Goal: Connect with others: Connect with others

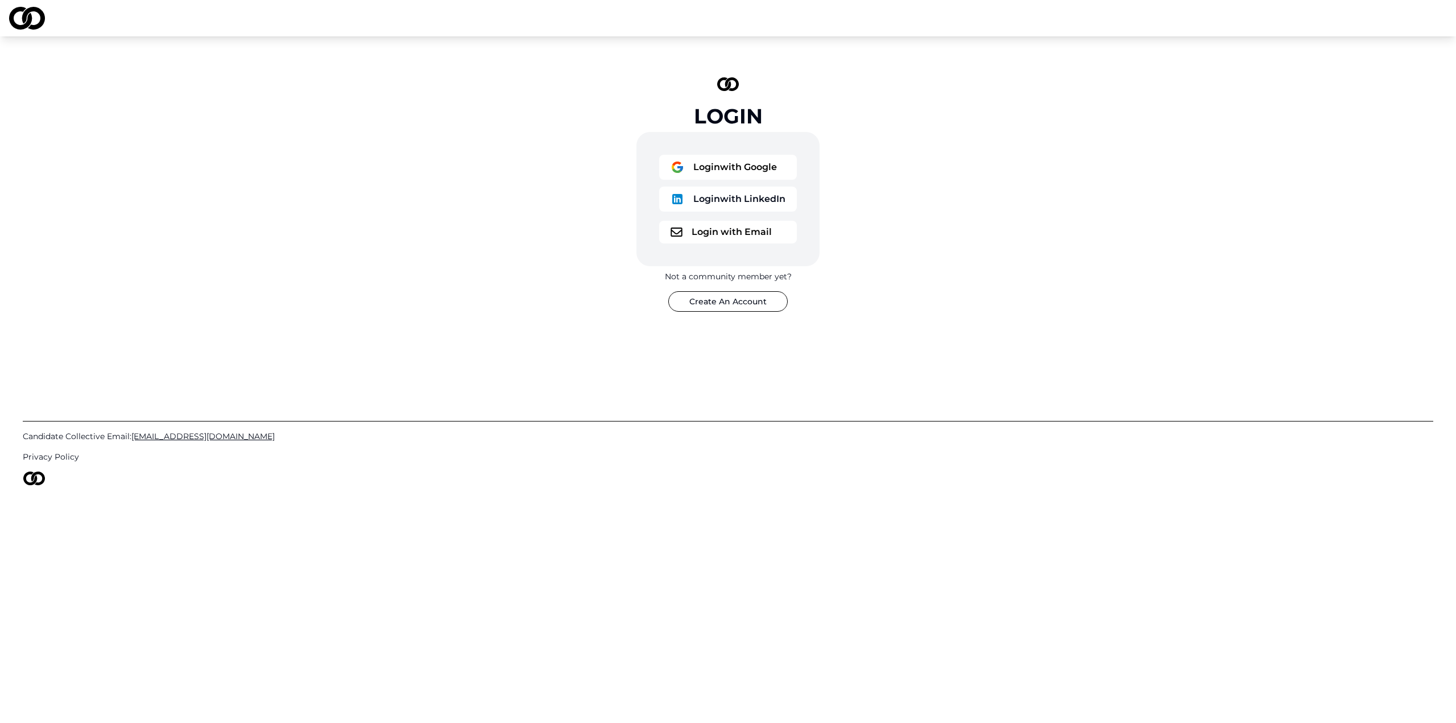
click at [741, 167] on button "Login with Google" at bounding box center [728, 167] width 138 height 25
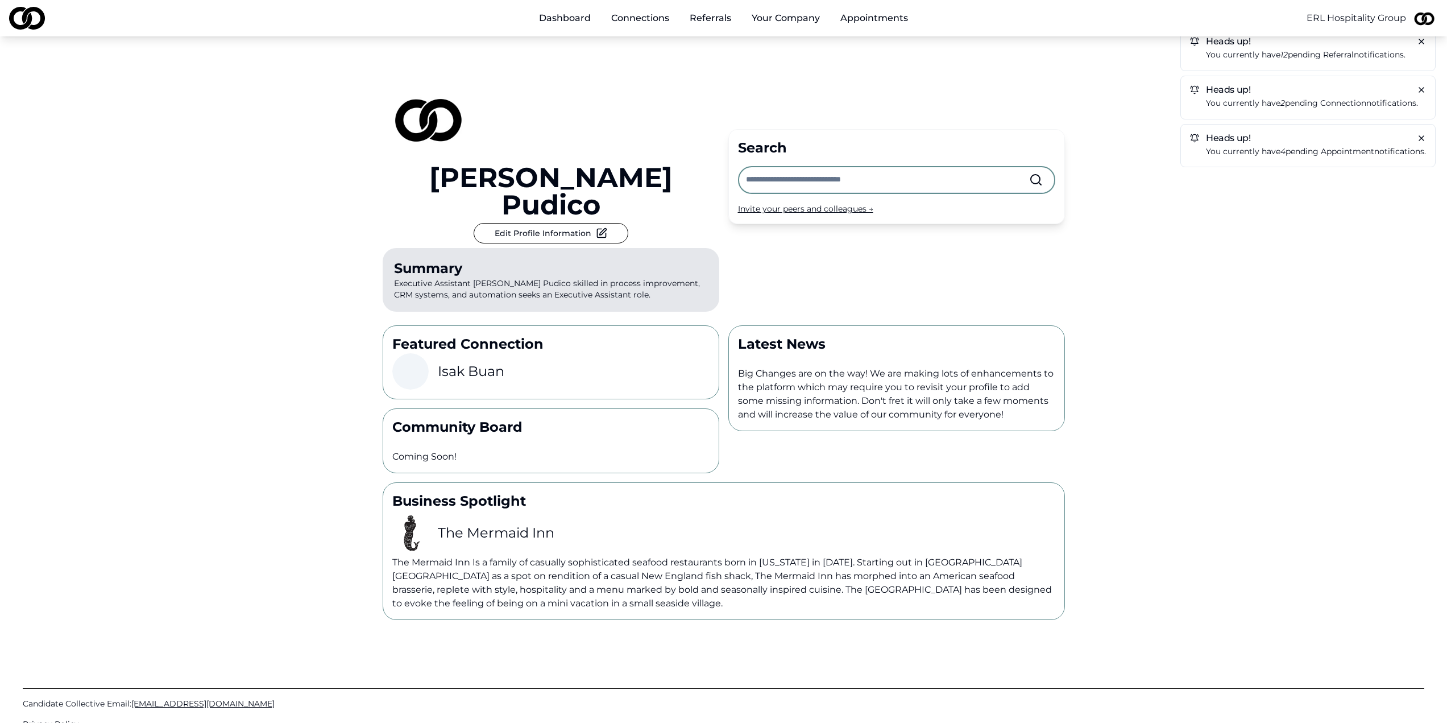
click at [1258, 58] on p "You currently have 12 pending referral notifications." at bounding box center [1316, 54] width 220 height 13
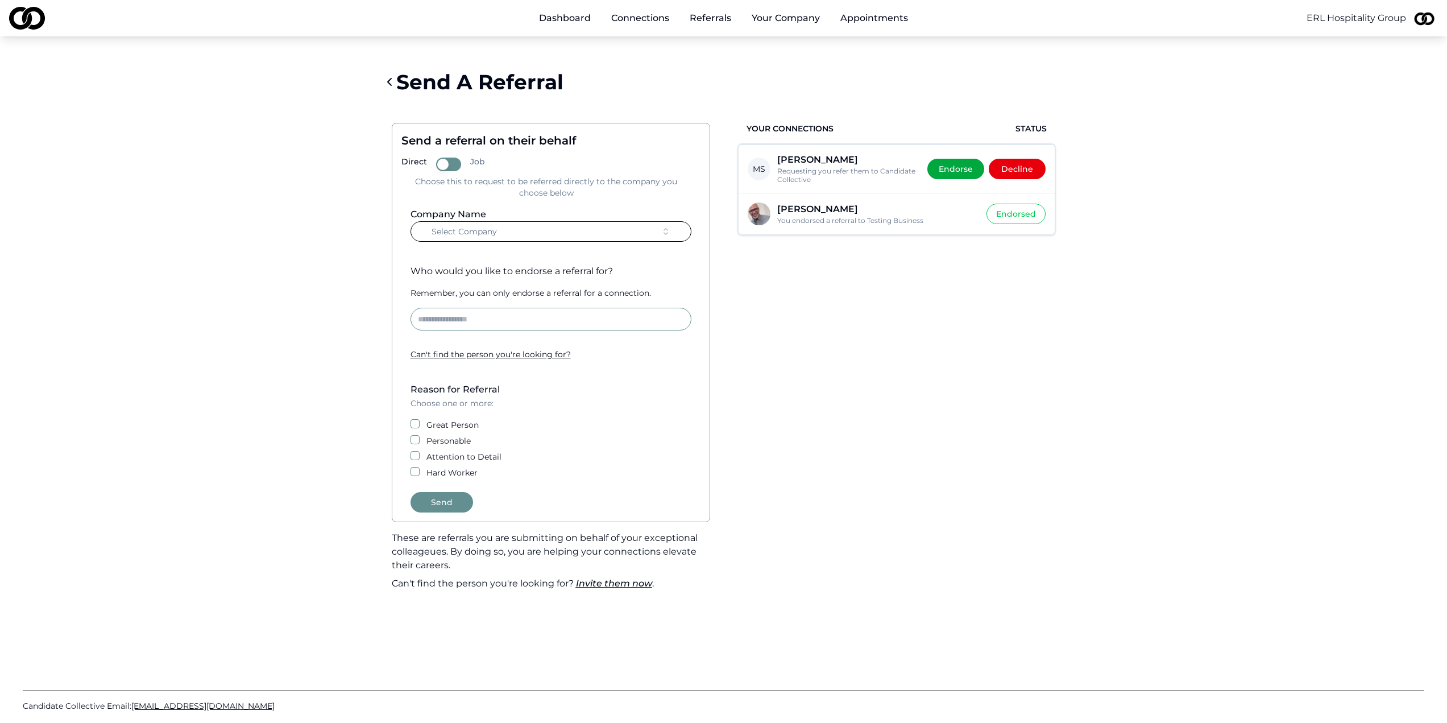
click at [923, 93] on div "Send A Referral" at bounding box center [724, 81] width 682 height 45
click at [773, 20] on button "Your Company" at bounding box center [786, 18] width 86 height 23
click at [1326, 13] on html "Dashboard Connections Referrals Your Company Appointments ERL Hospitality Group…" at bounding box center [723, 361] width 1447 height 723
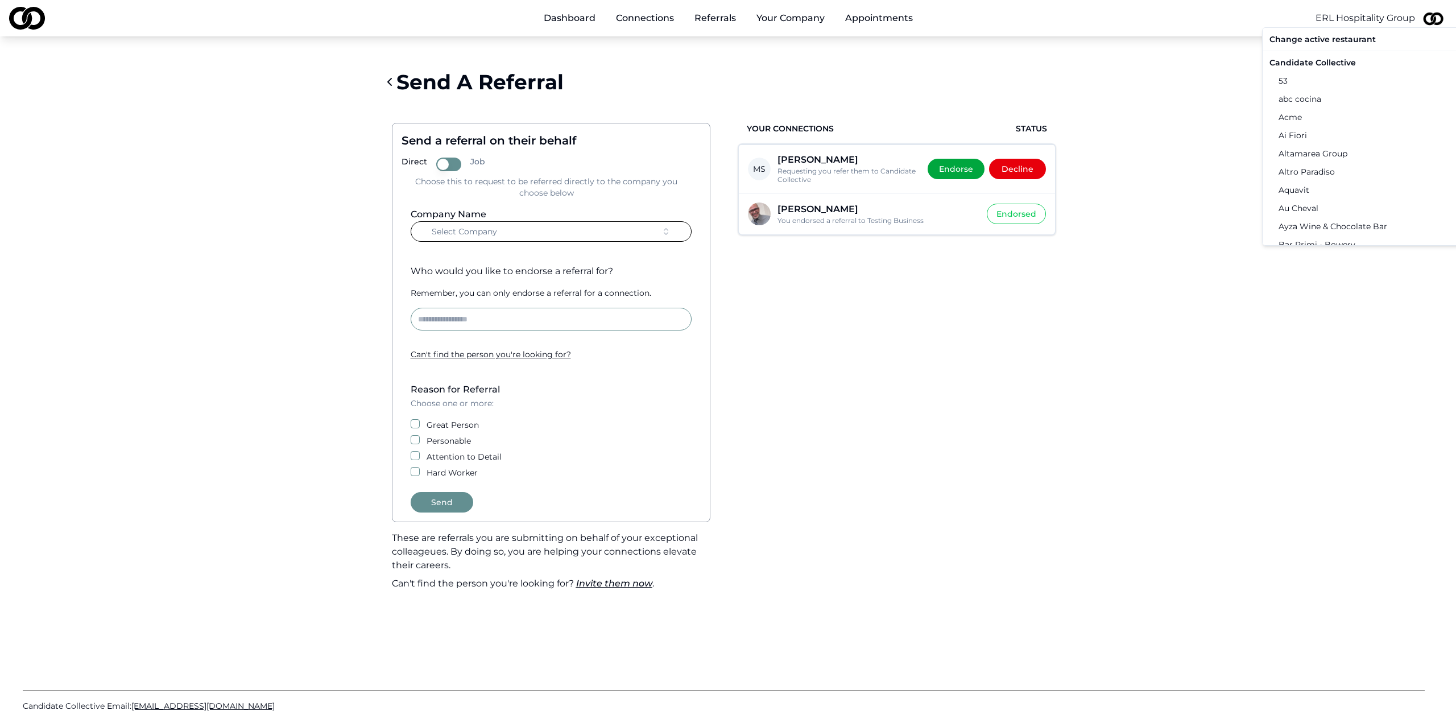
click at [1307, 61] on div "Candidate Collective" at bounding box center [1382, 62] width 235 height 18
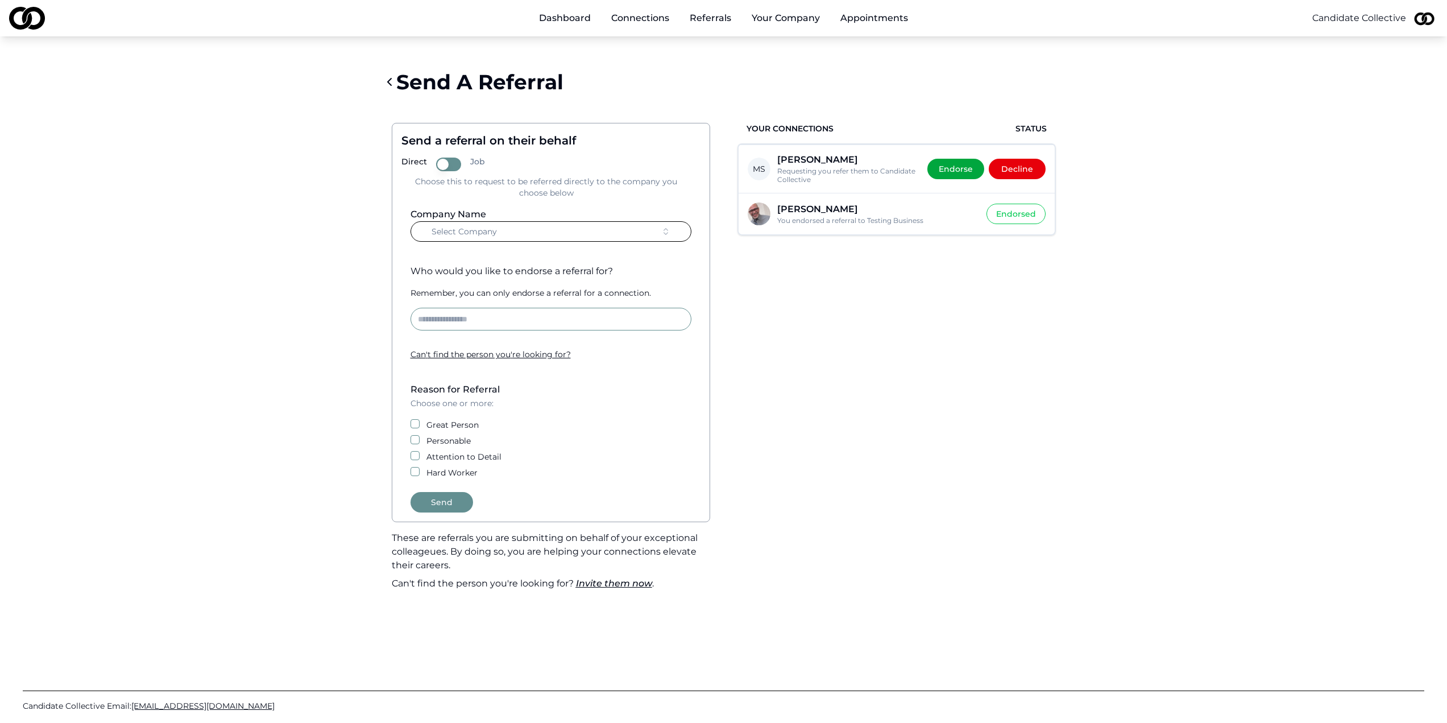
click at [1148, 74] on main "Send A Referral Send a referral on their behalf Direct Job Choose this to reque…" at bounding box center [723, 329] width 1447 height 540
click at [896, 70] on div "Send A Referral" at bounding box center [724, 81] width 682 height 45
click at [589, 19] on link "Dashboard" at bounding box center [565, 18] width 70 height 23
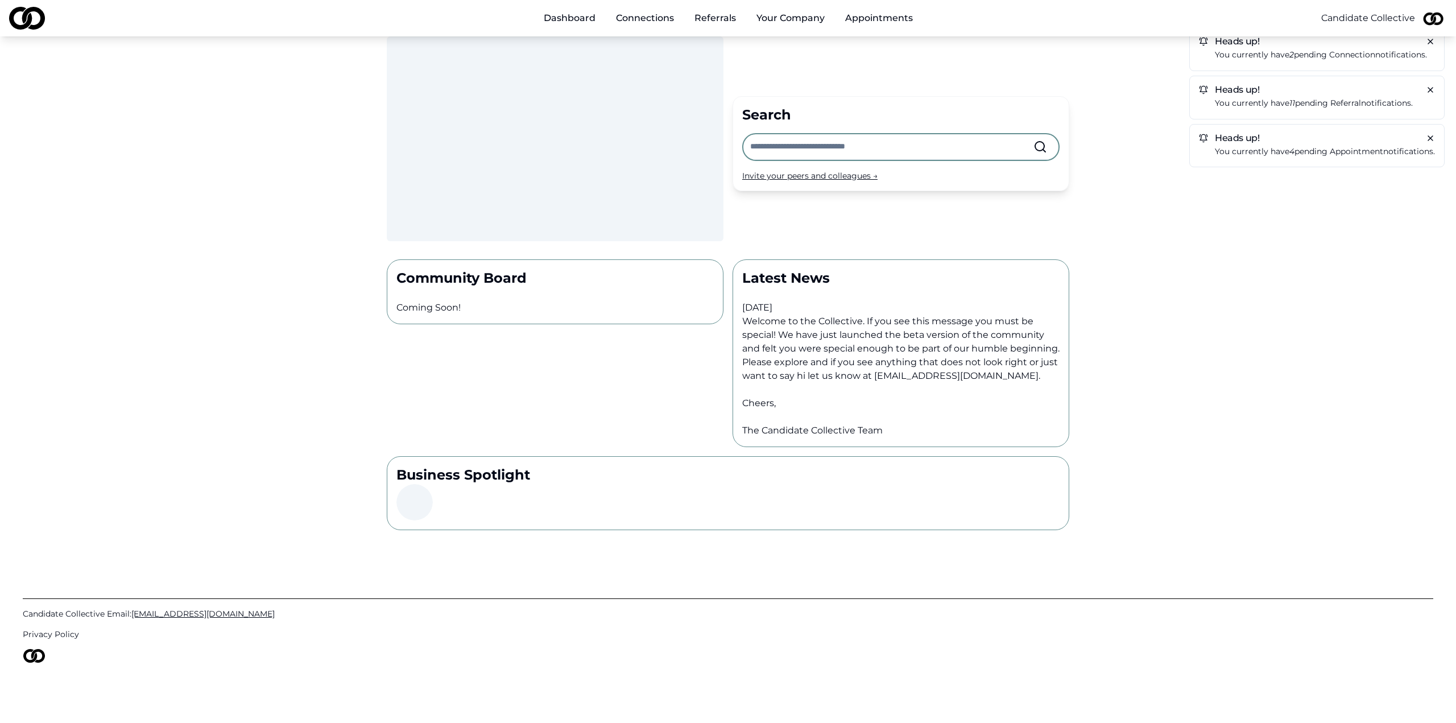
click at [785, 151] on input "text" at bounding box center [891, 146] width 283 height 25
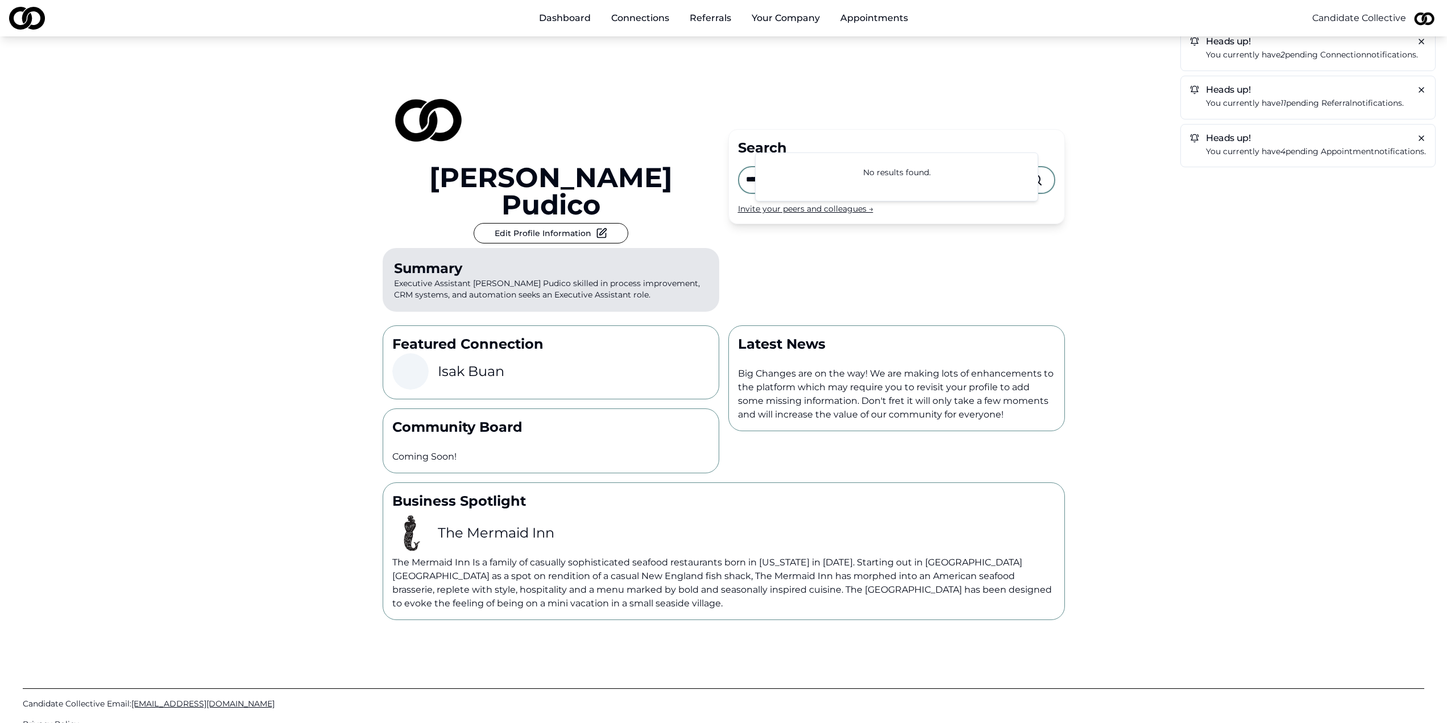
type input "**********"
click at [904, 129] on div "**********" at bounding box center [897, 176] width 337 height 95
click at [850, 167] on input "**********" at bounding box center [887, 179] width 283 height 25
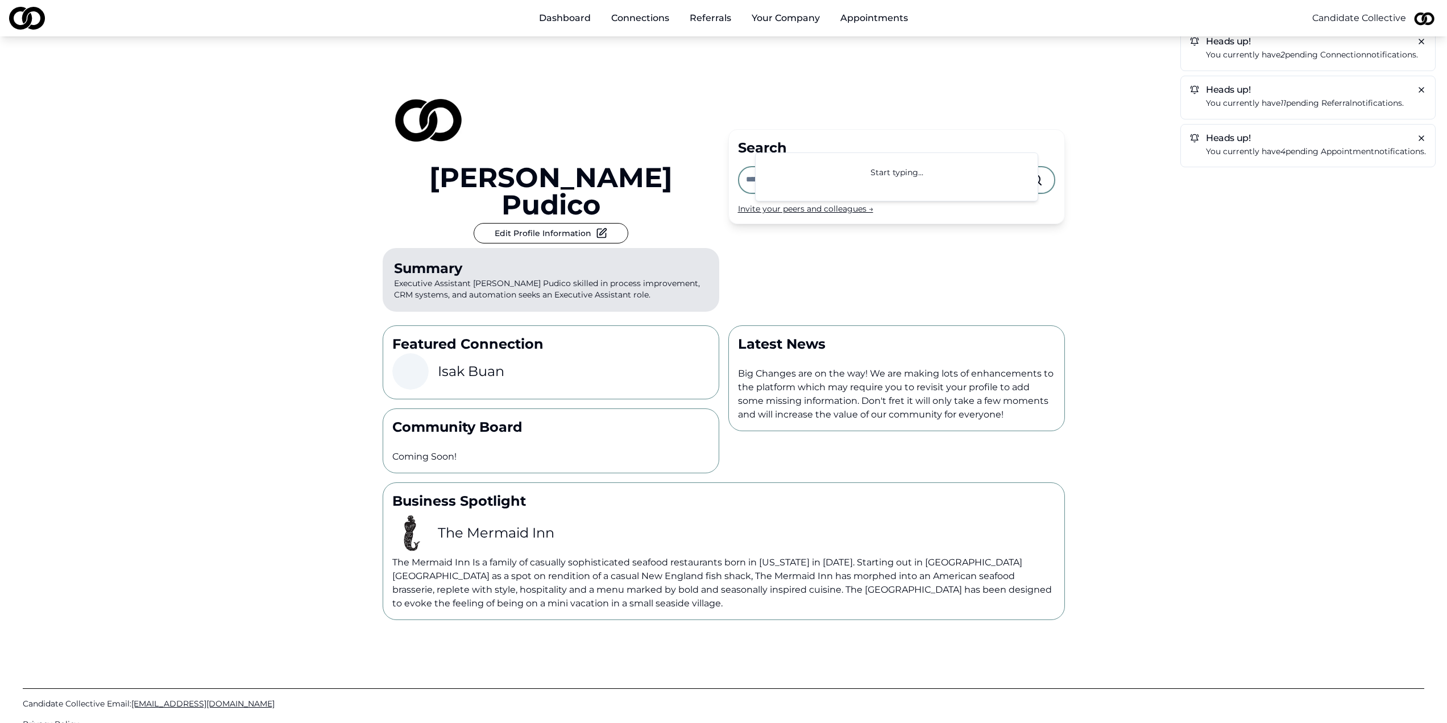
paste input "*"
click at [879, 167] on input "text" at bounding box center [887, 179] width 283 height 25
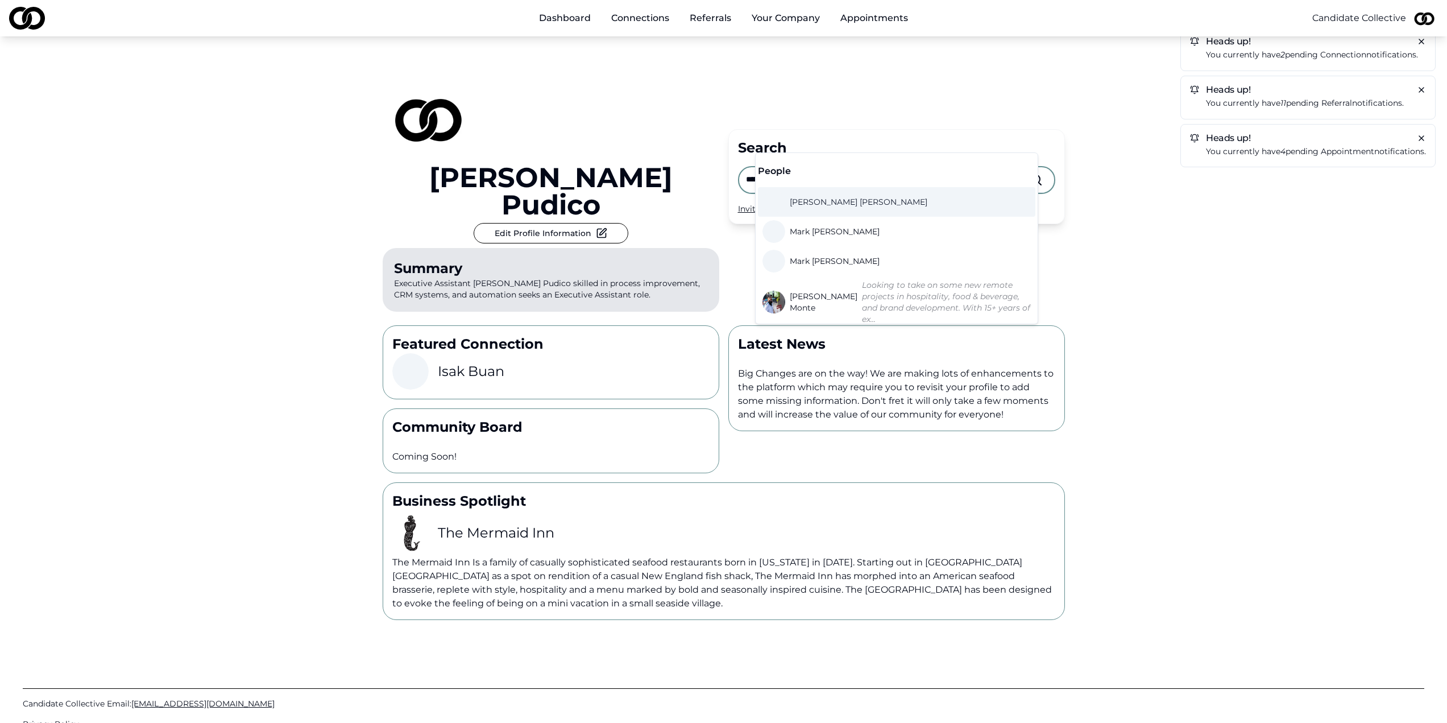
type input "*****"
click at [925, 88] on div "Angie Pudico Edit Profile Information Summary Executive Assistant Angie Pudico …" at bounding box center [724, 176] width 682 height 280
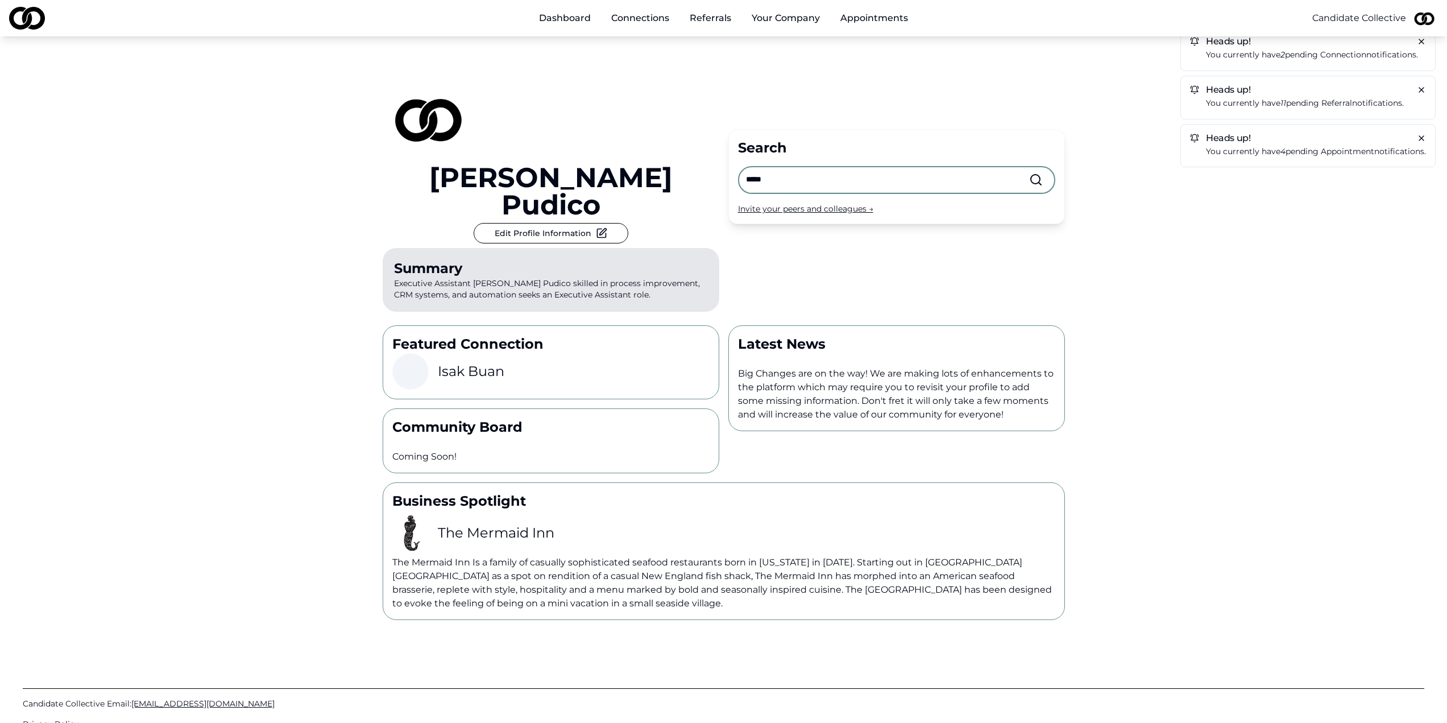
click at [754, 203] on div "Invite your peers and colleagues →" at bounding box center [896, 208] width 317 height 11
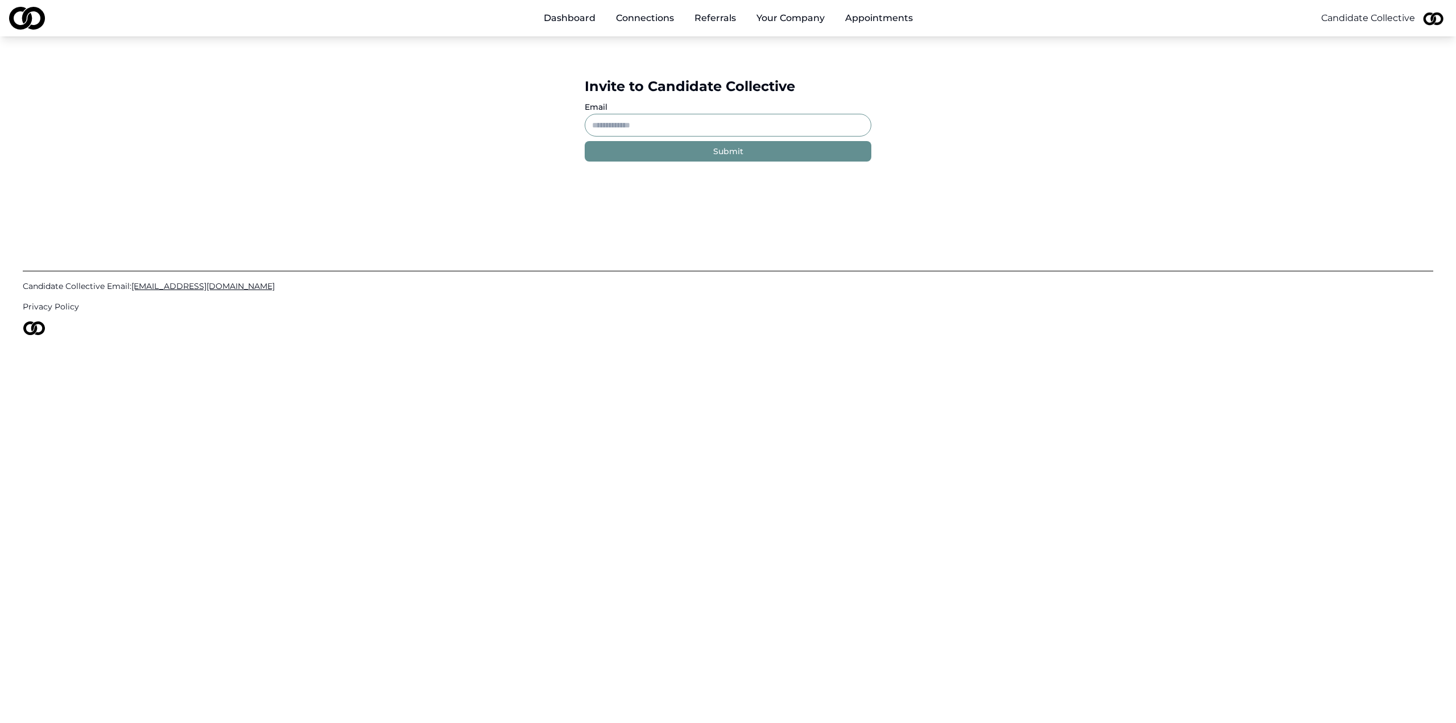
click at [719, 126] on input "Email" at bounding box center [728, 125] width 287 height 23
click at [672, 130] on input "Email" at bounding box center [728, 125] width 287 height 23
click at [993, 107] on div "Invite to Candidate Collective Email Submit" at bounding box center [728, 119] width 1456 height 166
click at [711, 117] on input "Email" at bounding box center [728, 125] width 287 height 23
paste input "**********"
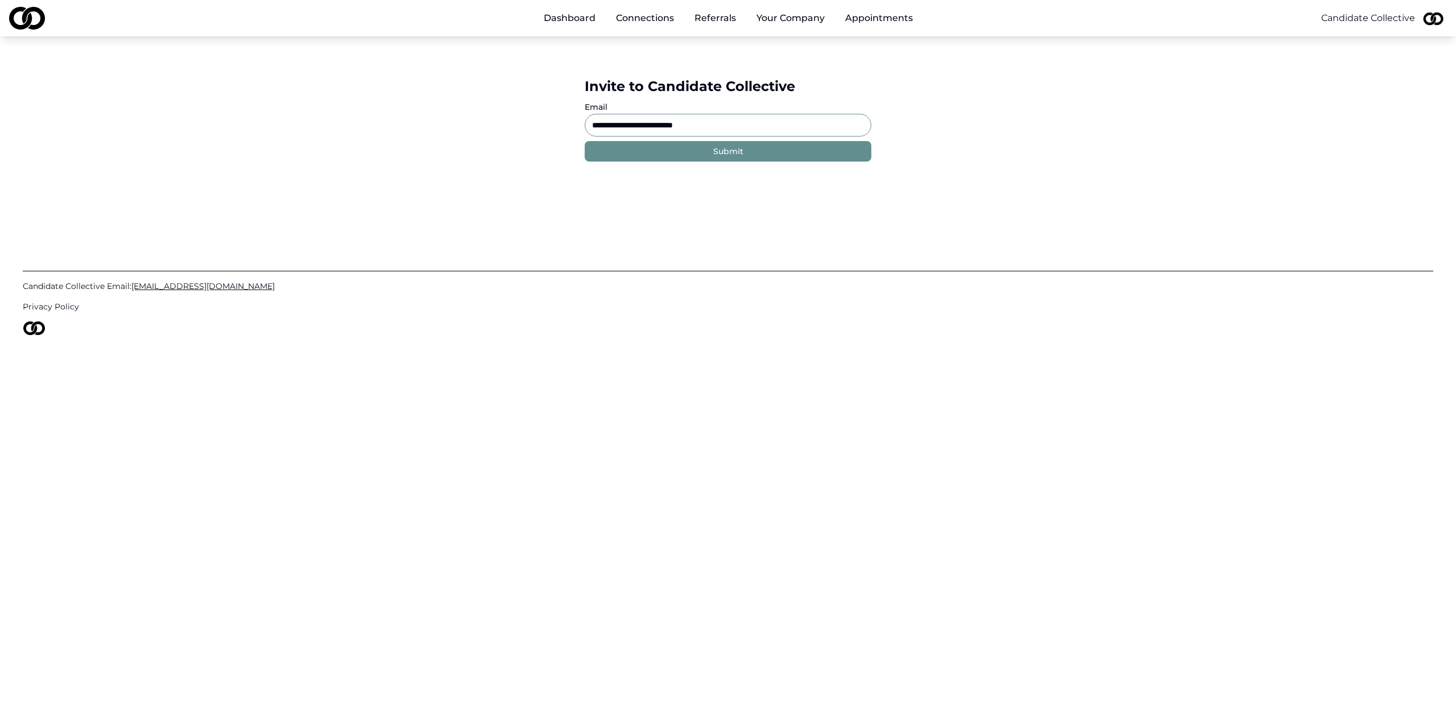
type input "**********"
click at [727, 152] on div "Submit" at bounding box center [728, 151] width 30 height 11
click at [1429, 19] on html "**********" at bounding box center [728, 361] width 1456 height 723
click at [1391, 118] on div "Sign Out" at bounding box center [1436, 115] width 164 height 18
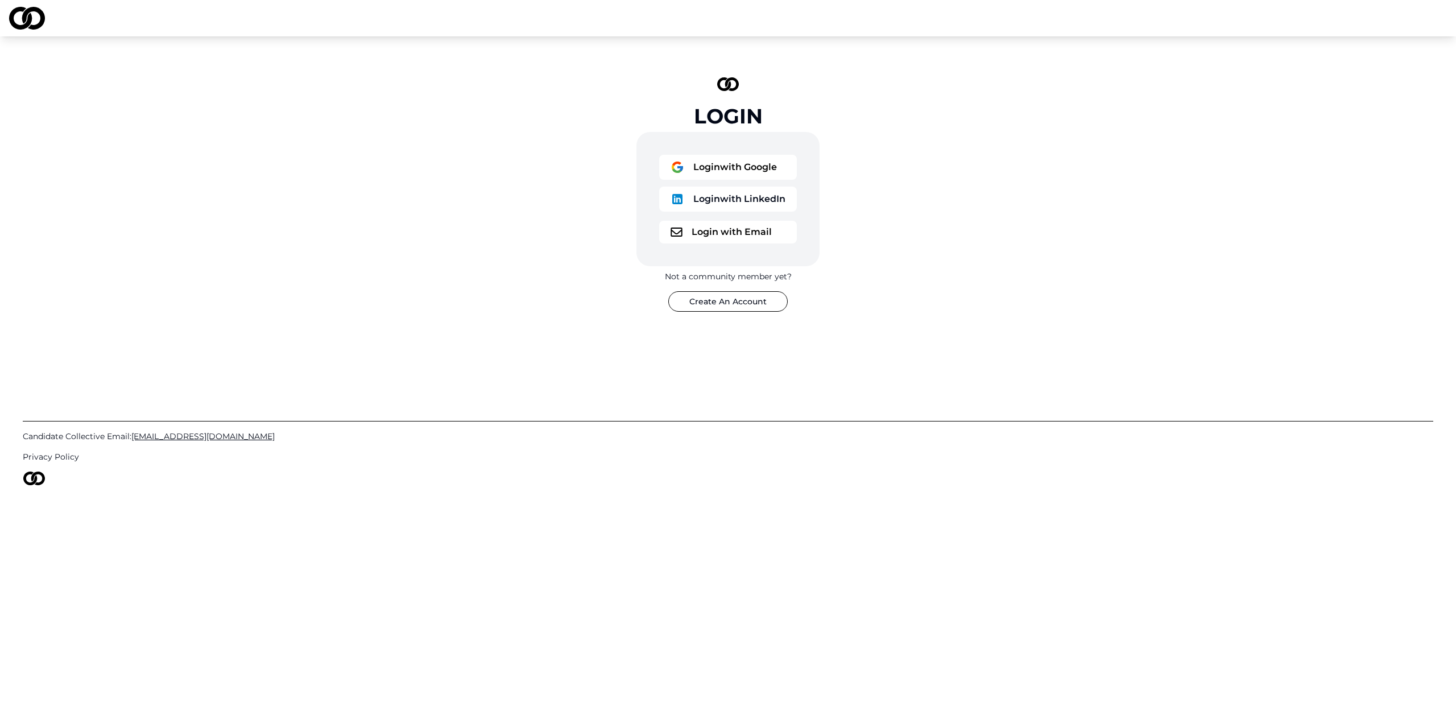
click at [747, 156] on button "Login with Google" at bounding box center [728, 167] width 138 height 25
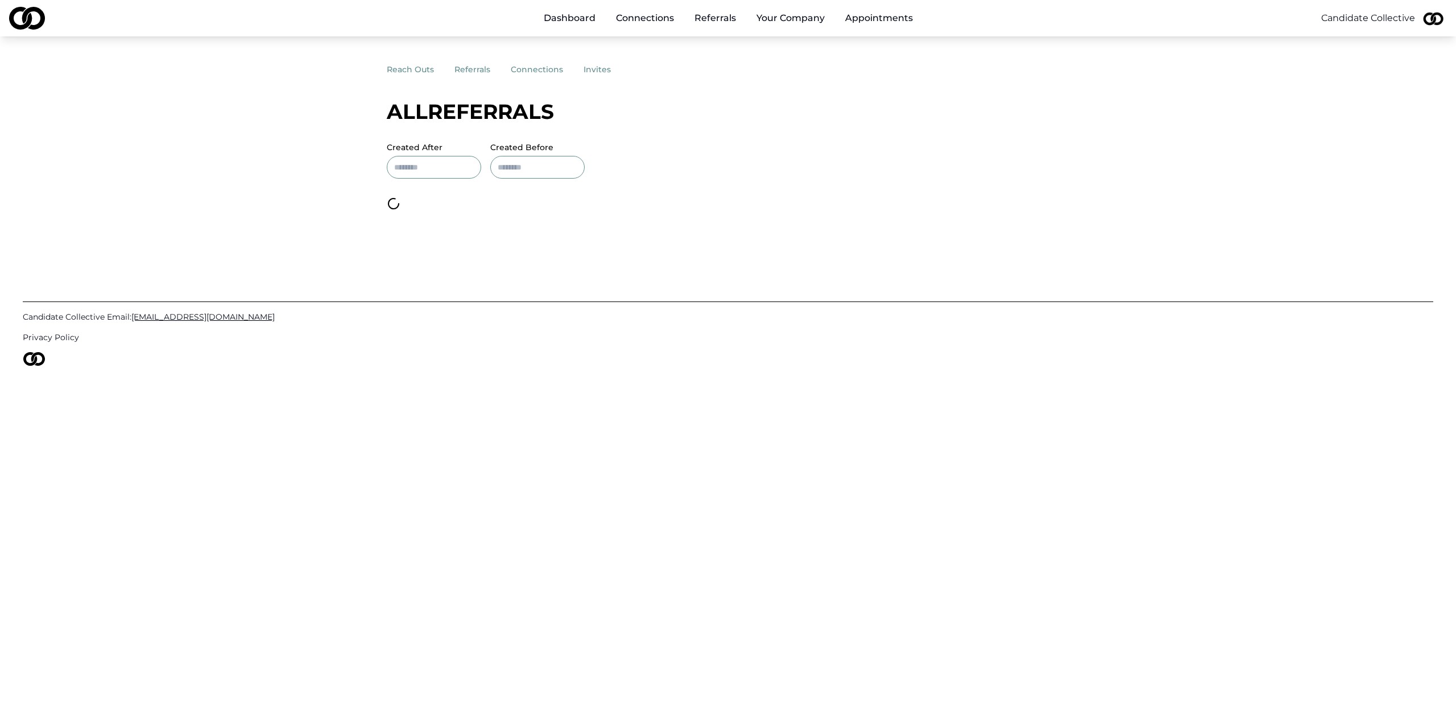
click at [303, 102] on main "reach outs referrals connections invites All referrals Created After Created Be…" at bounding box center [728, 134] width 1456 height 151
drag, startPoint x: 845, startPoint y: 144, endPoint x: 841, endPoint y: 136, distance: 8.9
click at [843, 139] on div "reach outs referrals connections invites All referrals Created After Created Be…" at bounding box center [728, 134] width 682 height 151
click at [423, 76] on button "reach outs" at bounding box center [421, 69] width 68 height 20
click at [465, 70] on button "referrals" at bounding box center [482, 69] width 56 height 20
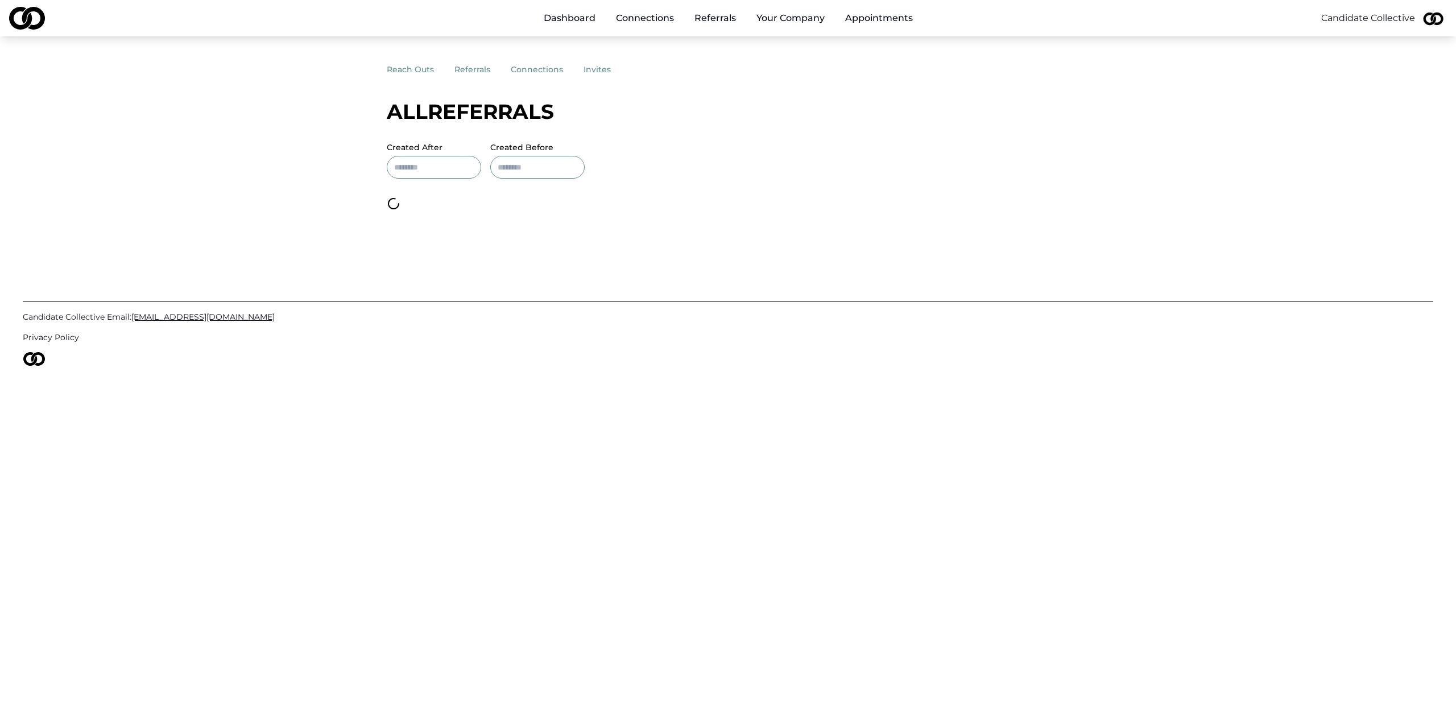
click at [536, 73] on button "connections" at bounding box center [547, 69] width 73 height 20
click at [1438, 19] on html "Dashboard Connections Referrals Your Company Appointments Candidate Collective …" at bounding box center [728, 361] width 1456 height 723
click at [1368, 117] on div "Sign Out" at bounding box center [1436, 115] width 164 height 18
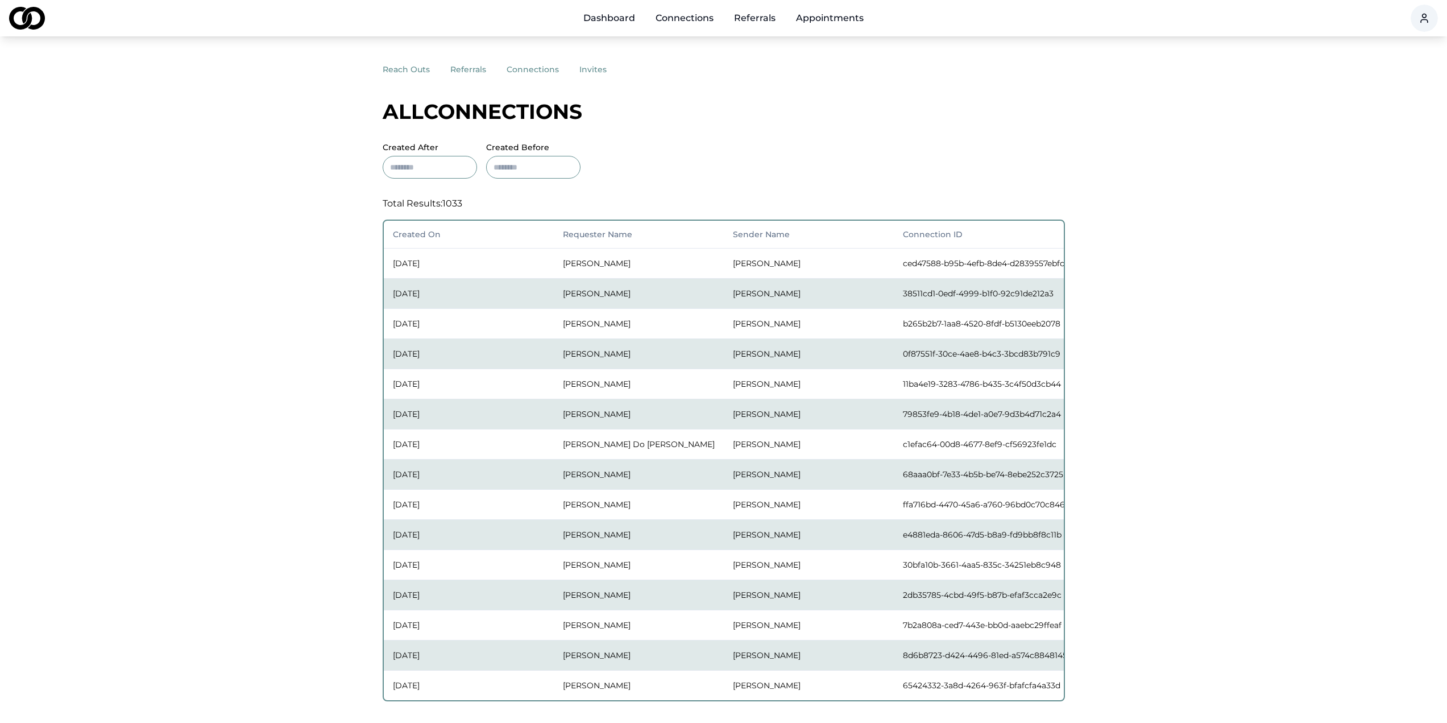
click at [764, 147] on div "reach outs referrals connections invites All connections Created After Created …" at bounding box center [724, 435] width 682 height 752
click at [467, 75] on button "referrals" at bounding box center [478, 69] width 56 height 20
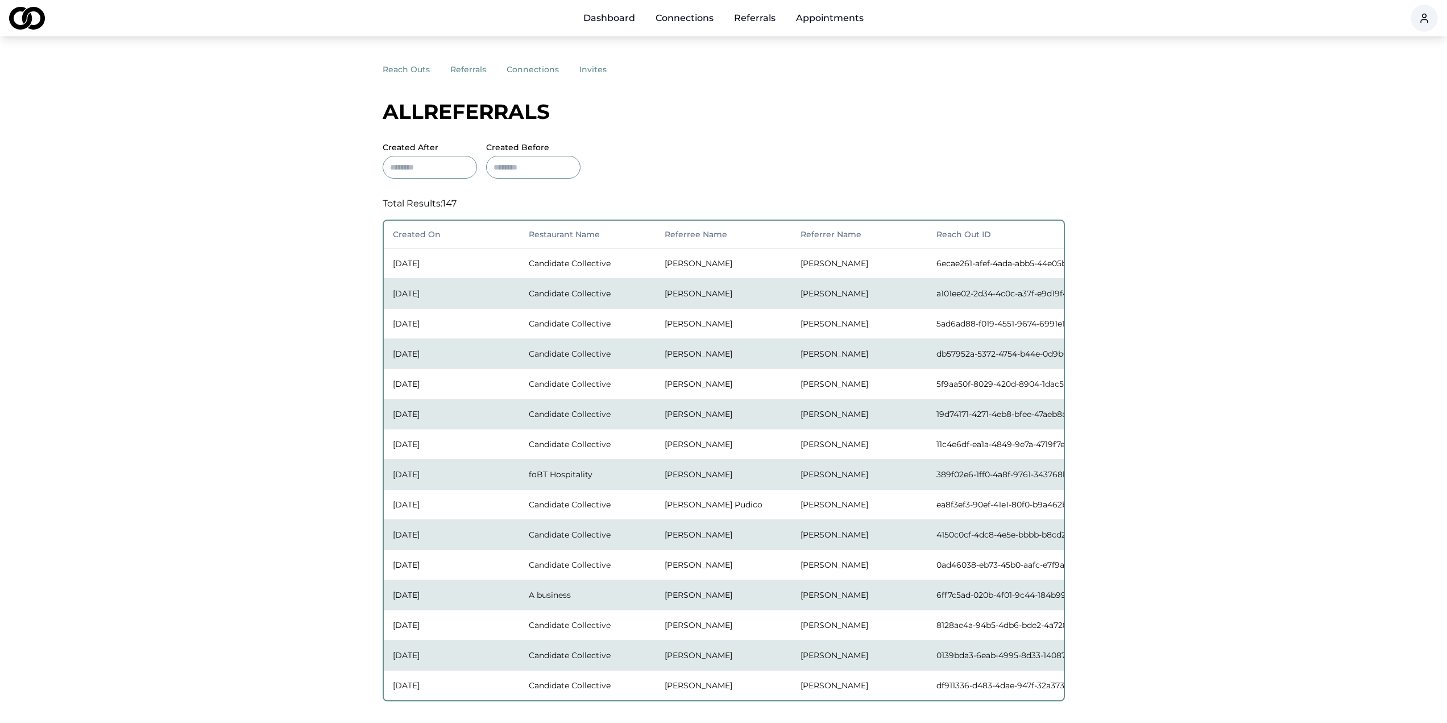
click at [392, 65] on button "reach outs" at bounding box center [417, 69] width 68 height 20
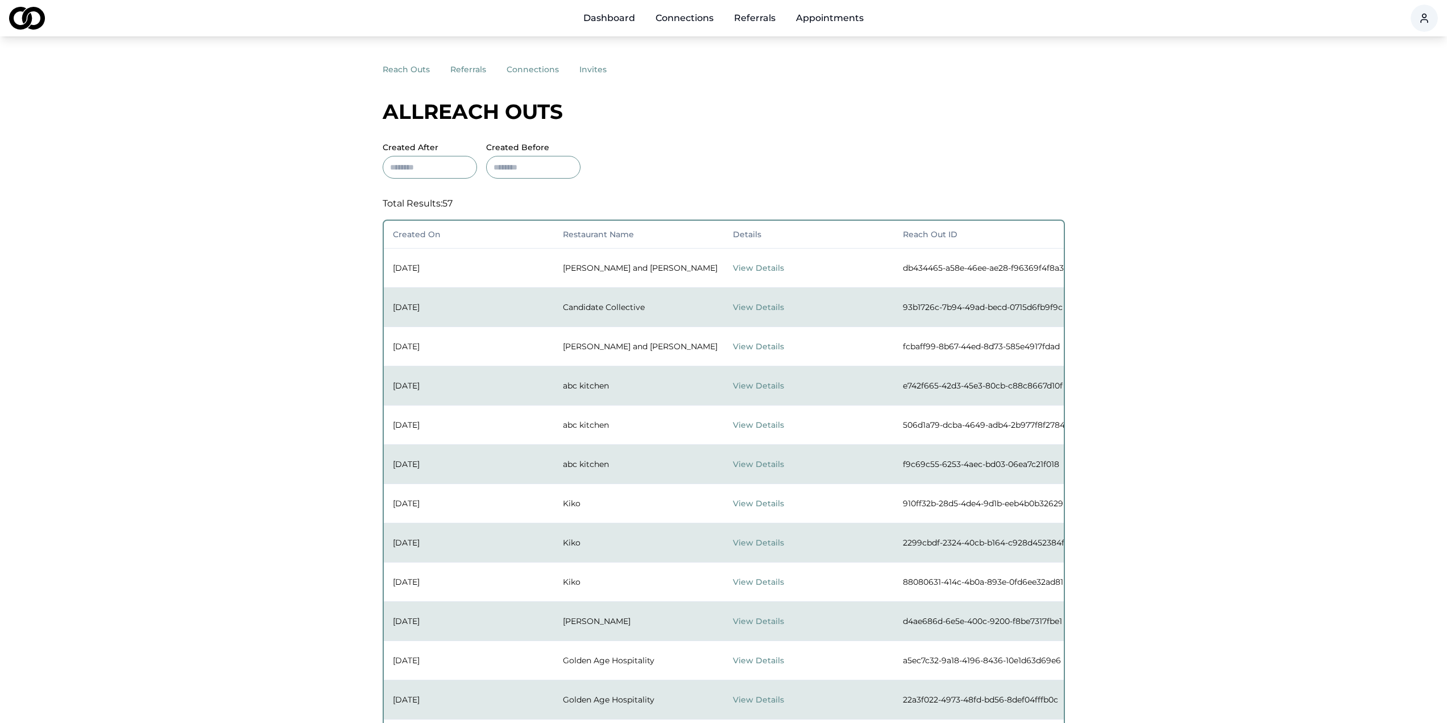
click at [592, 72] on button "invites" at bounding box center [604, 69] width 48 height 20
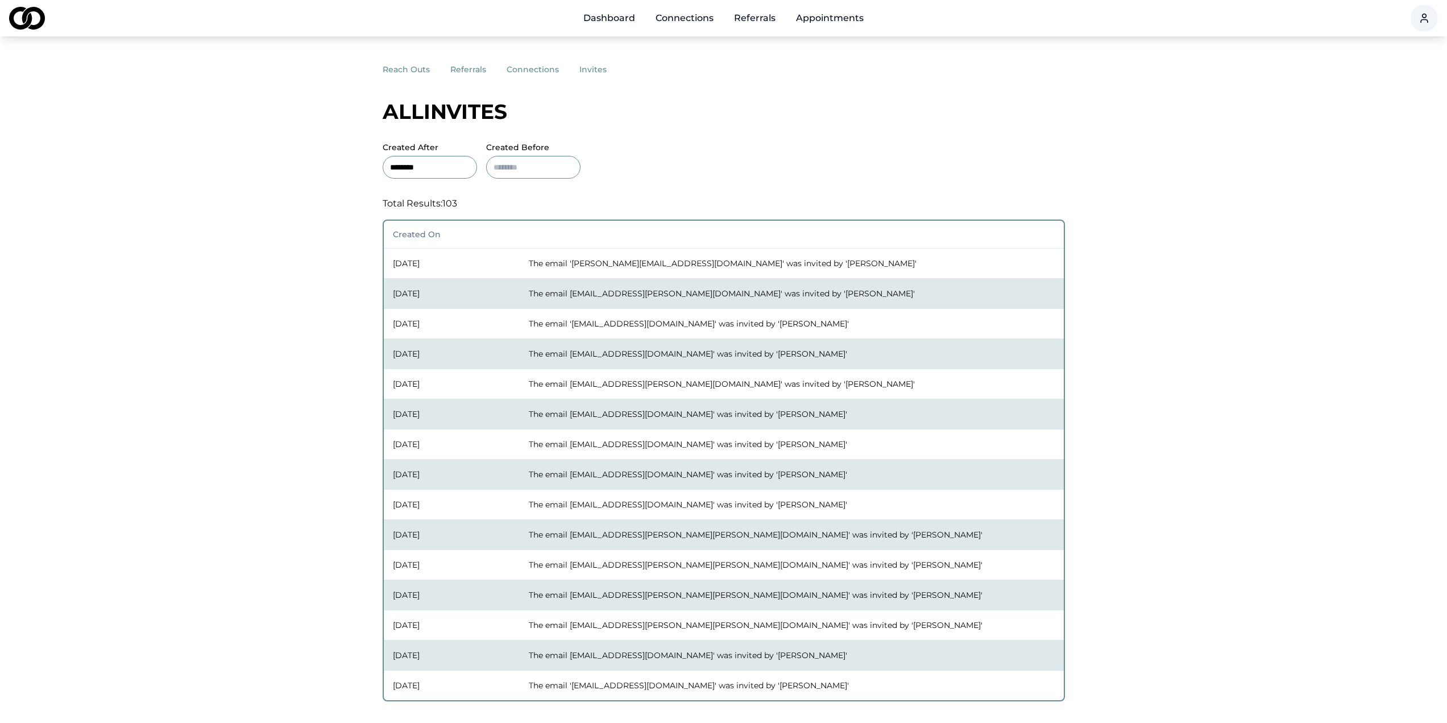
click at [700, 113] on div "All invites" at bounding box center [724, 111] width 682 height 23
click at [467, 69] on button "referrals" at bounding box center [478, 69] width 56 height 20
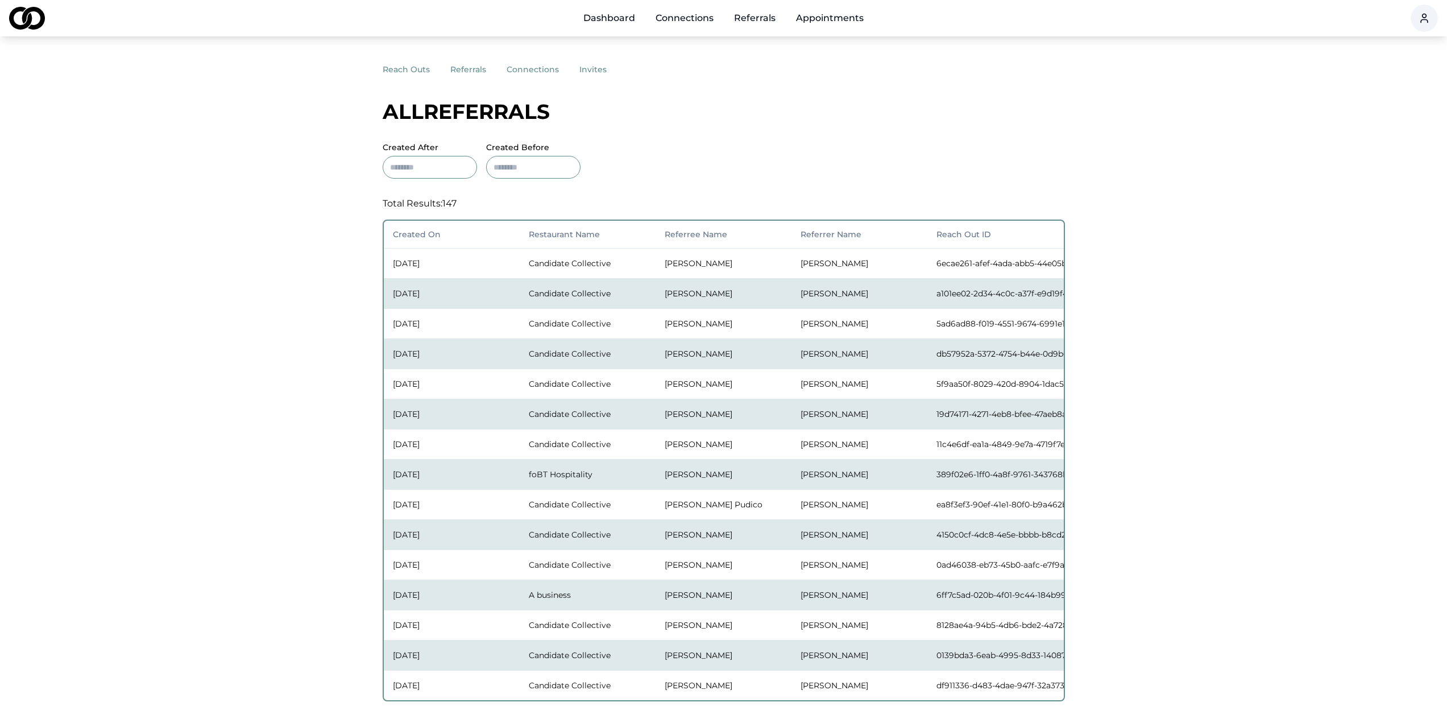
click at [521, 74] on button "connections" at bounding box center [543, 69] width 73 height 20
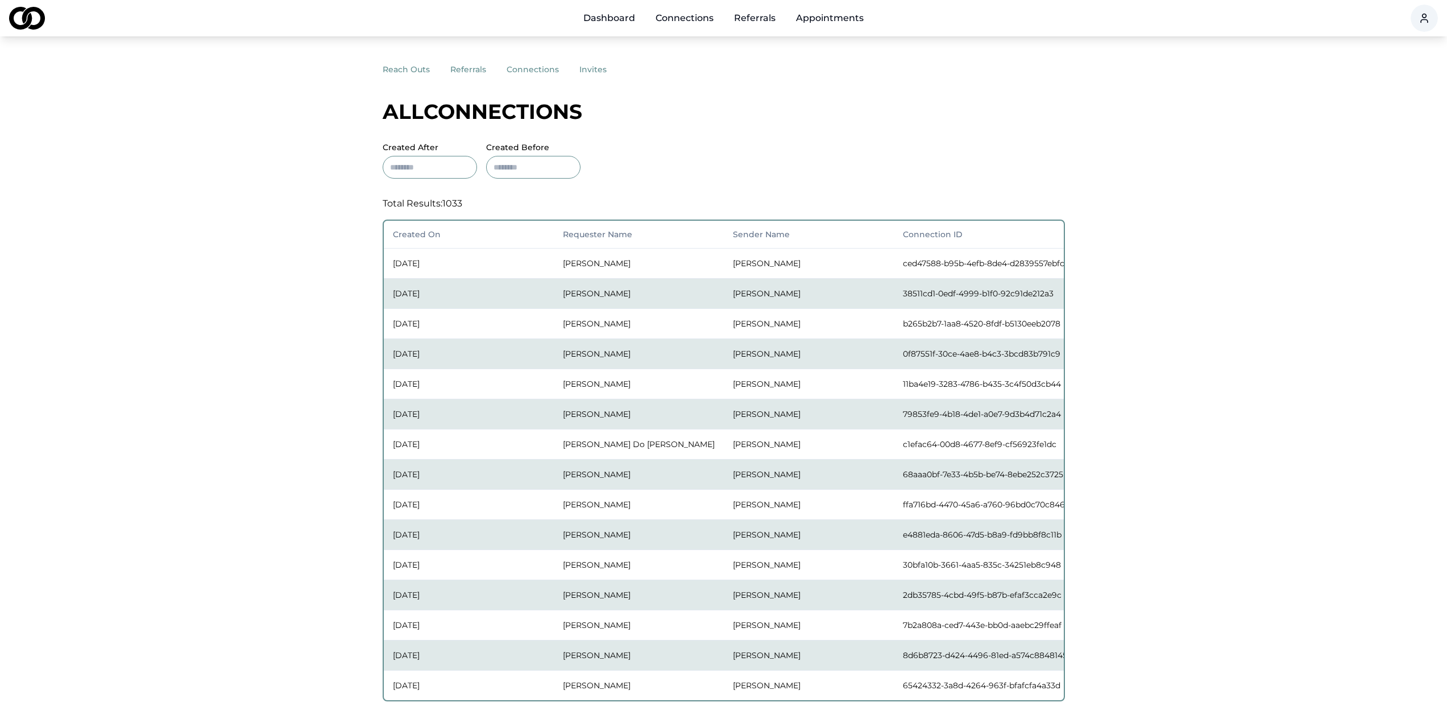
click at [716, 92] on div "reach outs referrals connections invites All connections Created After Created …" at bounding box center [724, 435] width 682 height 752
click at [1425, 19] on html "Dashboard Connections Referrals Appointments reach outs referrals connections i…" at bounding box center [723, 361] width 1447 height 723
click at [1356, 133] on div "Sign Out" at bounding box center [1431, 133] width 217 height 18
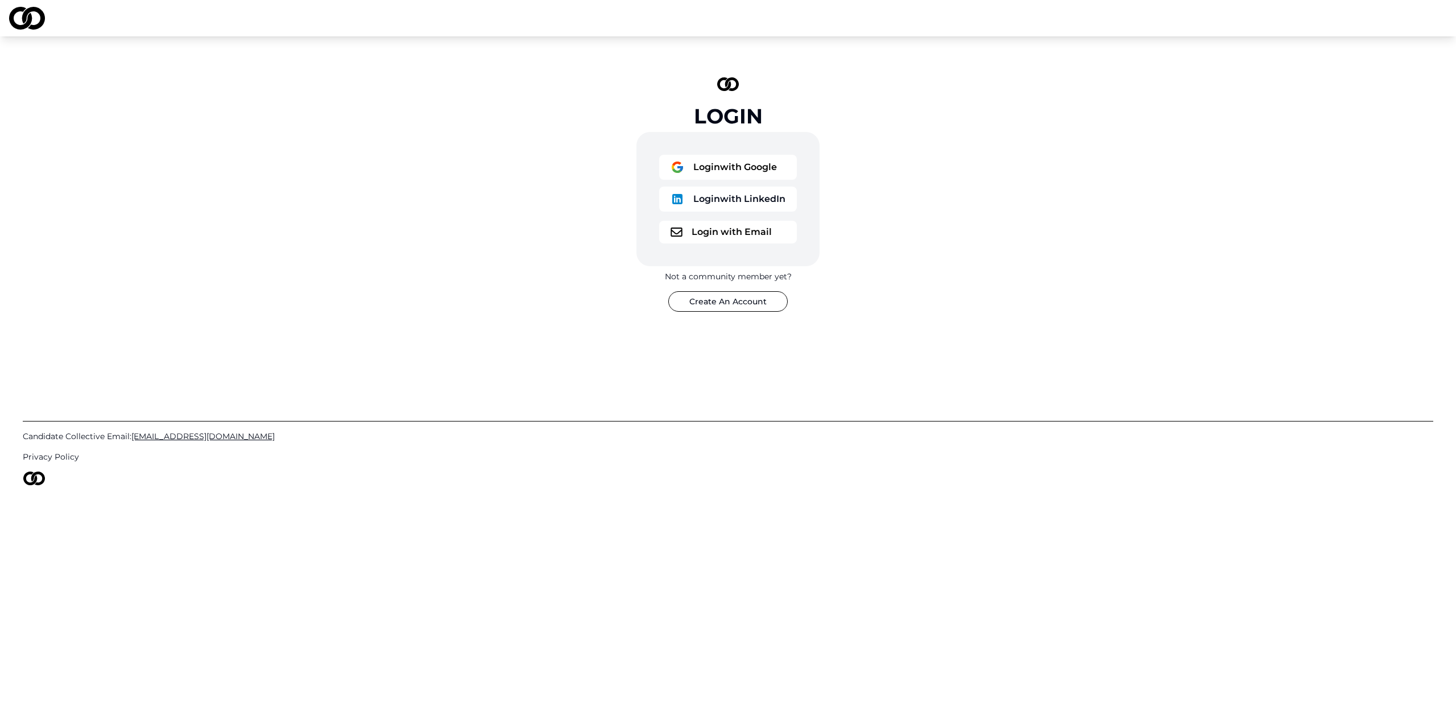
click at [738, 168] on button "Login with Google" at bounding box center [728, 167] width 138 height 25
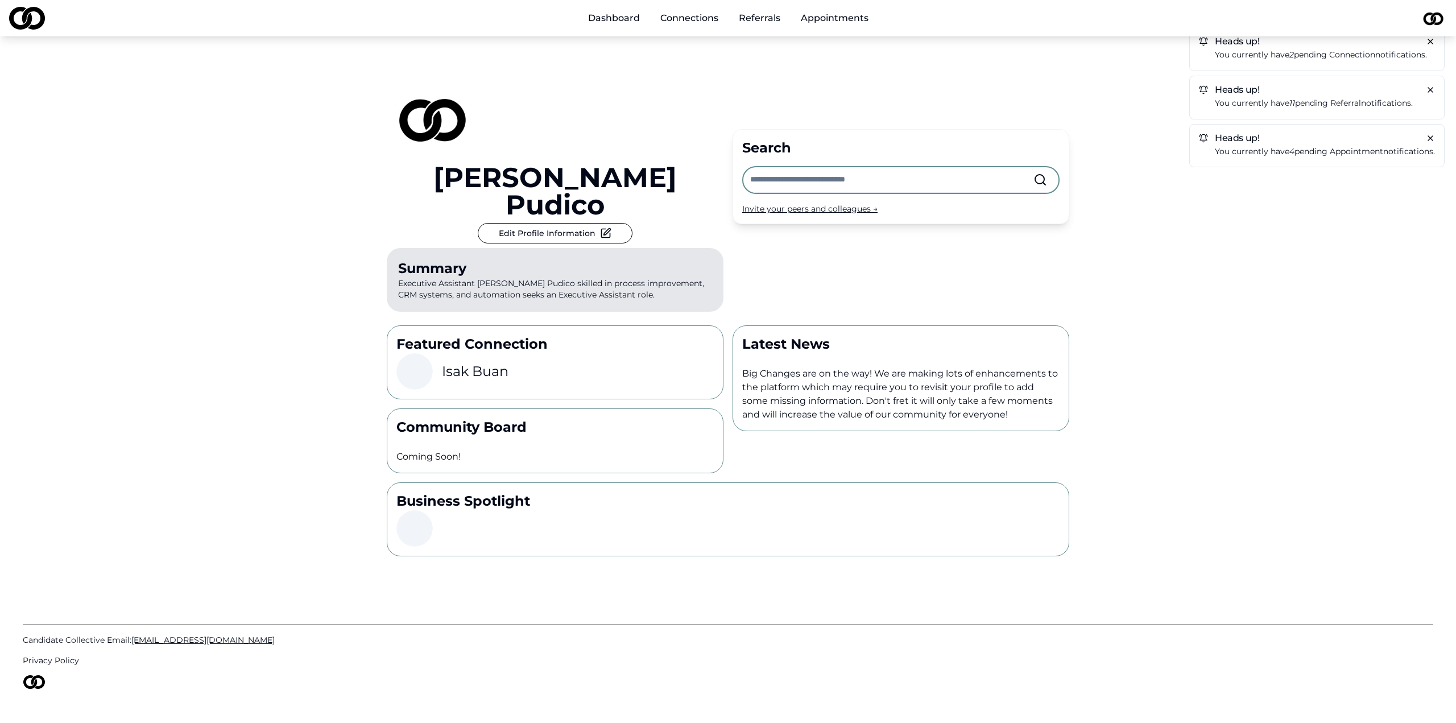
click at [824, 167] on input "text" at bounding box center [891, 179] width 283 height 25
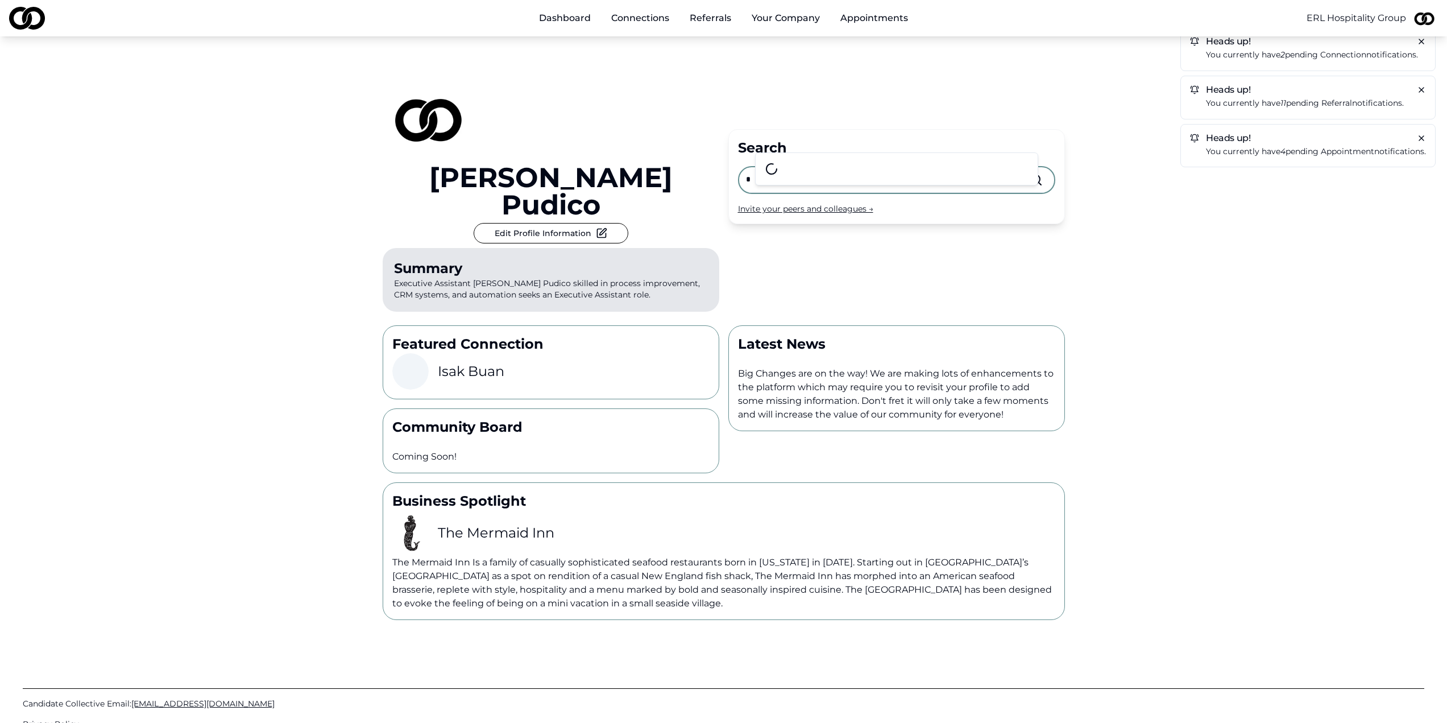
click at [773, 167] on input "*" at bounding box center [887, 179] width 283 height 25
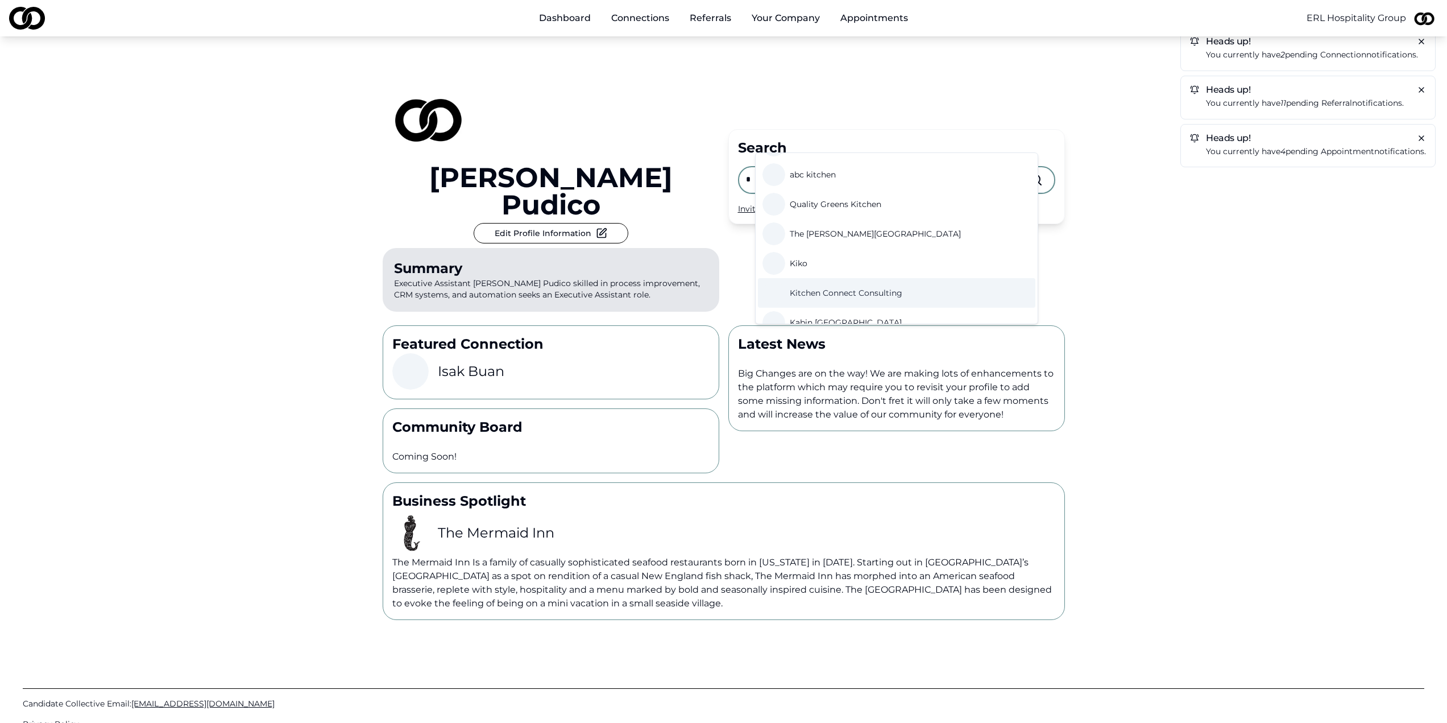
scroll to position [637, 0]
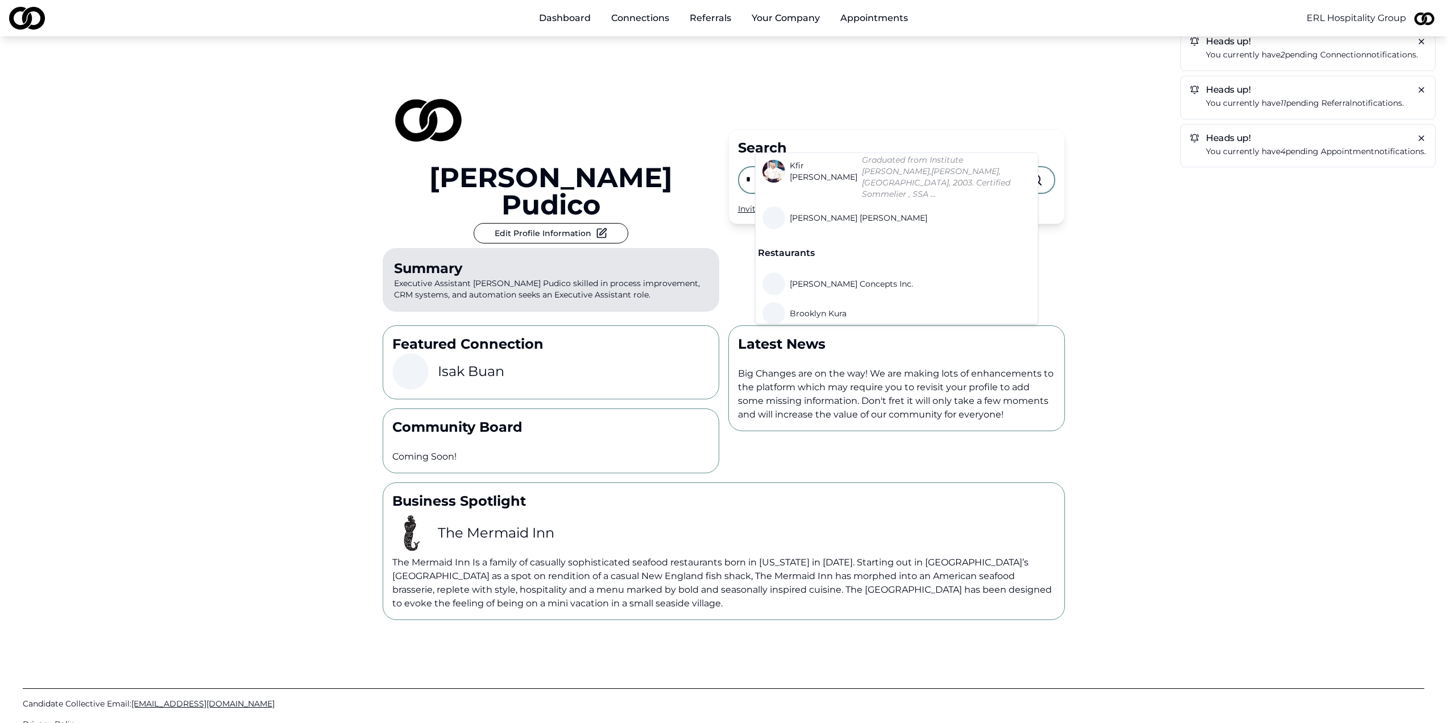
drag, startPoint x: 822, startPoint y: 299, endPoint x: 837, endPoint y: 282, distance: 22.2
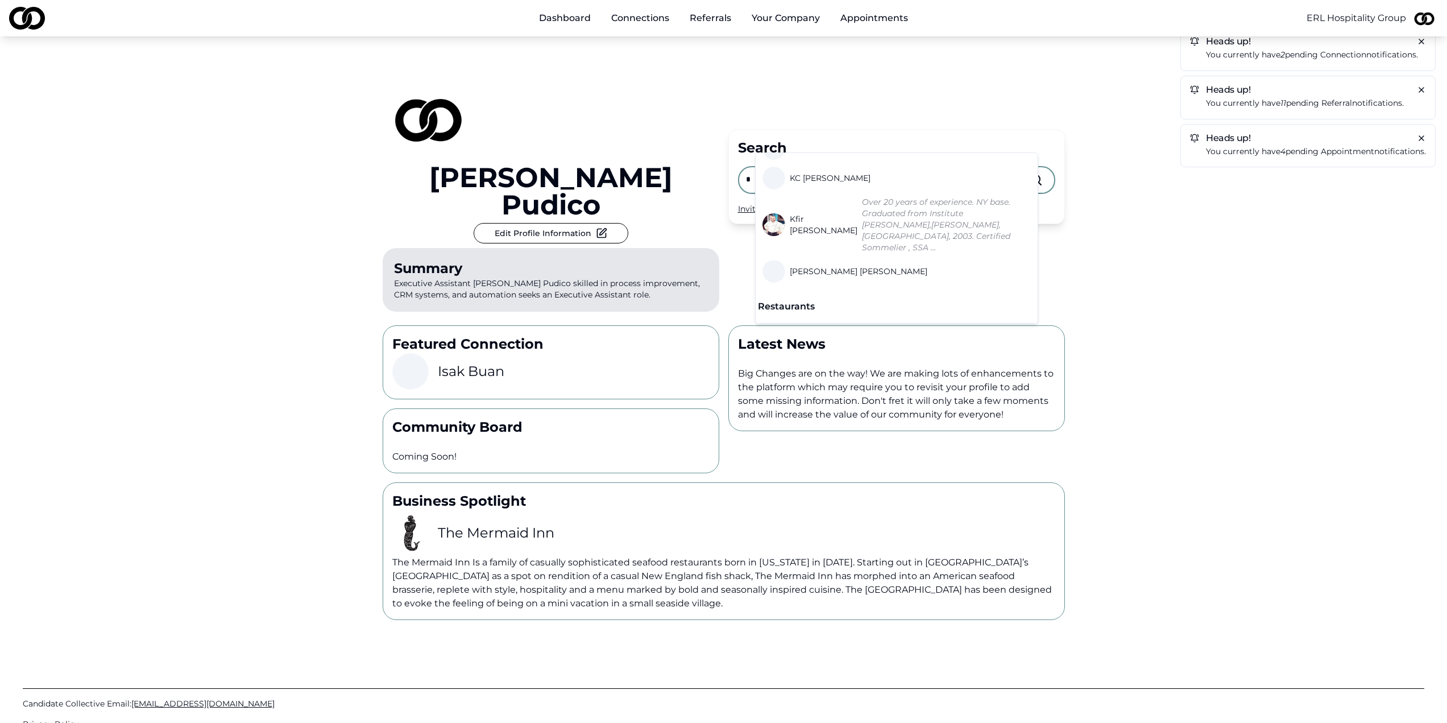
scroll to position [580, 0]
click at [791, 167] on input "*" at bounding box center [887, 179] width 283 height 25
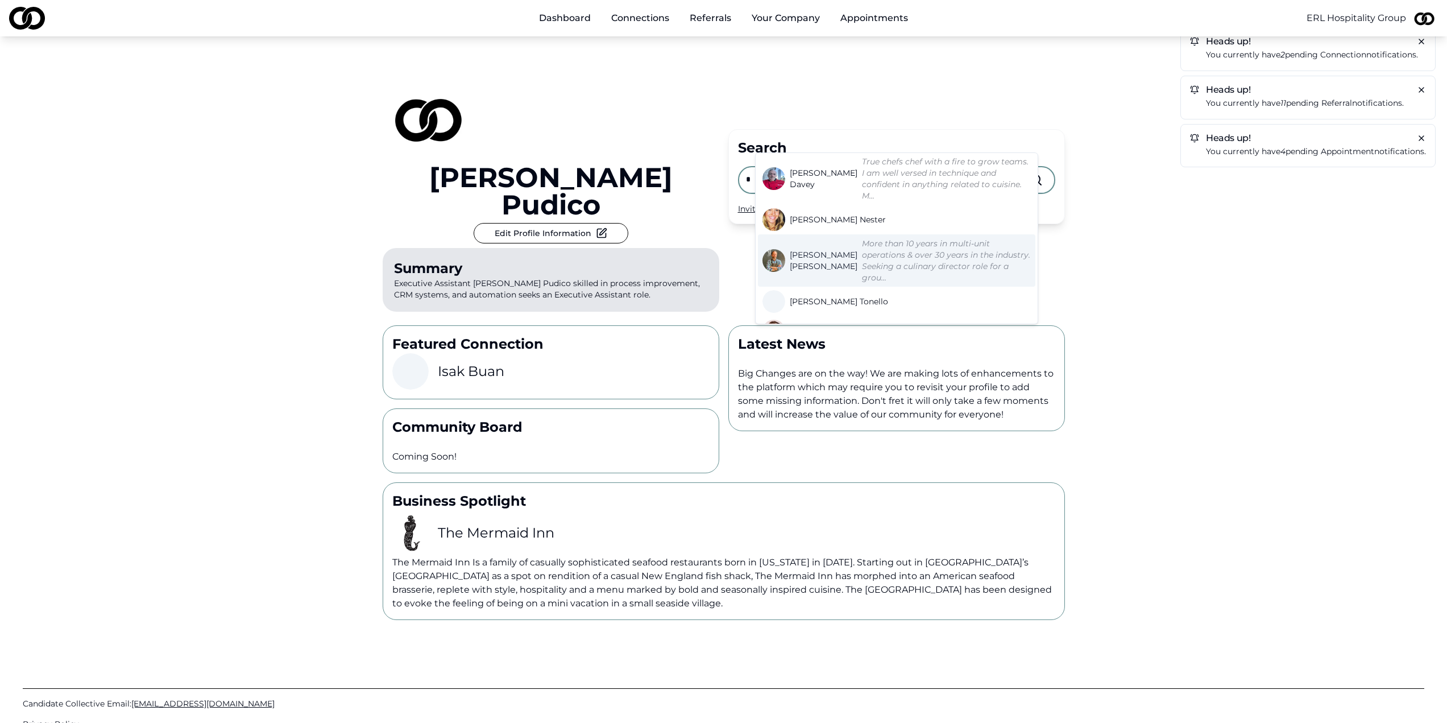
scroll to position [626, 0]
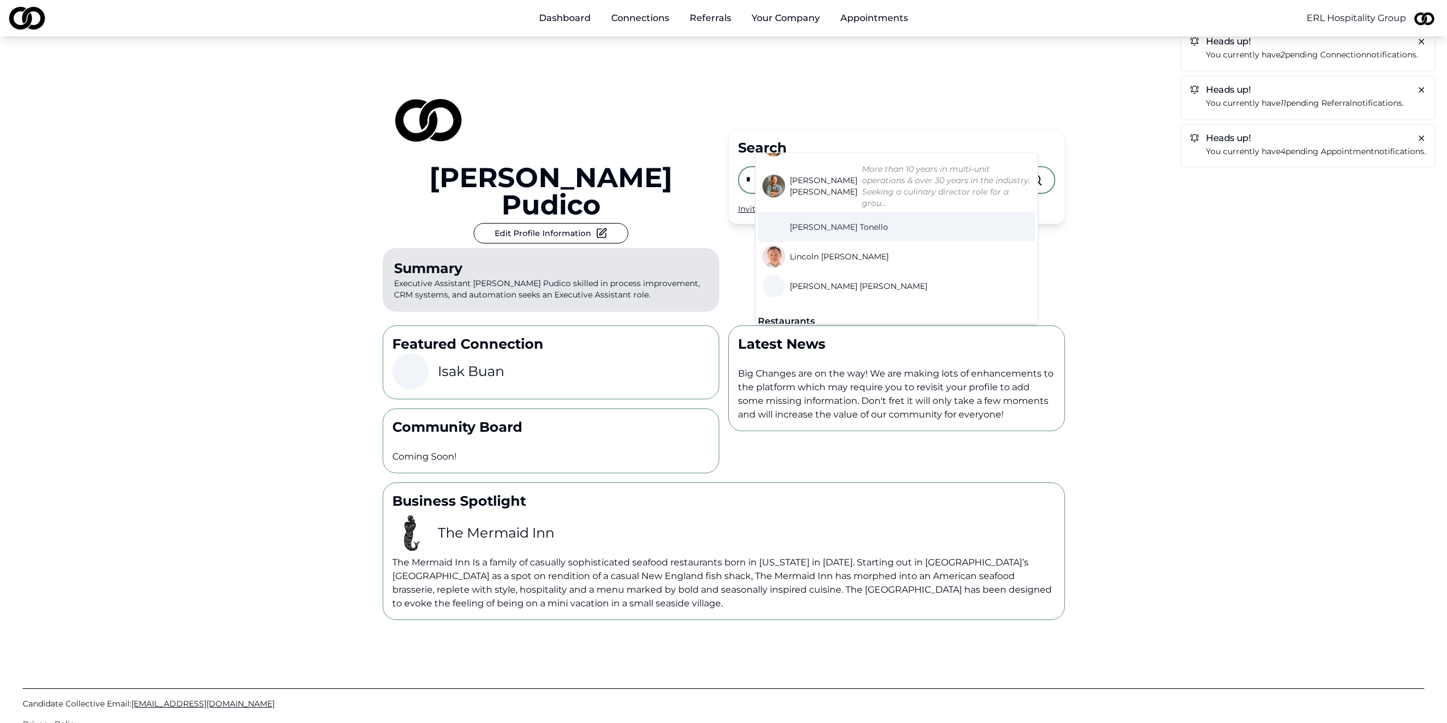
click at [788, 167] on input "*" at bounding box center [887, 179] width 283 height 25
type input "*"
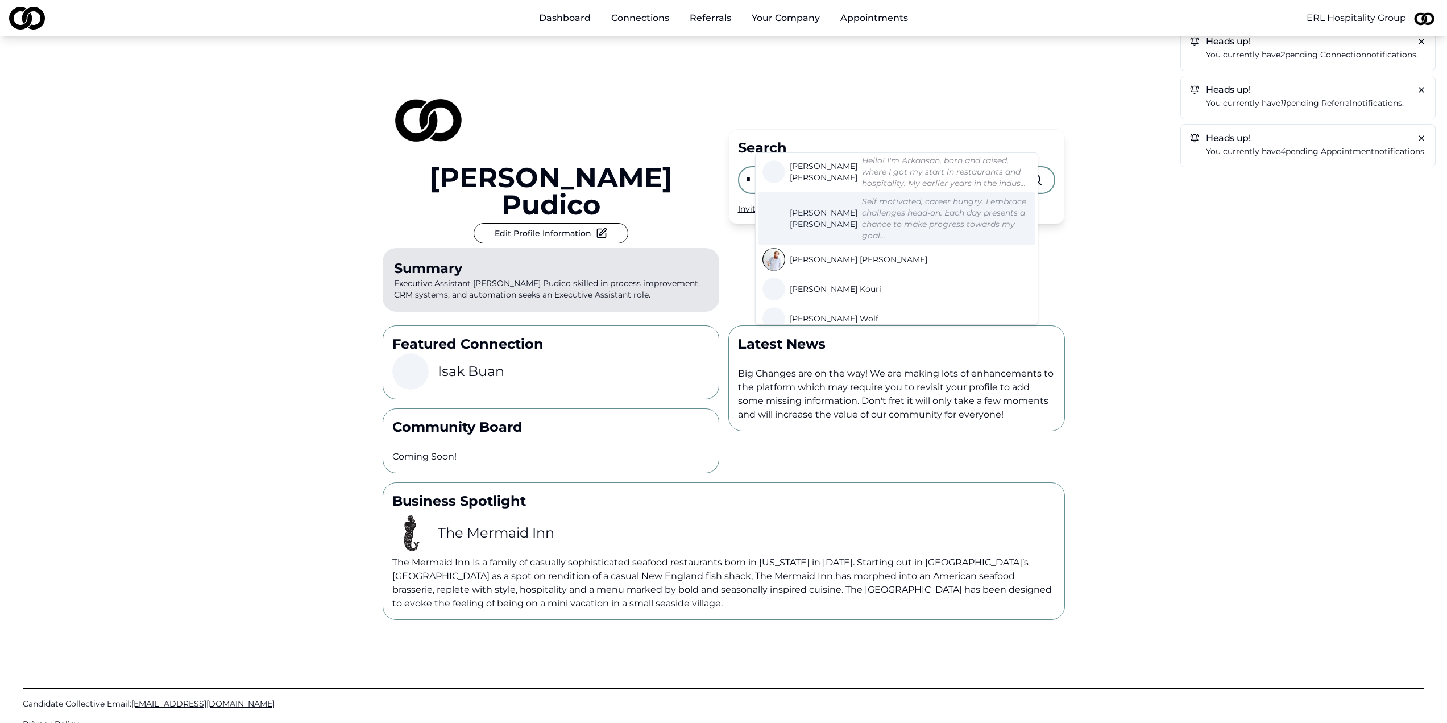
scroll to position [398, 0]
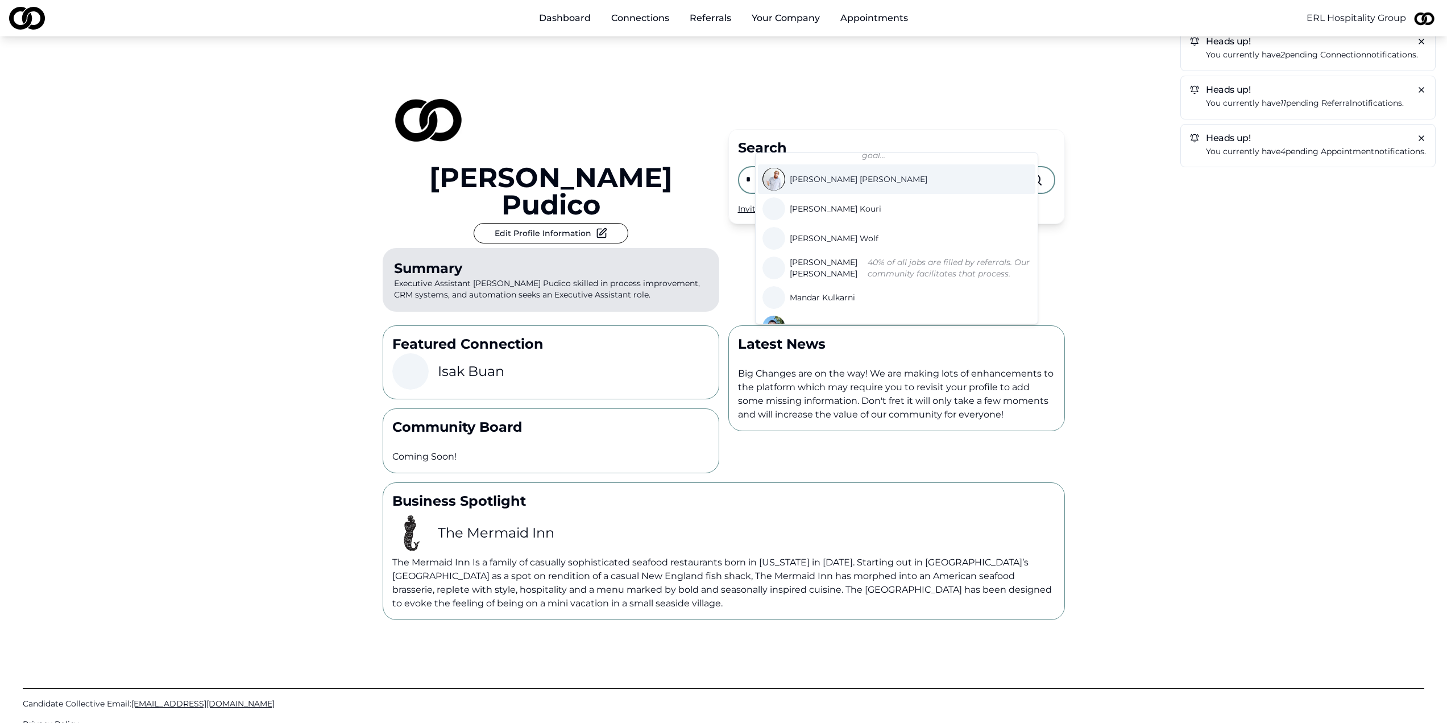
click at [795, 167] on input "*" at bounding box center [887, 179] width 283 height 25
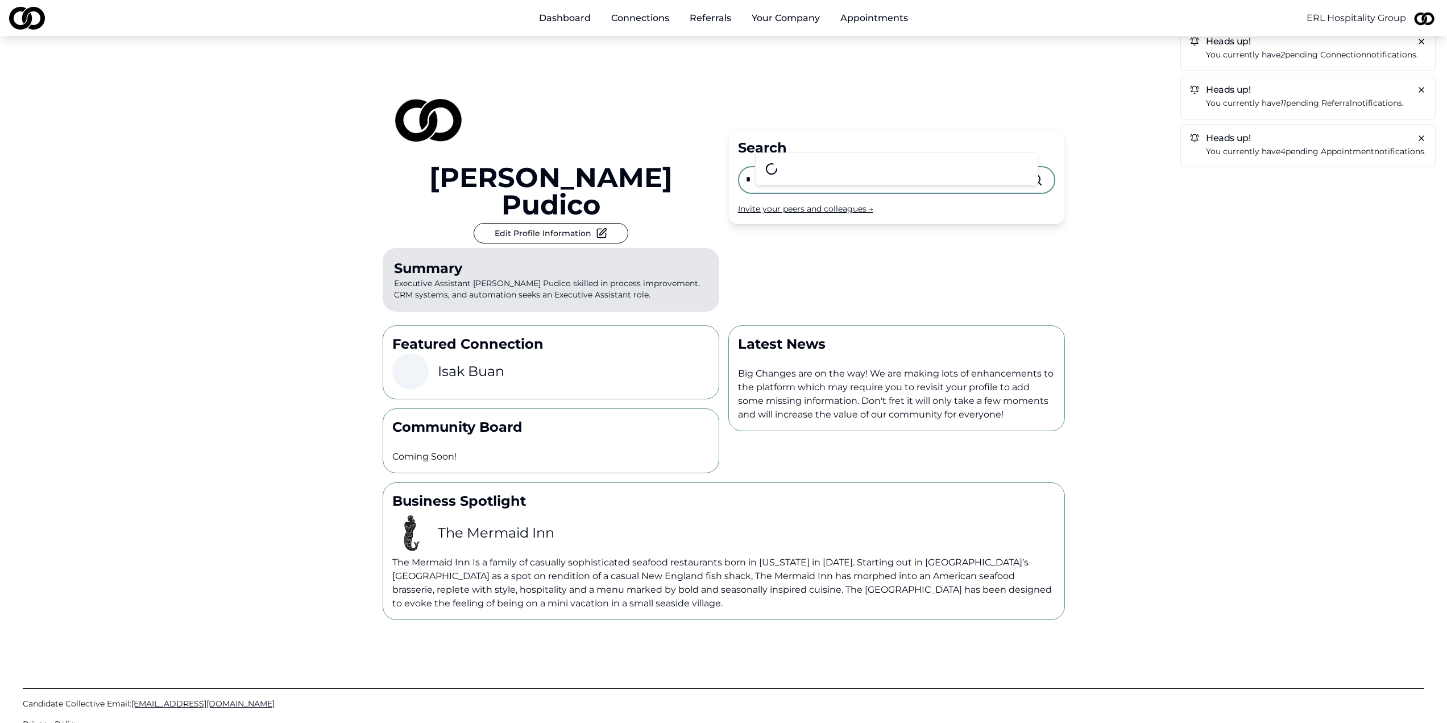
scroll to position [0, 0]
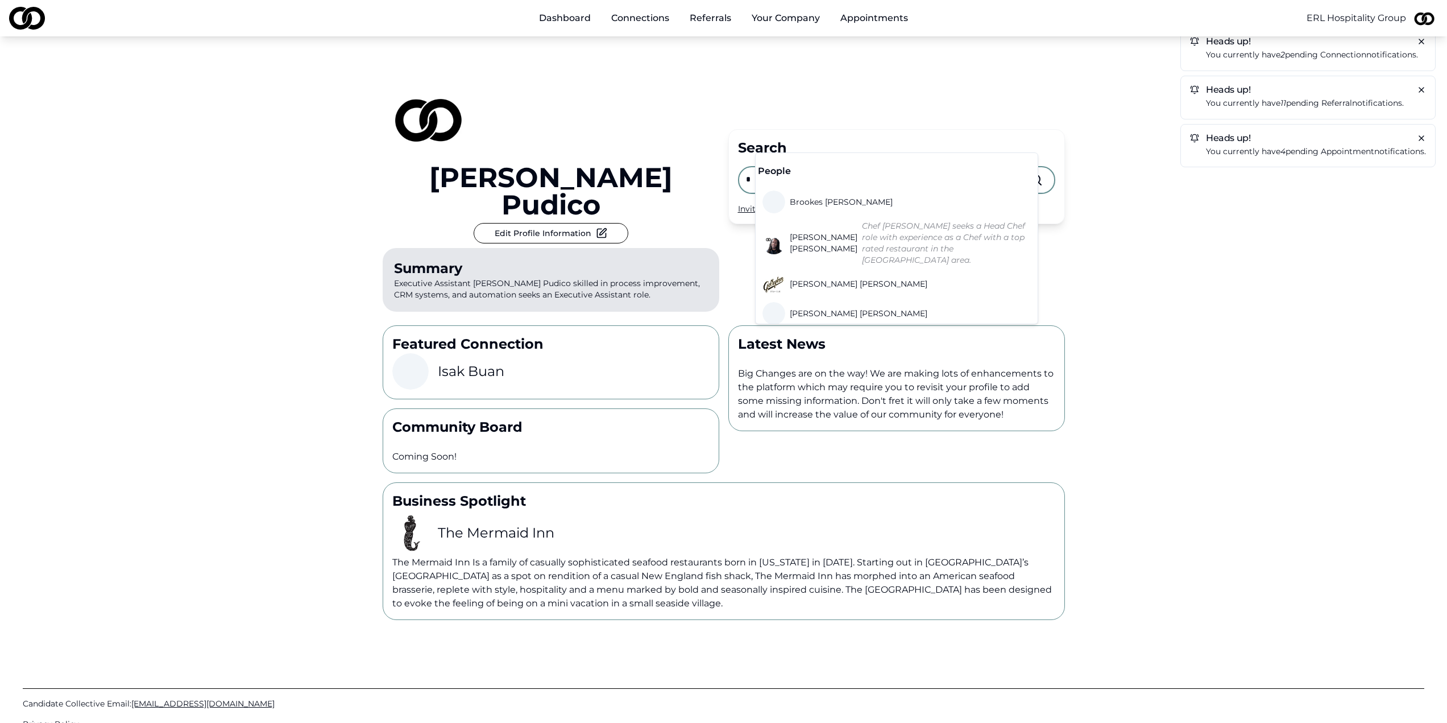
click at [793, 167] on input "*" at bounding box center [887, 179] width 283 height 25
type input "*"
click at [1295, 57] on p "You currently have 2 pending connection notifications." at bounding box center [1316, 54] width 220 height 13
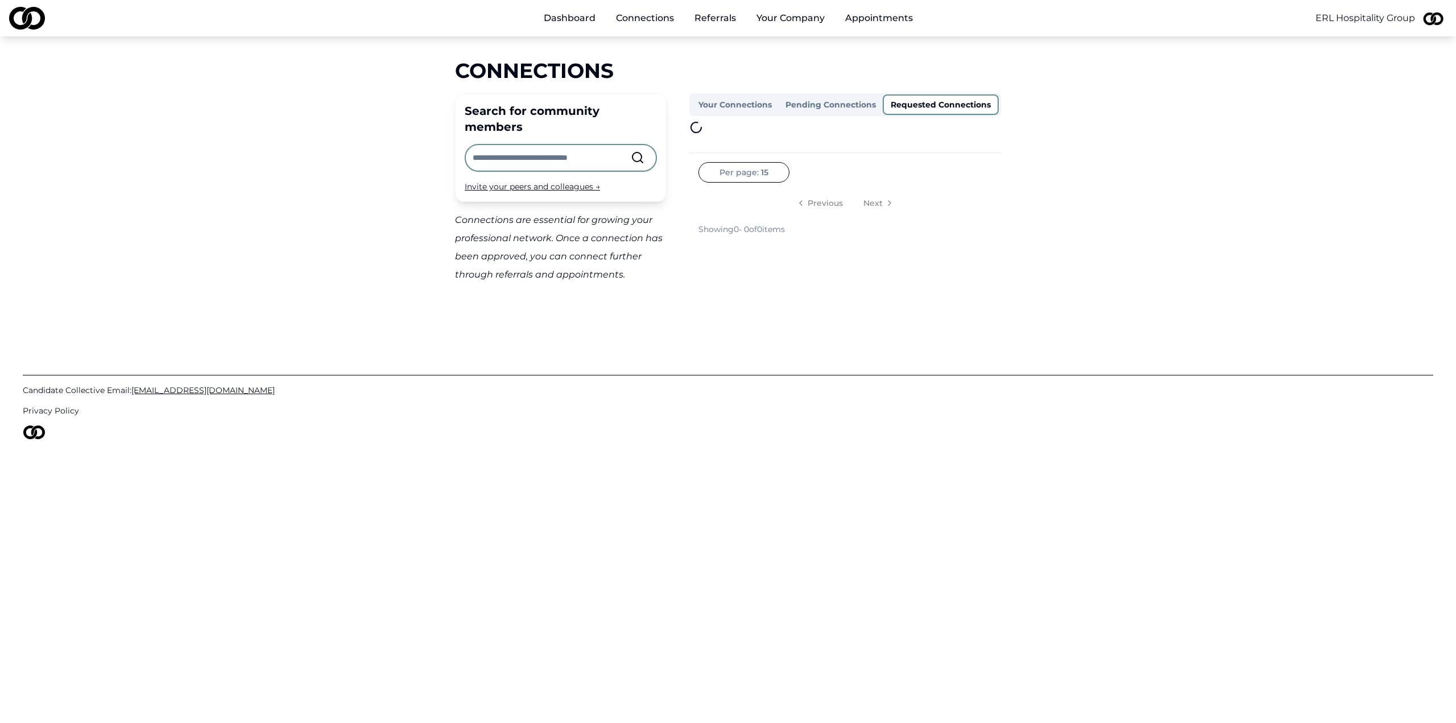
click at [927, 108] on button "Requested Connections" at bounding box center [941, 104] width 116 height 20
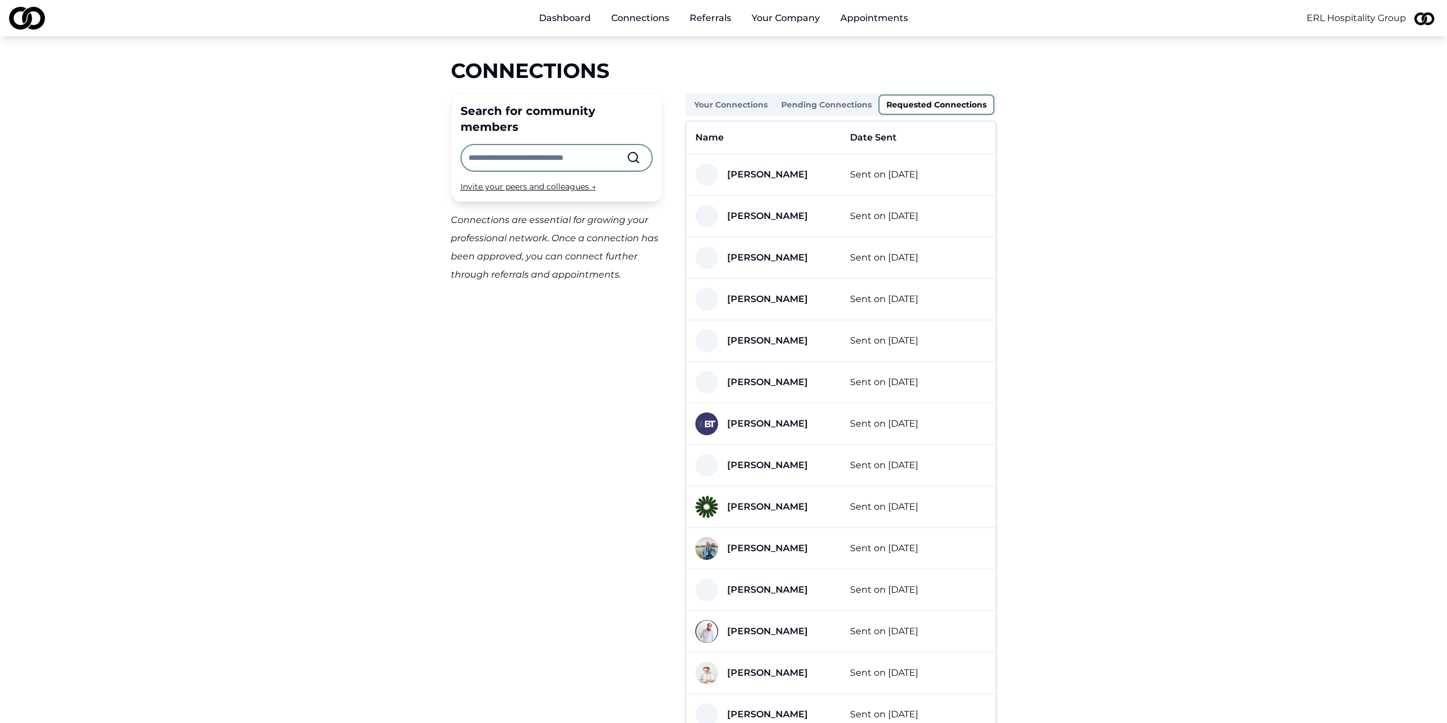
click at [1355, 14] on html "Dashboard Connections Referrals Your Company Appointments ERL Hospitality Group…" at bounding box center [723, 361] width 1447 height 723
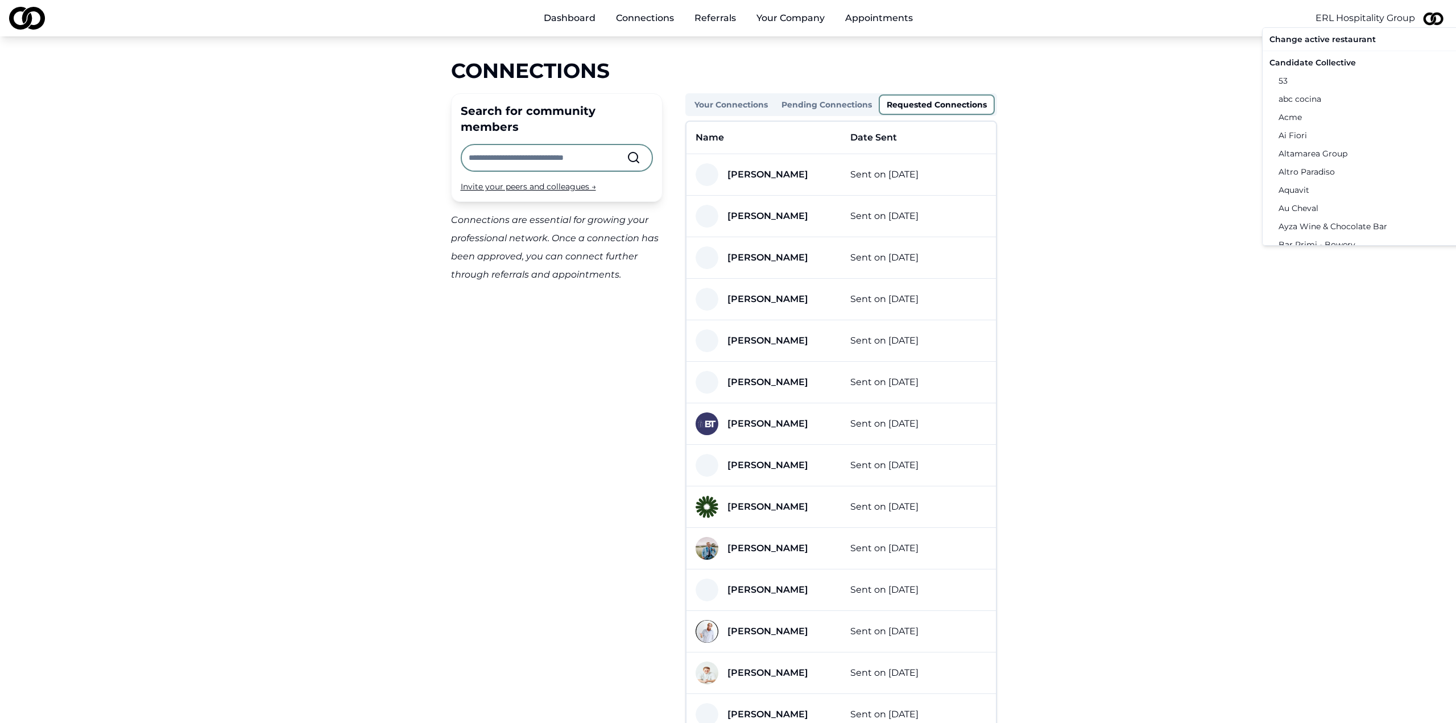
click at [1325, 65] on div "Candidate Collective" at bounding box center [1382, 62] width 235 height 18
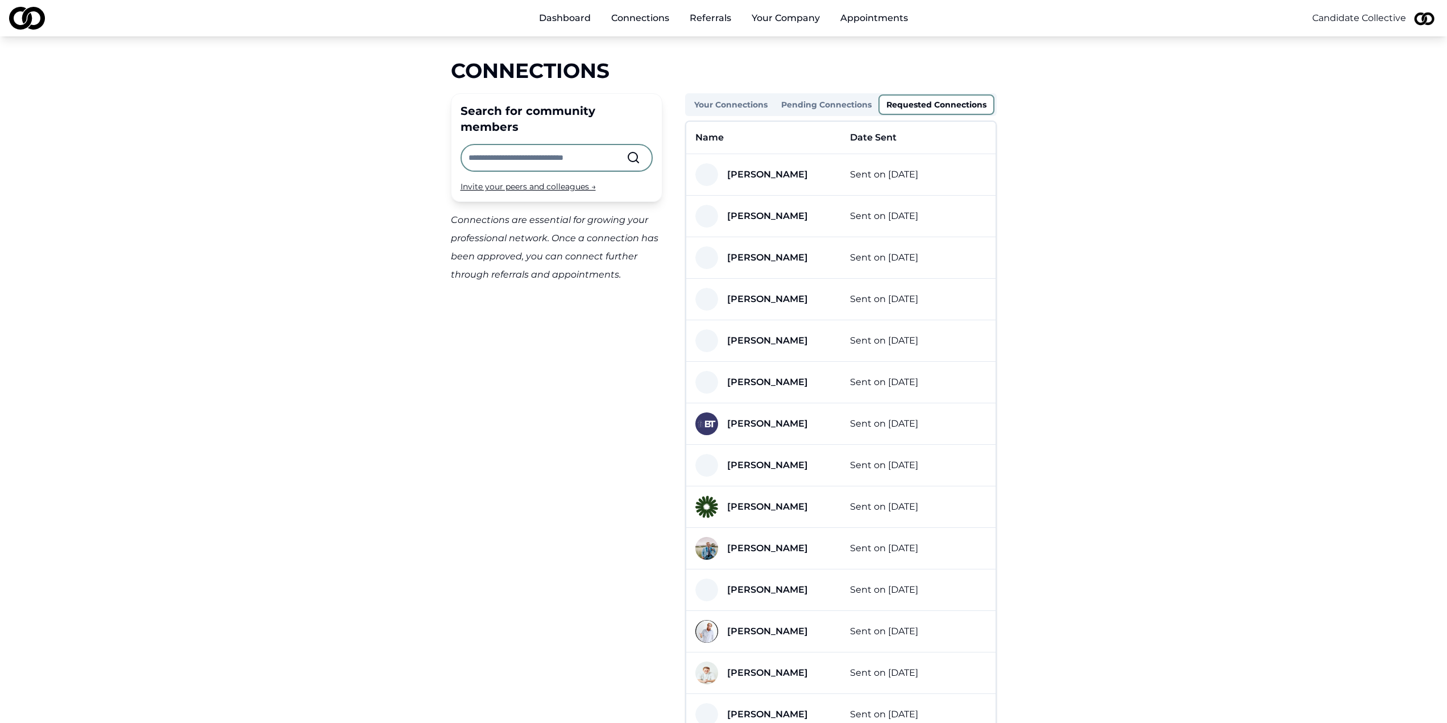
click at [1177, 67] on main "Connections Search for community members Invite your peers and colleagues → Con…" at bounding box center [723, 469] width 1447 height 820
click at [1129, 106] on main "Connections Search for community members Invite your peers and colleagues → Con…" at bounding box center [723, 469] width 1447 height 820
click at [740, 105] on button "Your Connections" at bounding box center [735, 105] width 87 height 18
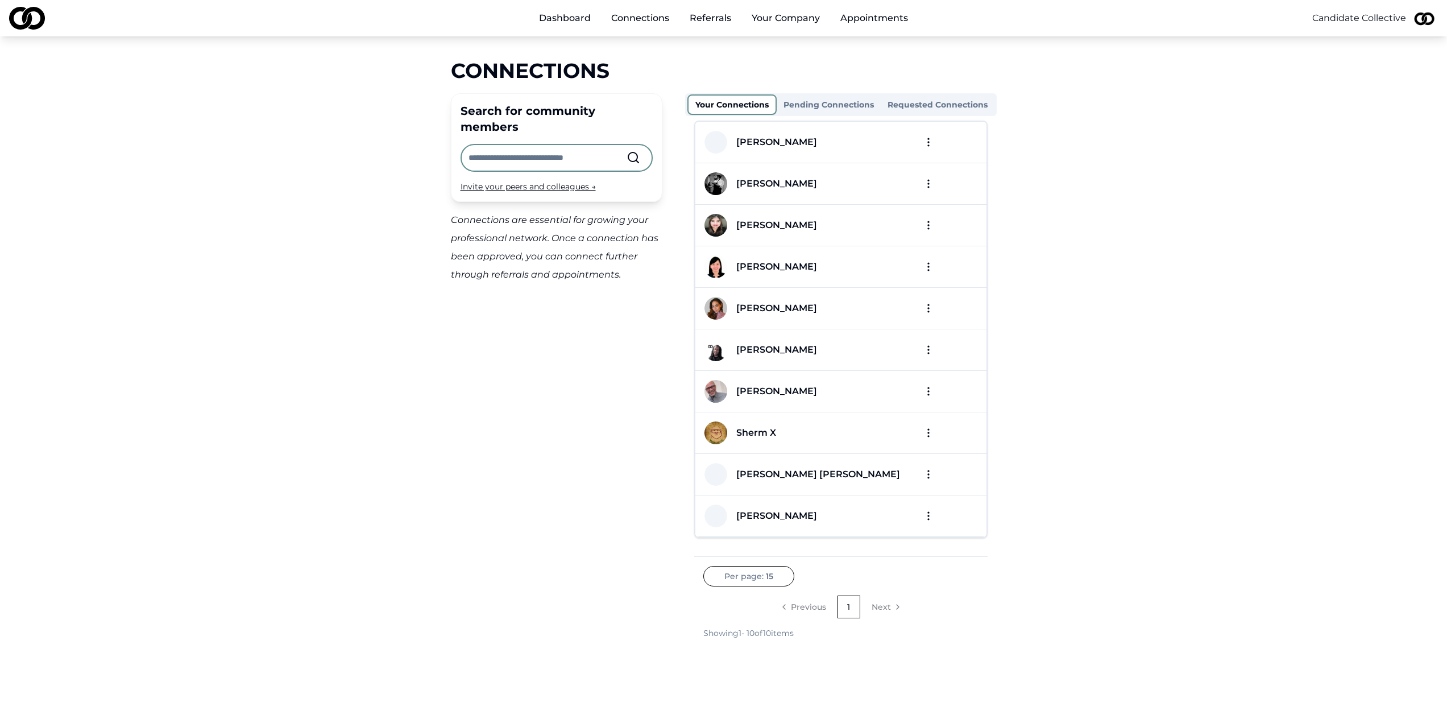
click at [826, 72] on div "Connections" at bounding box center [724, 70] width 546 height 23
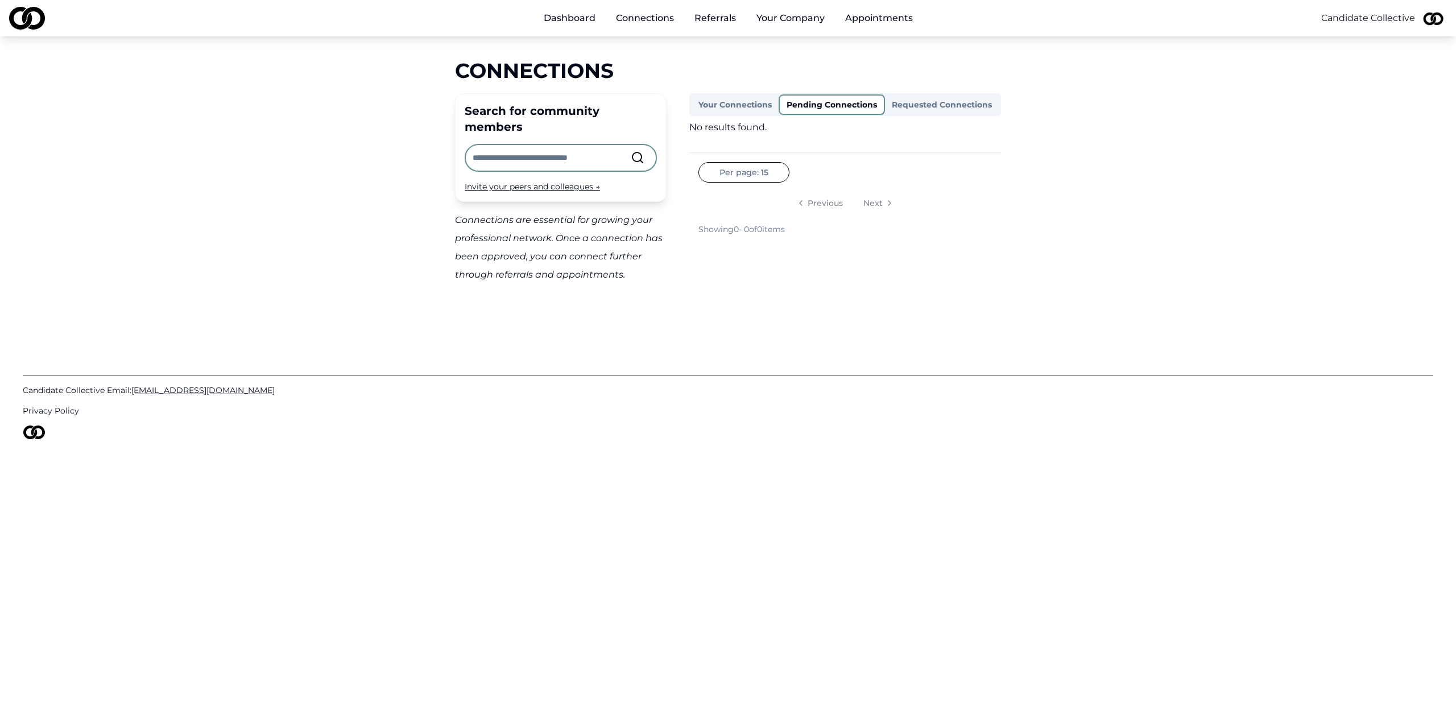
click at [823, 105] on button "Pending Connections" at bounding box center [832, 104] width 106 height 20
click at [965, 107] on button "Requested Connections" at bounding box center [942, 105] width 114 height 18
click at [756, 104] on button "Your Connections" at bounding box center [736, 104] width 89 height 20
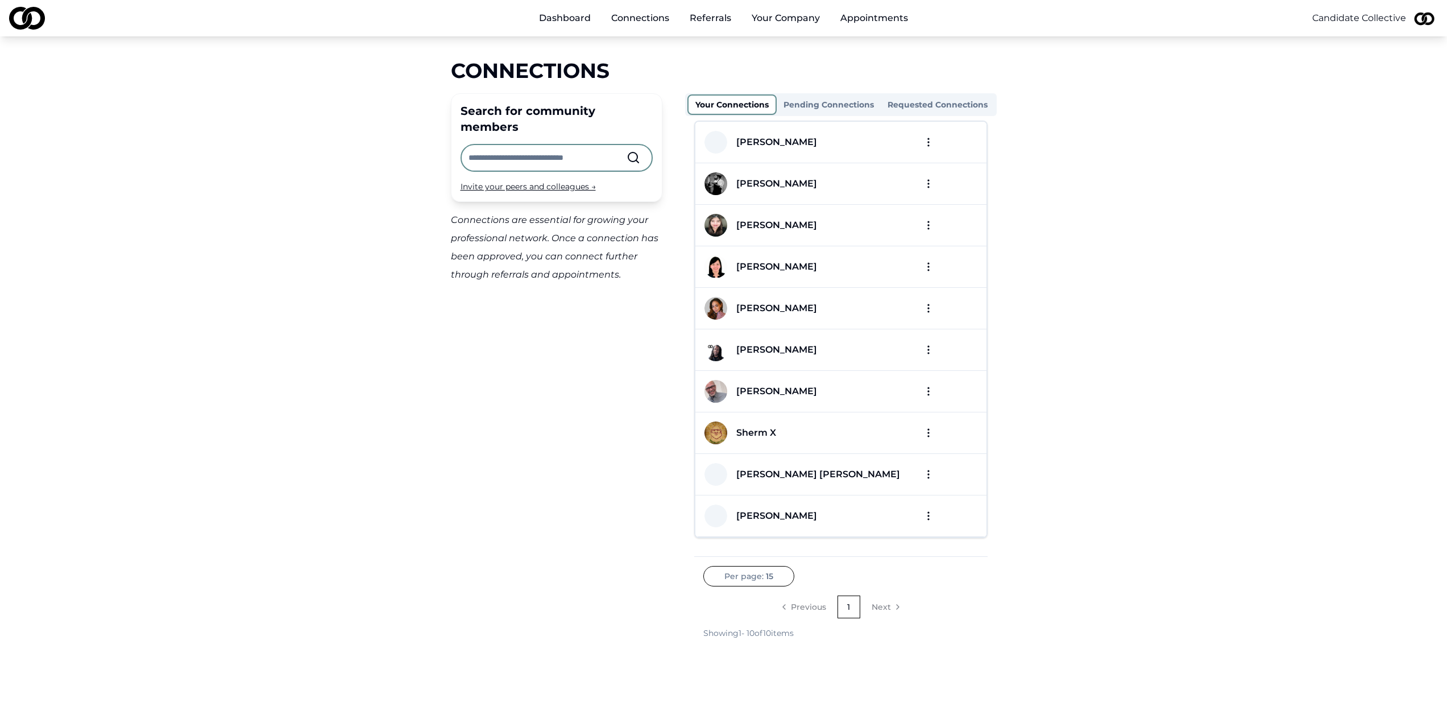
click at [755, 62] on div "Connections" at bounding box center [724, 70] width 546 height 23
click at [570, 21] on link "Dashboard" at bounding box center [565, 18] width 70 height 23
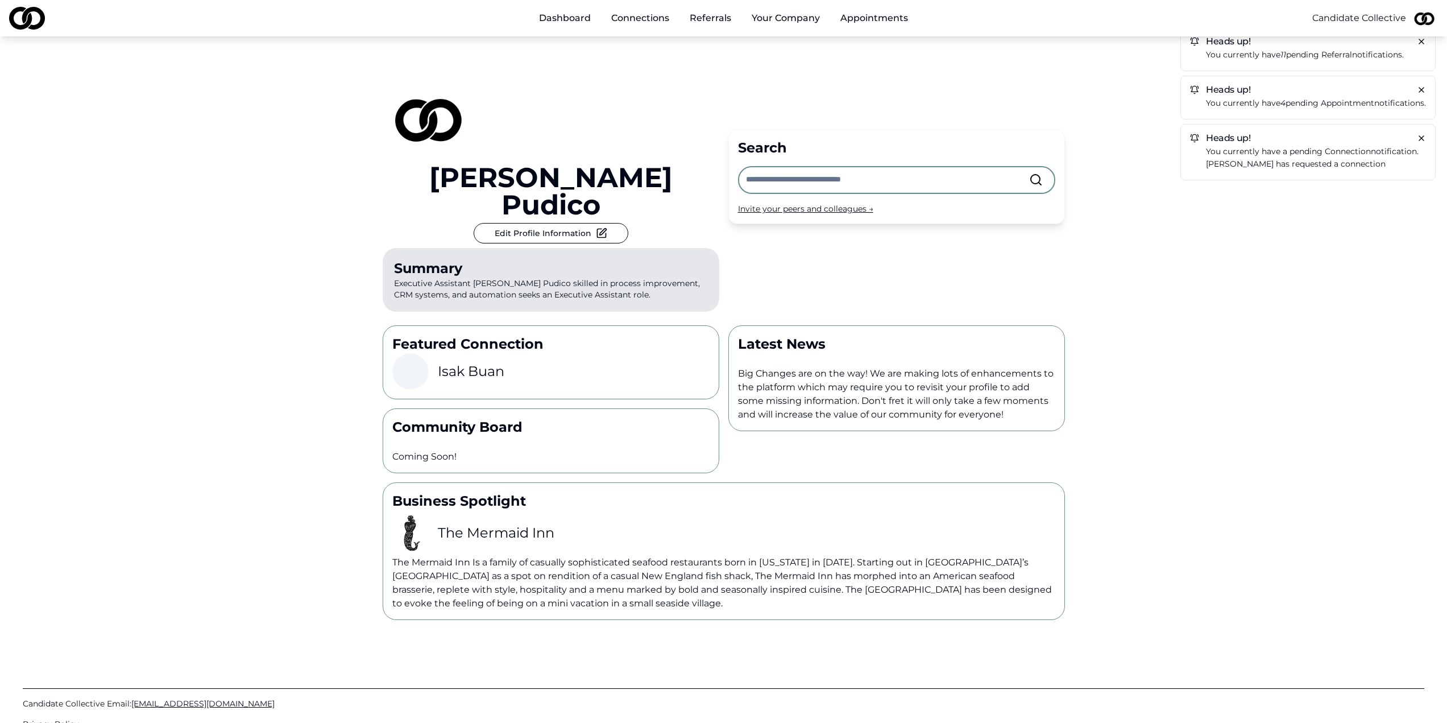
click at [1244, 152] on p "You currently have a pending connection notification." at bounding box center [1316, 151] width 220 height 13
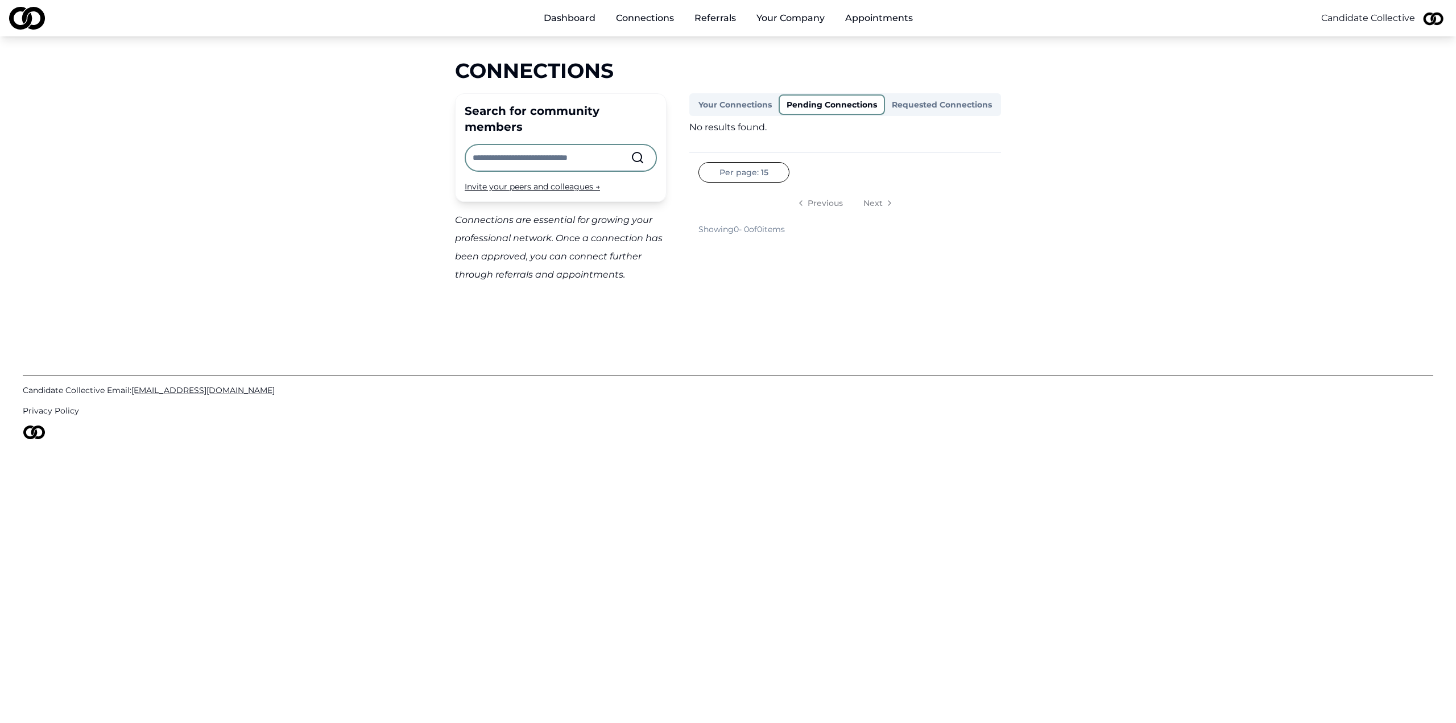
click at [749, 97] on button "Your Connections" at bounding box center [735, 105] width 87 height 18
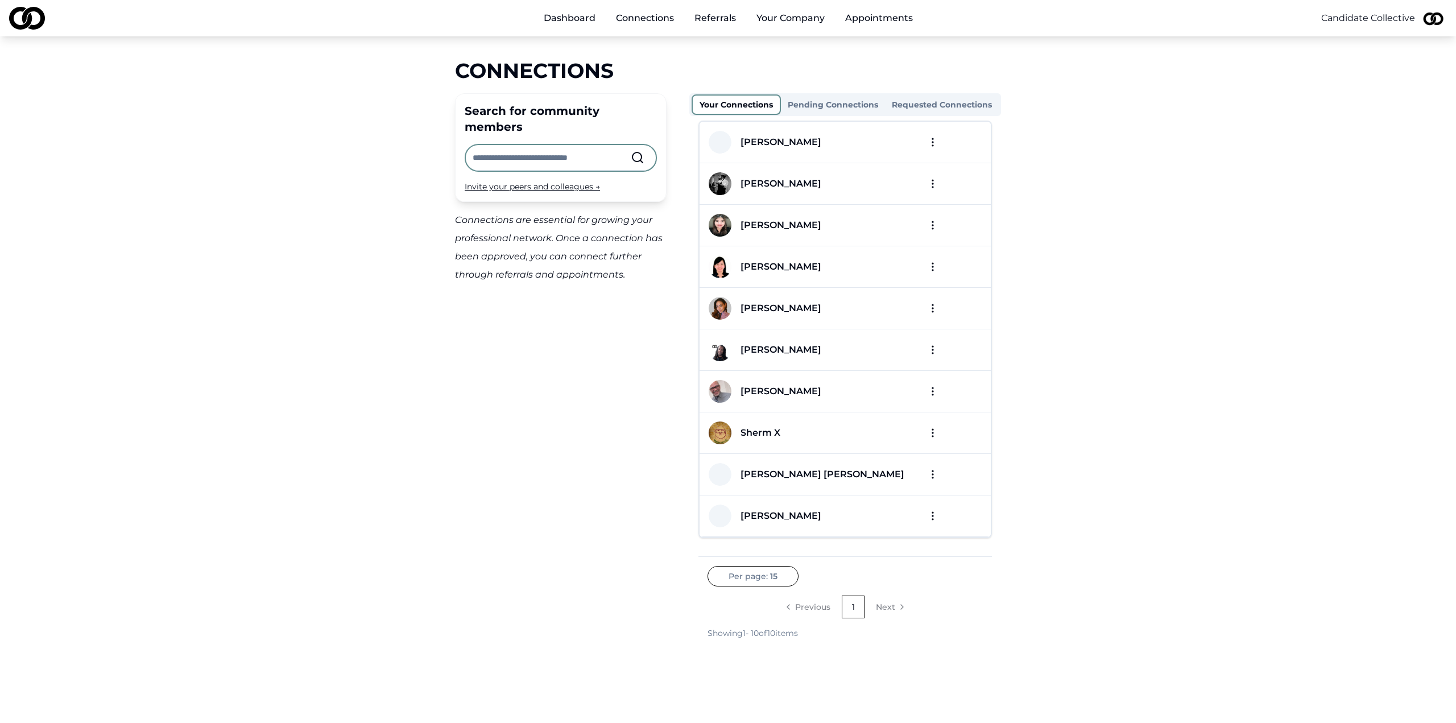
click at [987, 105] on button "Requested Connections" at bounding box center [942, 105] width 114 height 18
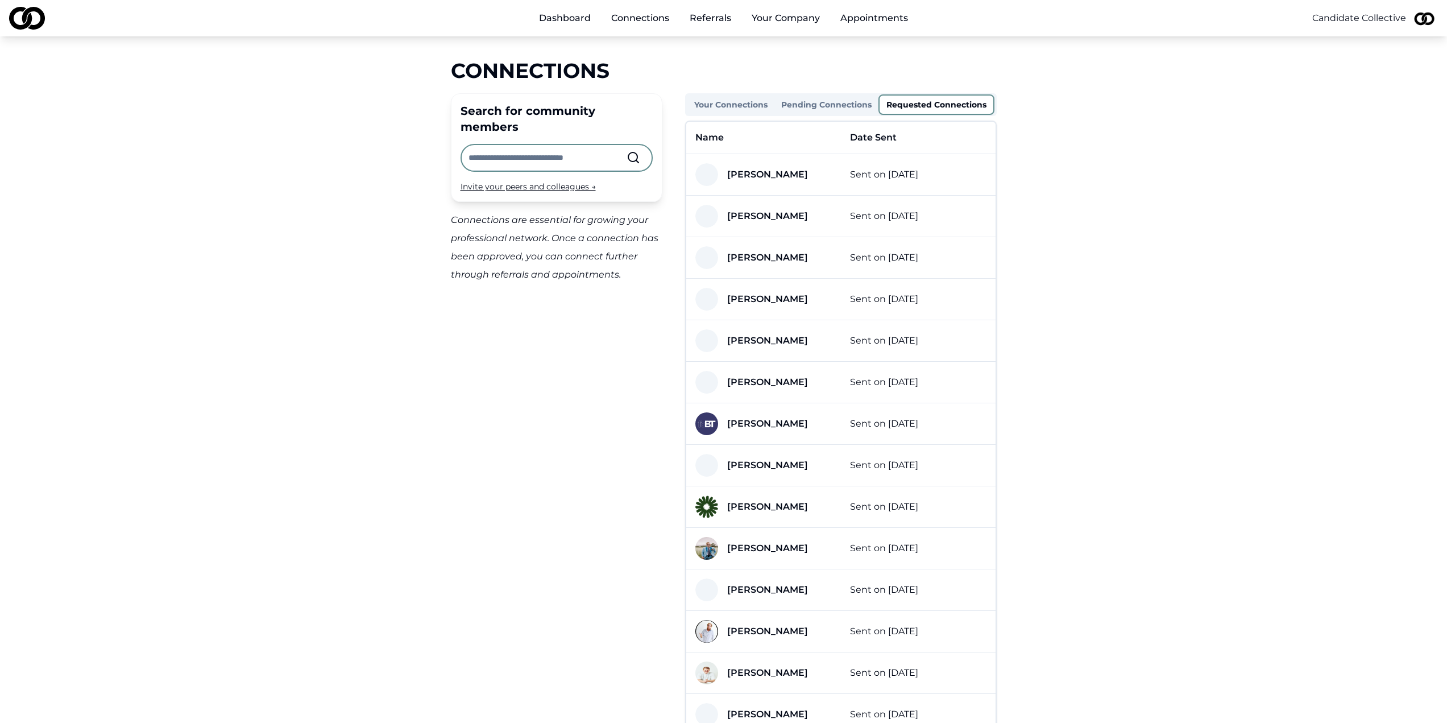
click at [795, 54] on div "Dashboard Connections Referrals Your Company Appointments Candidate Collective …" at bounding box center [723, 361] width 1447 height 723
click at [746, 76] on div "Connections" at bounding box center [724, 70] width 546 height 23
click at [554, 22] on link "Dashboard" at bounding box center [565, 18] width 70 height 23
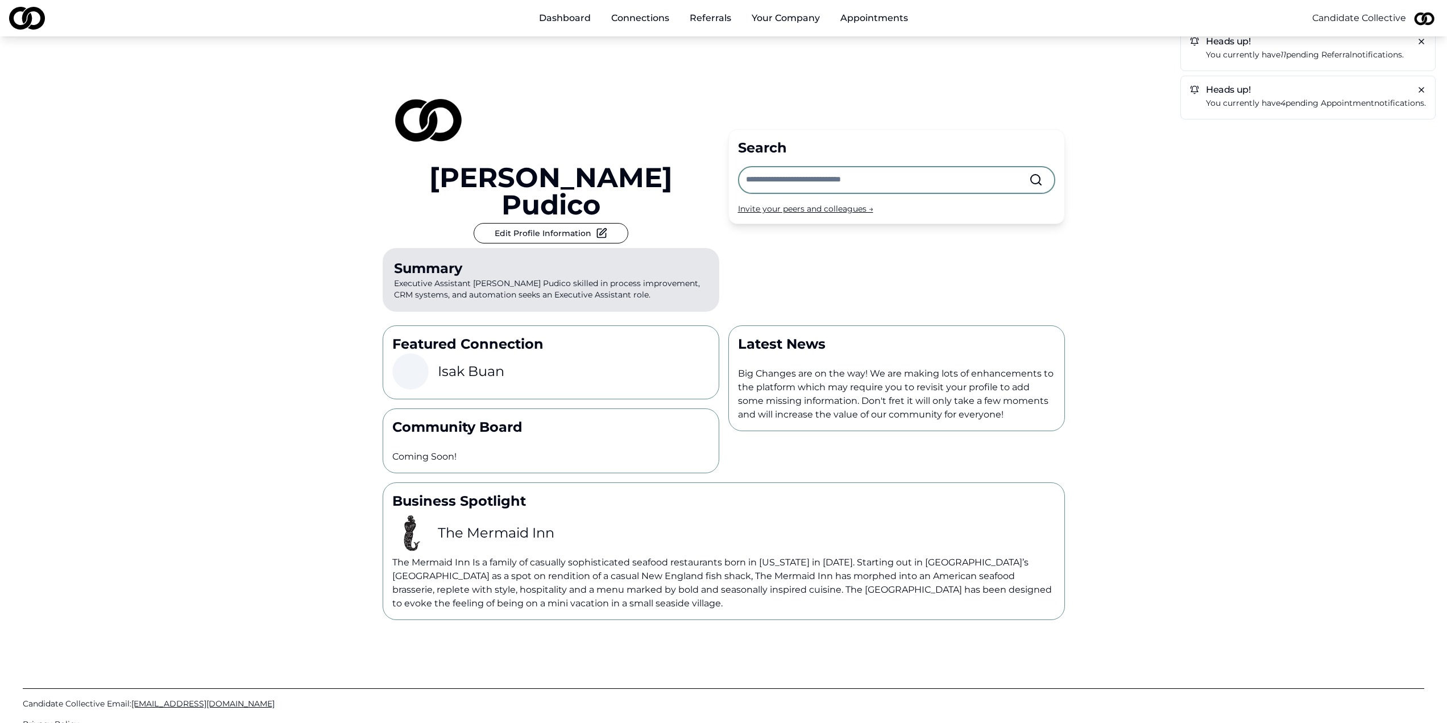
click at [345, 88] on div "Heads up! You currently have 11 pending referral notifications. Heads up! You c…" at bounding box center [723, 328] width 1447 height 584
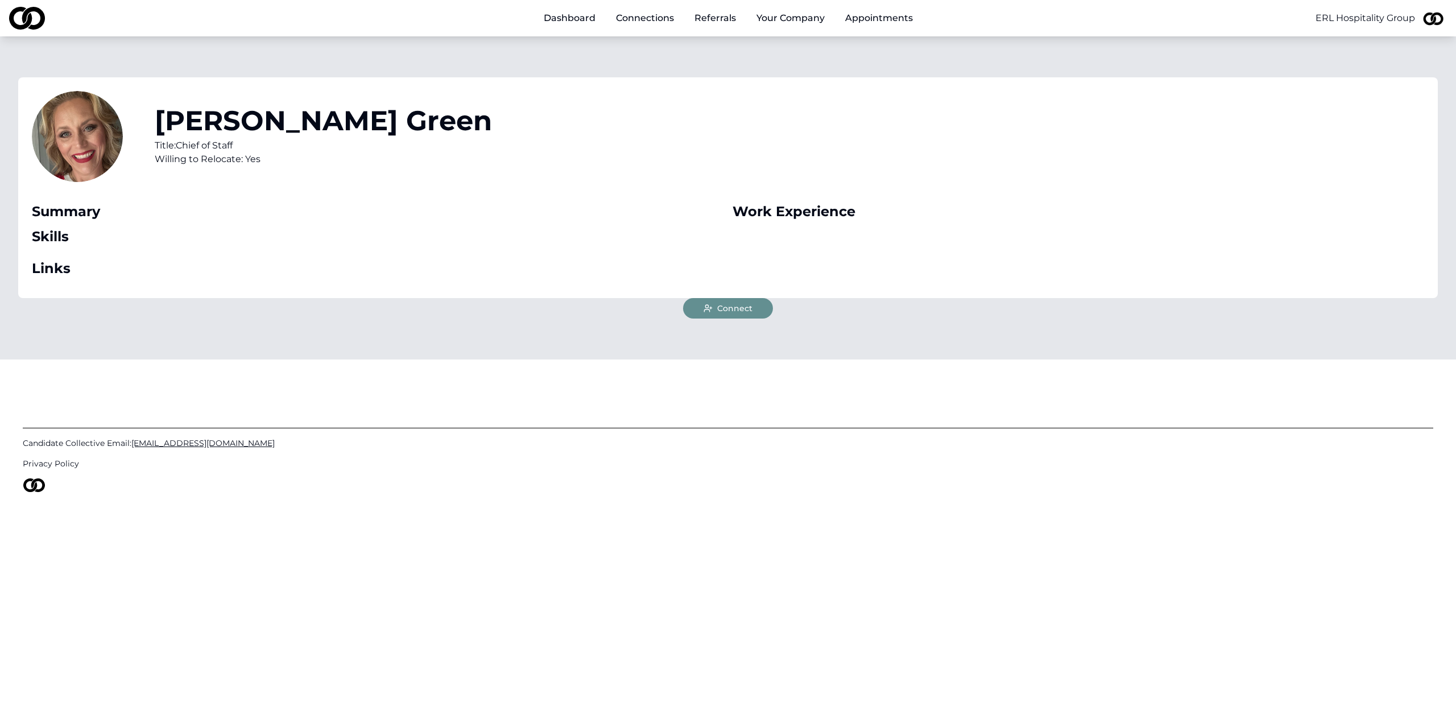
click at [729, 309] on span "Connect" at bounding box center [734, 308] width 35 height 11
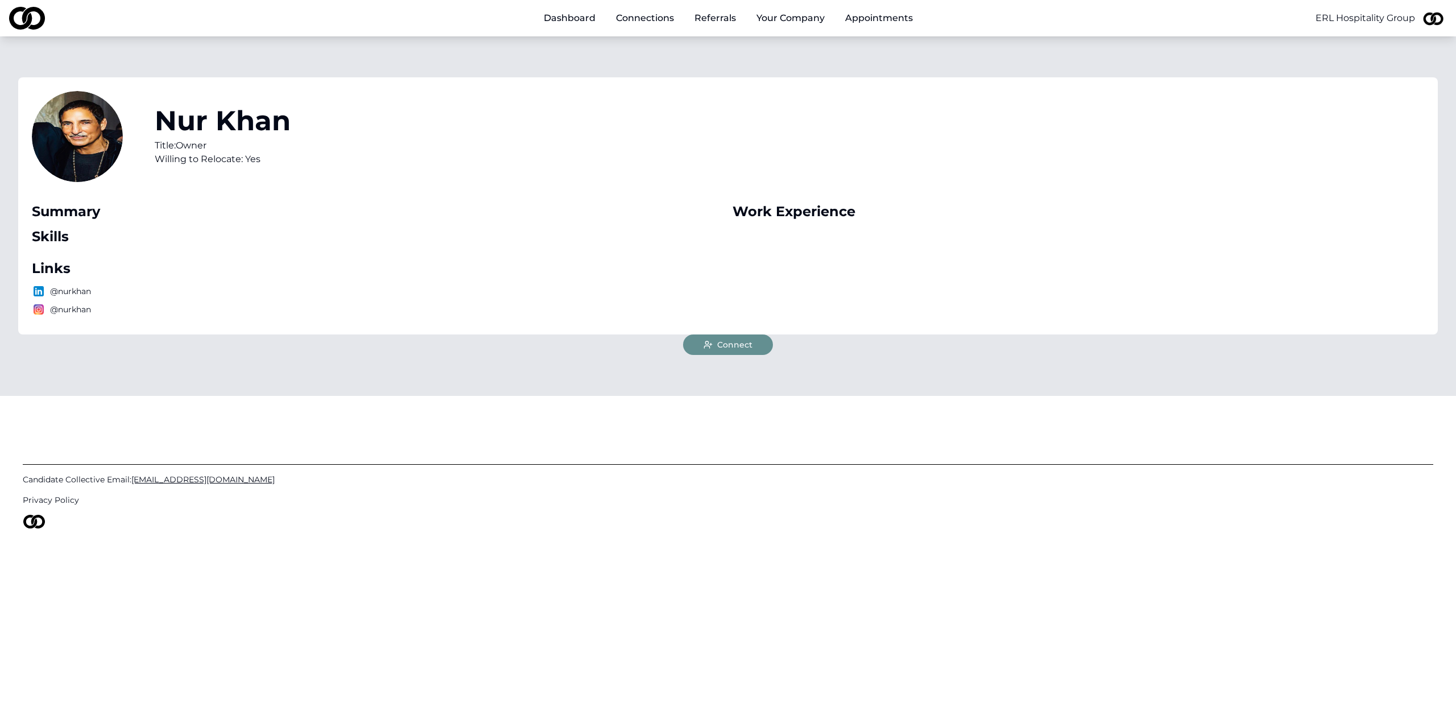
click at [734, 340] on span "Connect" at bounding box center [734, 344] width 35 height 11
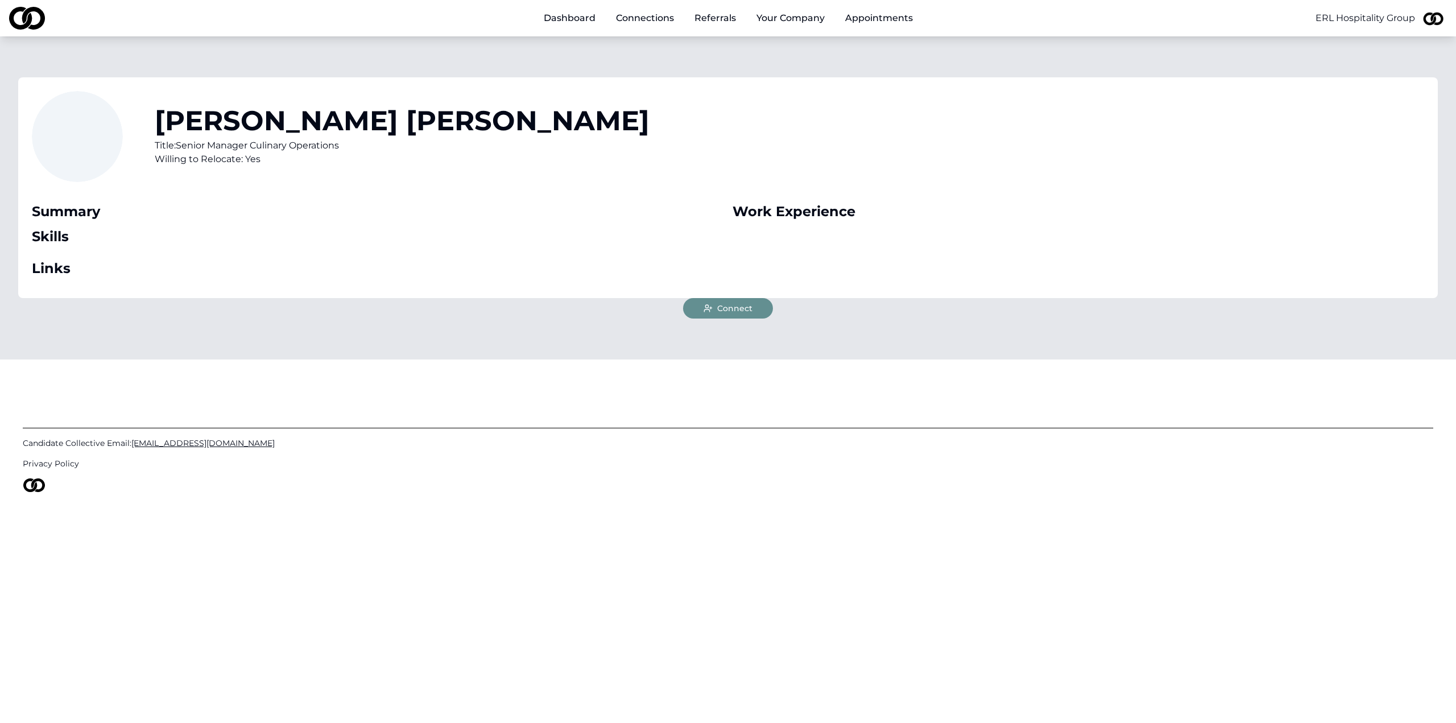
click at [722, 308] on span "Connect" at bounding box center [734, 308] width 35 height 11
click at [740, 310] on span "Connect" at bounding box center [734, 308] width 35 height 11
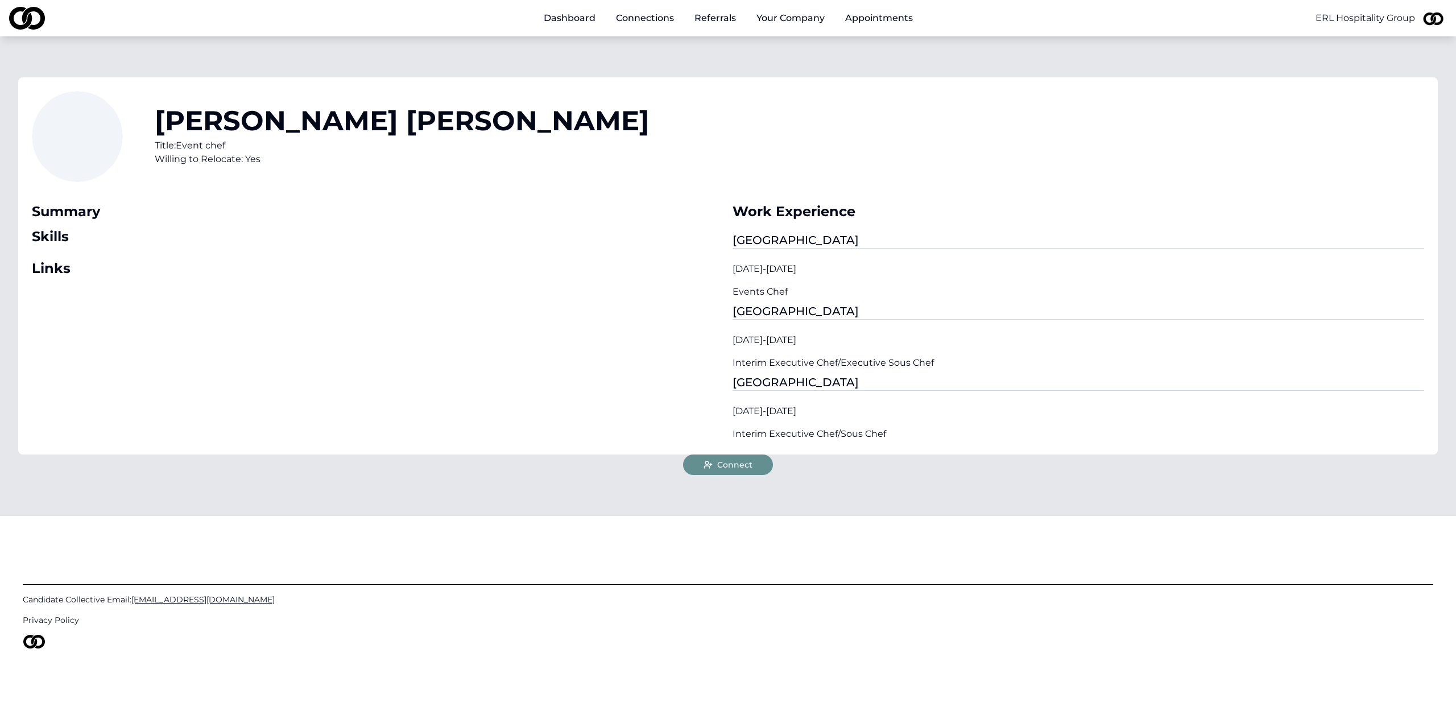
click at [726, 457] on button "Connect" at bounding box center [728, 464] width 90 height 20
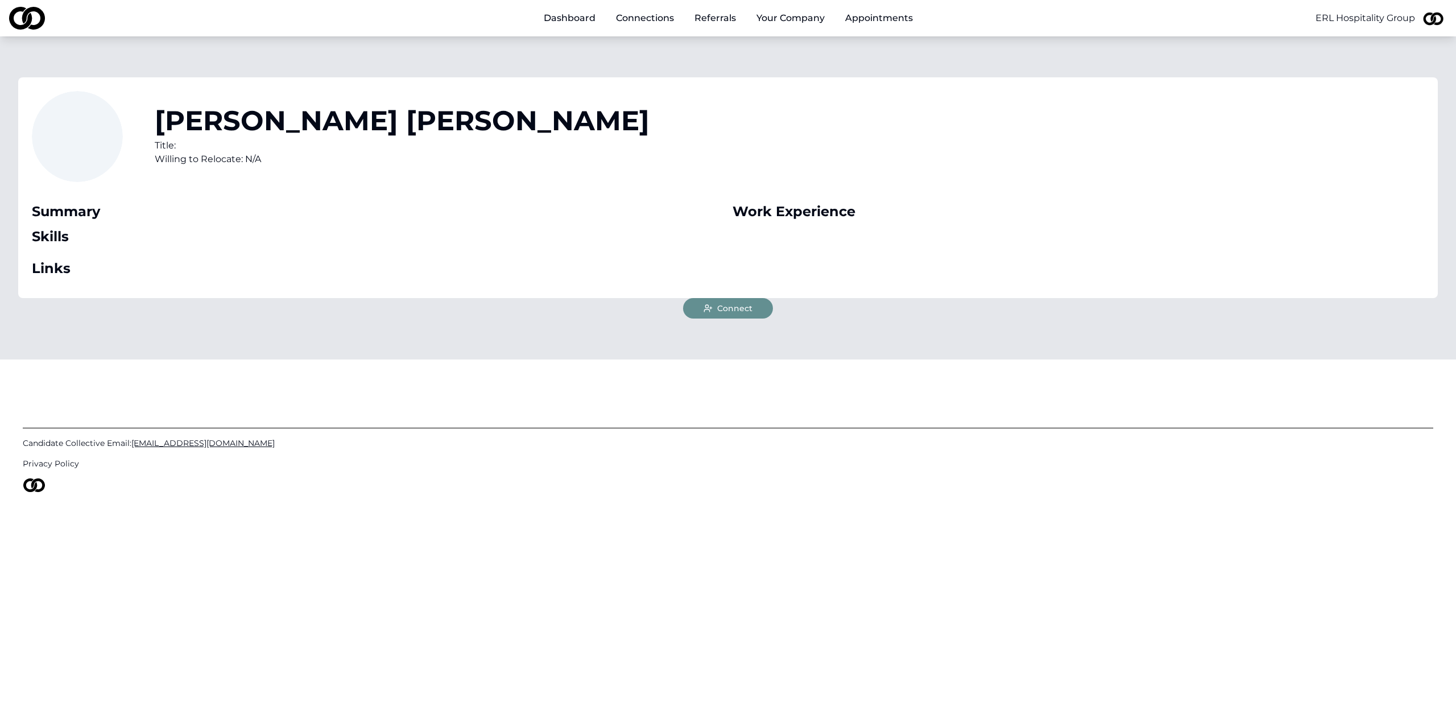
click at [735, 311] on span "Connect" at bounding box center [734, 308] width 35 height 11
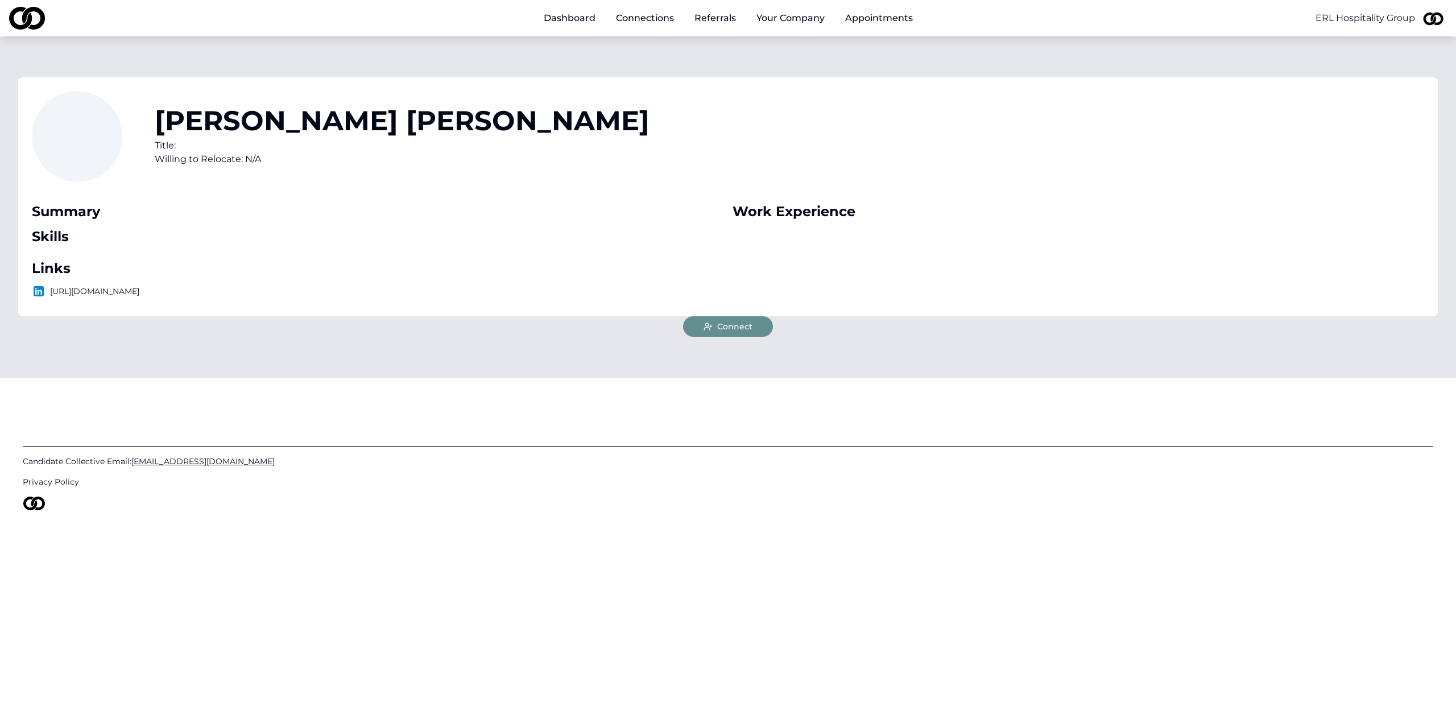
click at [705, 328] on icon at bounding box center [708, 326] width 9 height 9
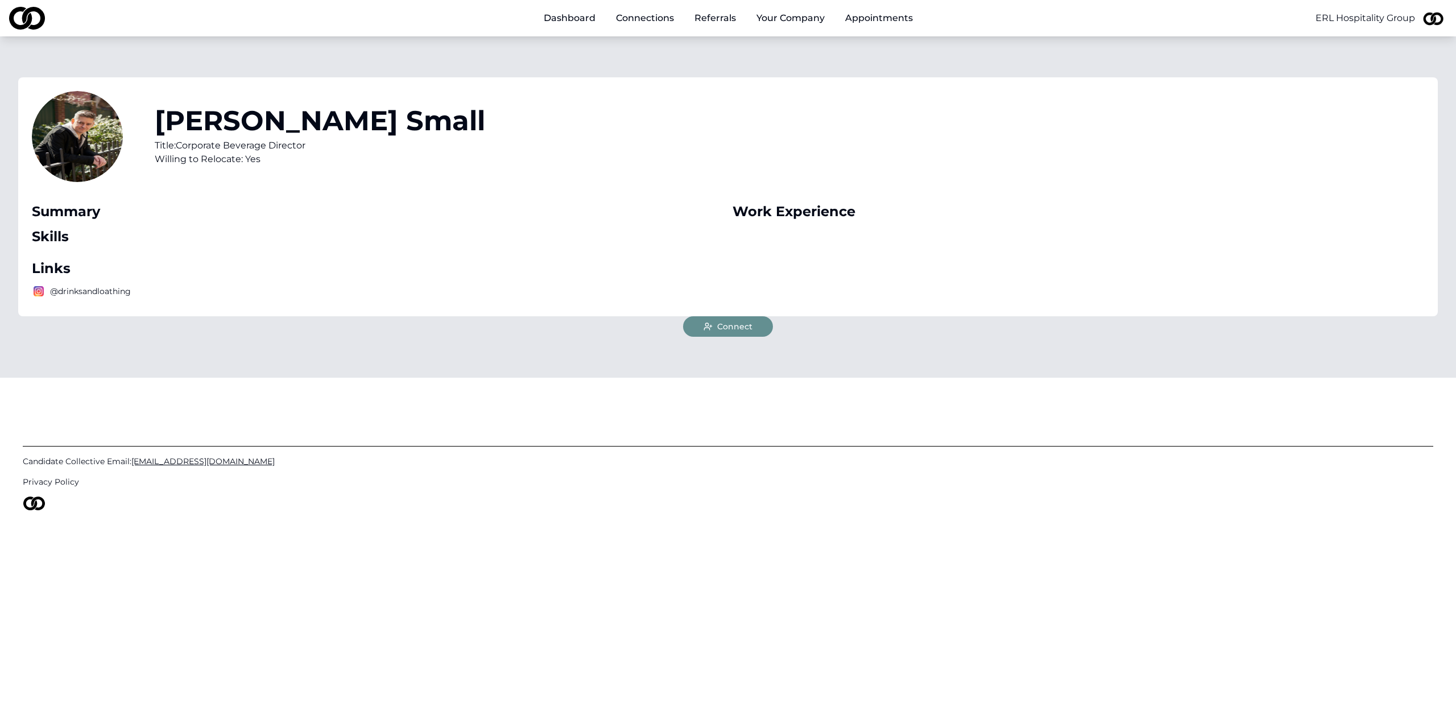
click at [748, 325] on span "Connect" at bounding box center [734, 326] width 35 height 11
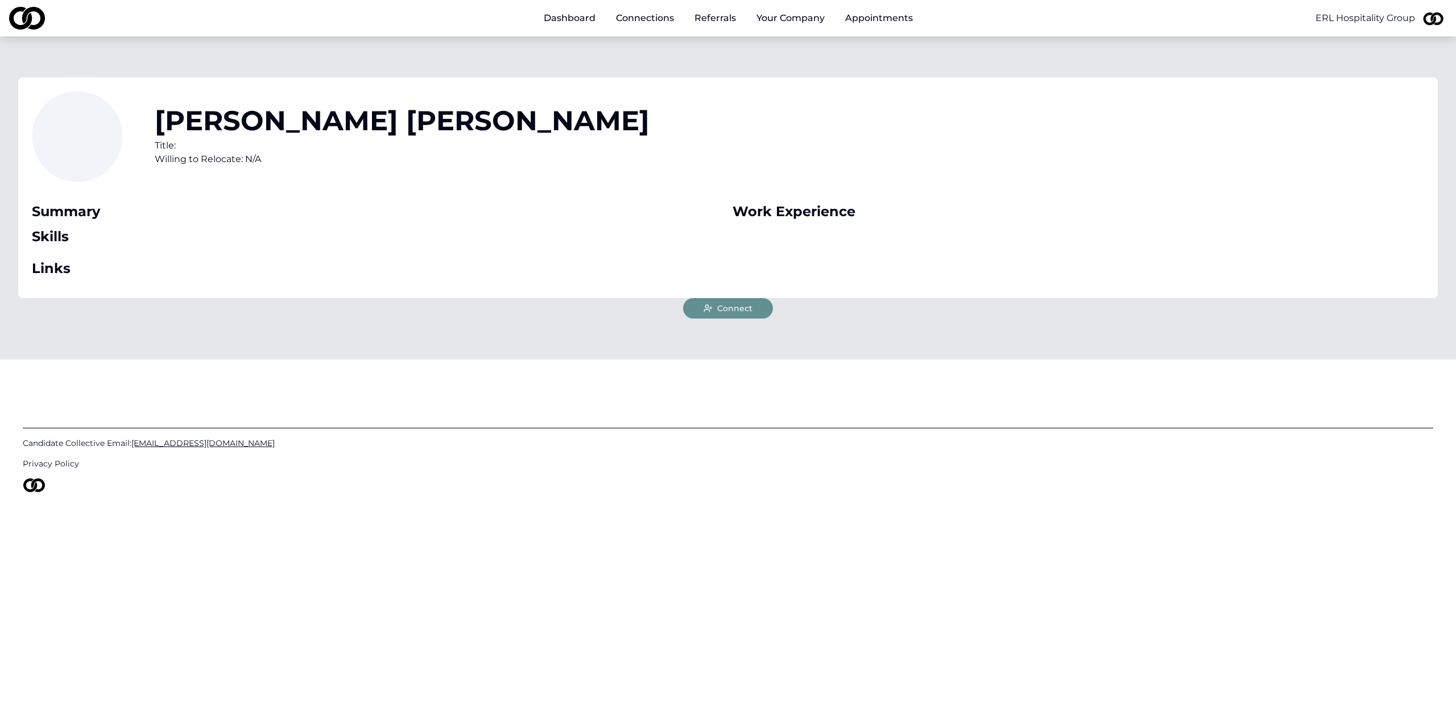
click at [718, 311] on span "Connect" at bounding box center [734, 308] width 35 height 11
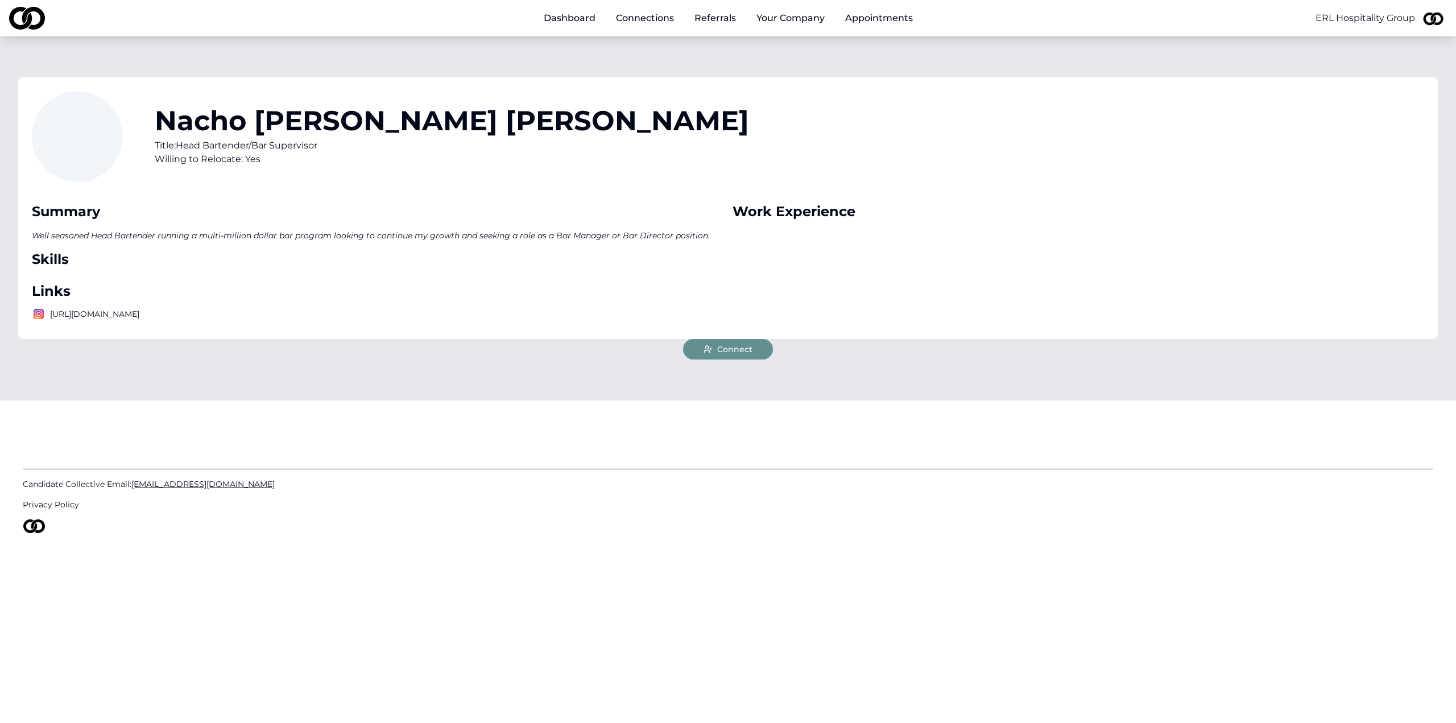
click at [729, 346] on span "Connect" at bounding box center [734, 349] width 35 height 11
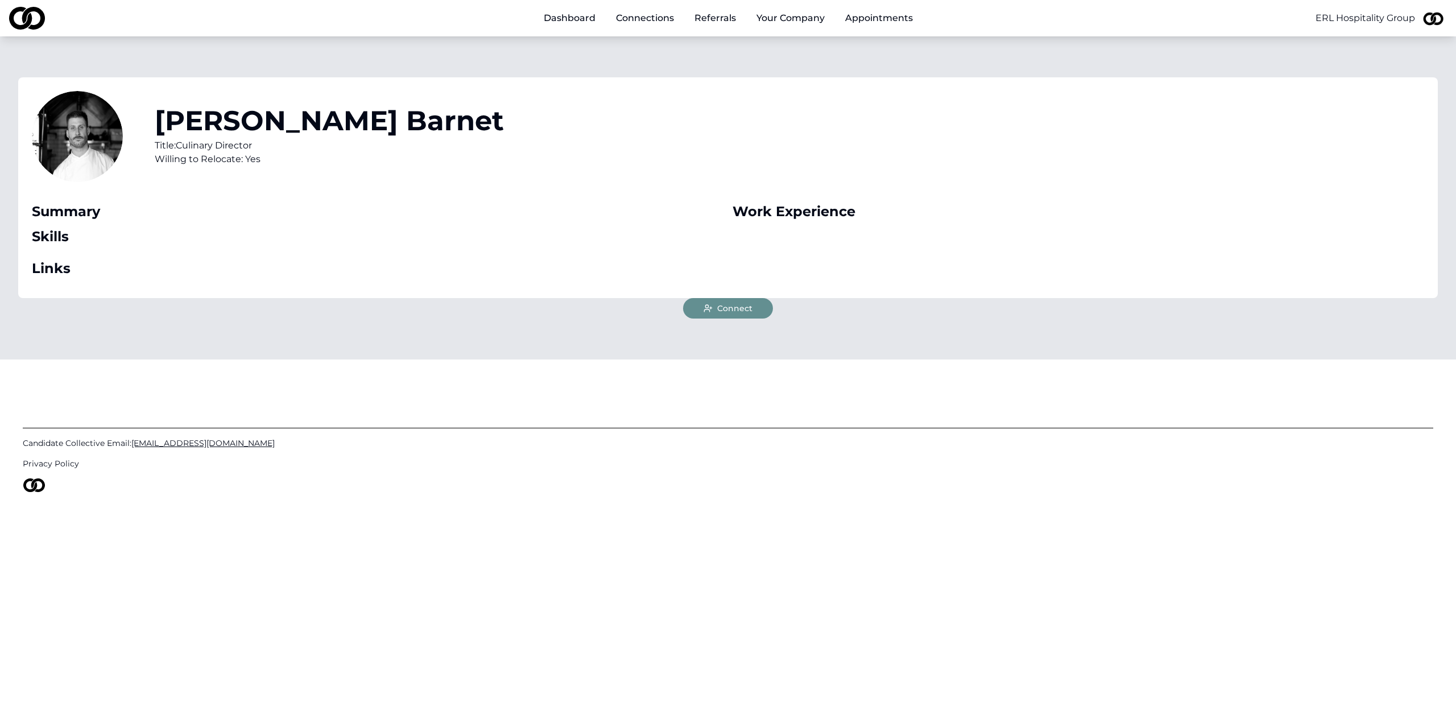
click at [737, 307] on span "Connect" at bounding box center [734, 308] width 35 height 11
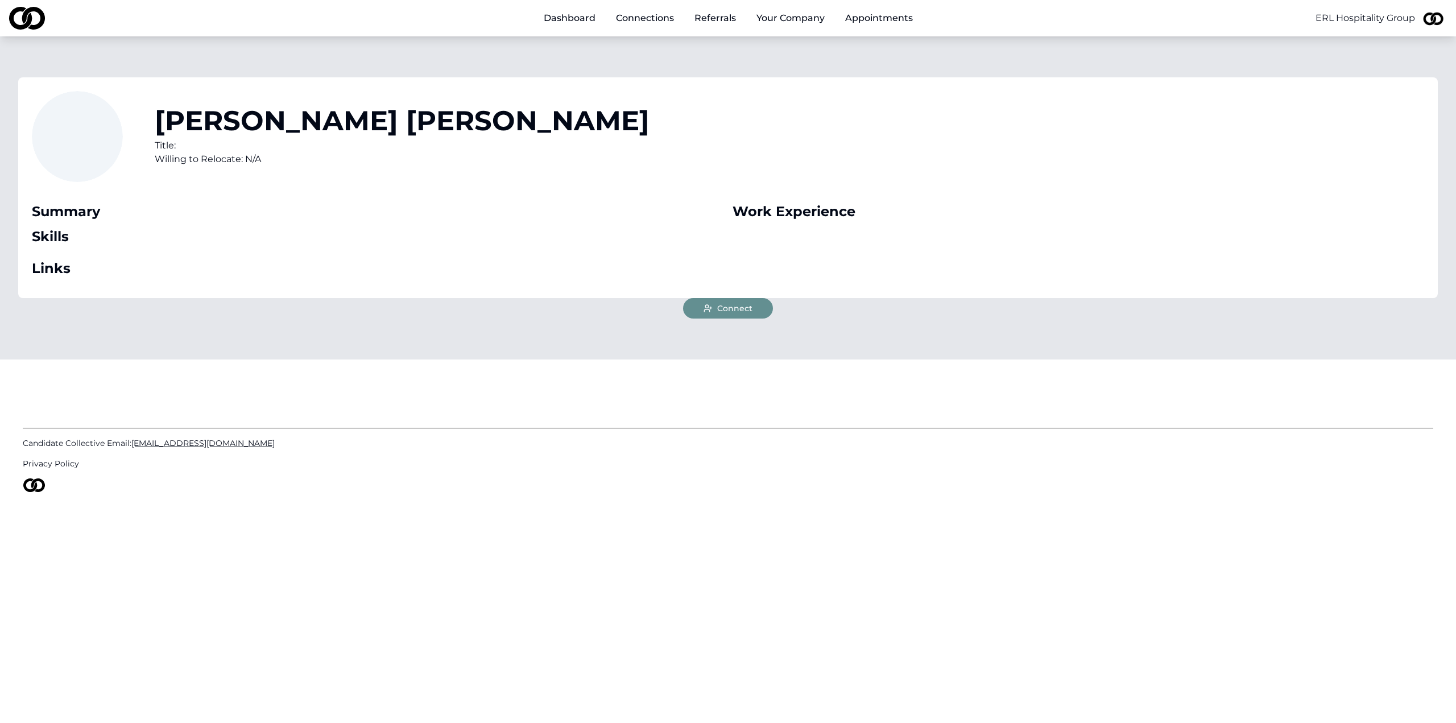
click at [739, 307] on span "Connect" at bounding box center [734, 308] width 35 height 11
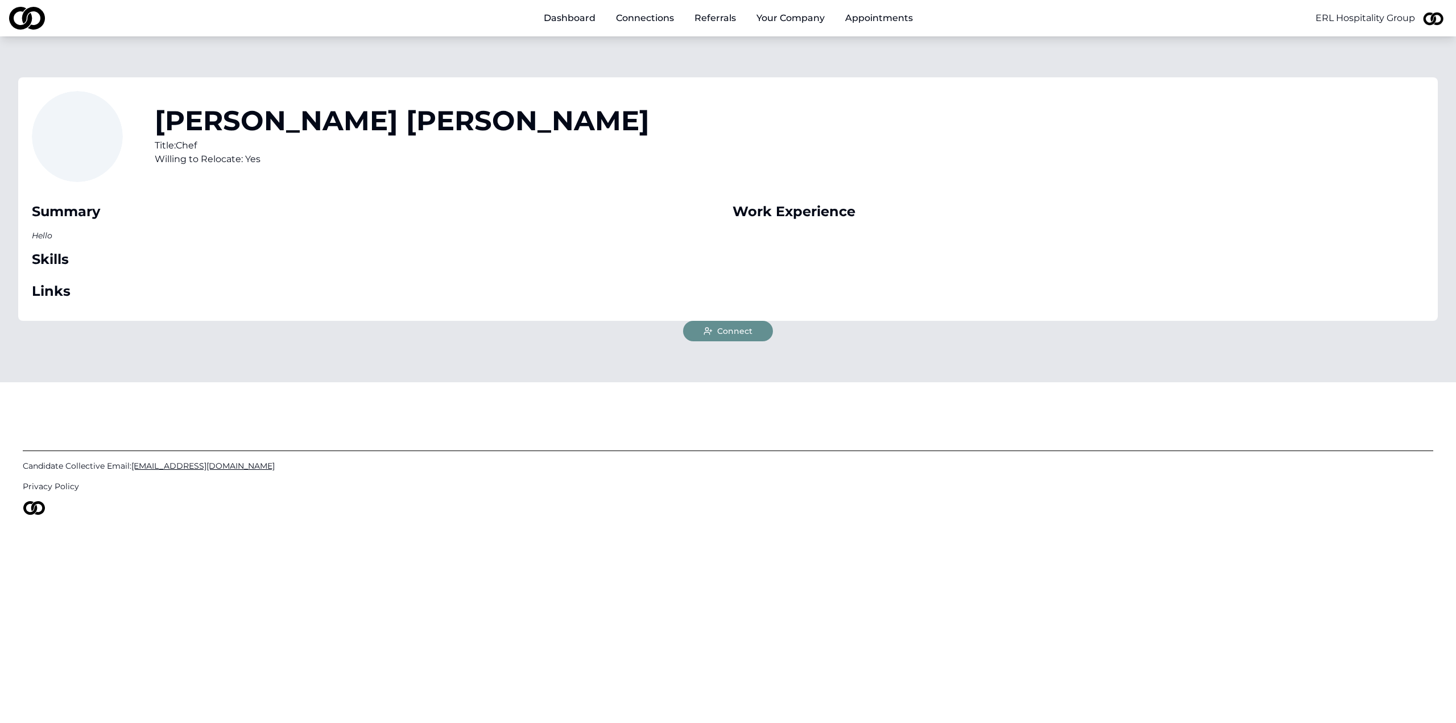
click at [718, 333] on span "Connect" at bounding box center [734, 330] width 35 height 11
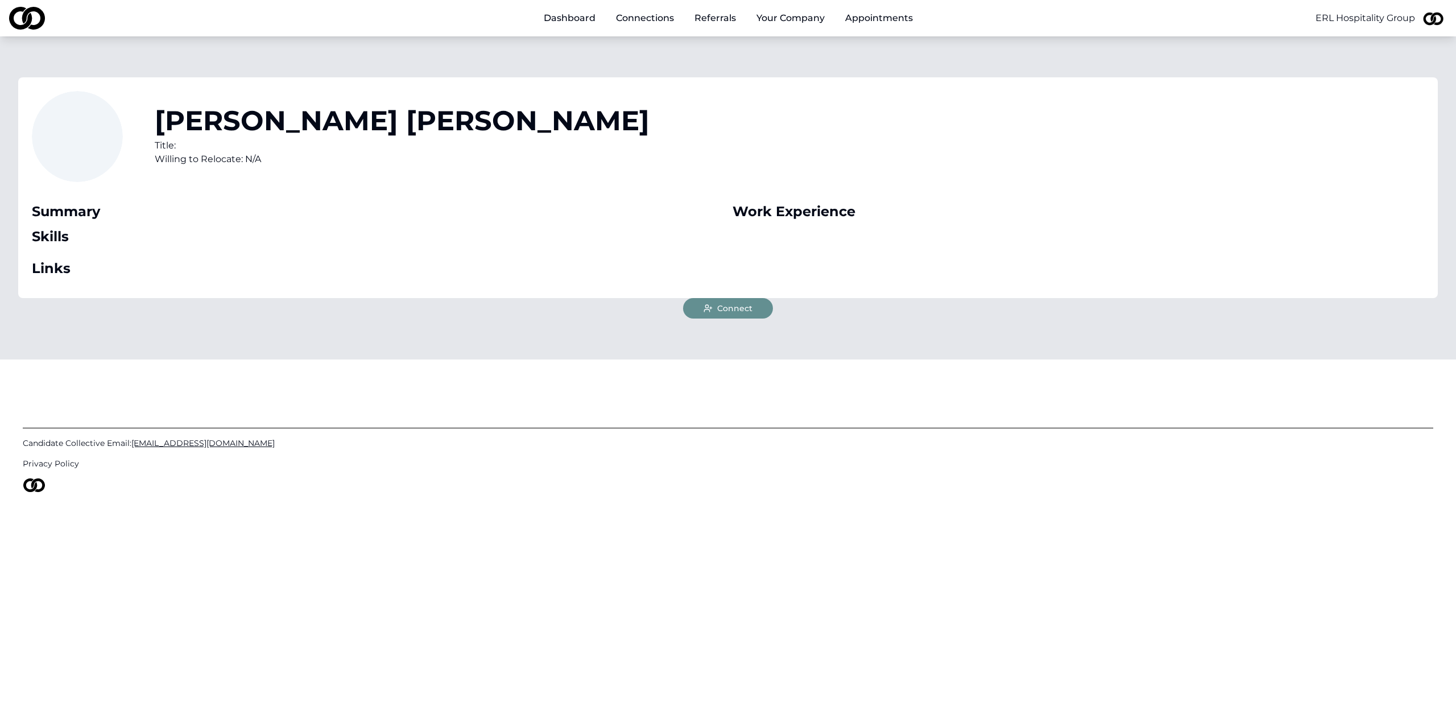
click at [722, 305] on span "Connect" at bounding box center [734, 308] width 35 height 11
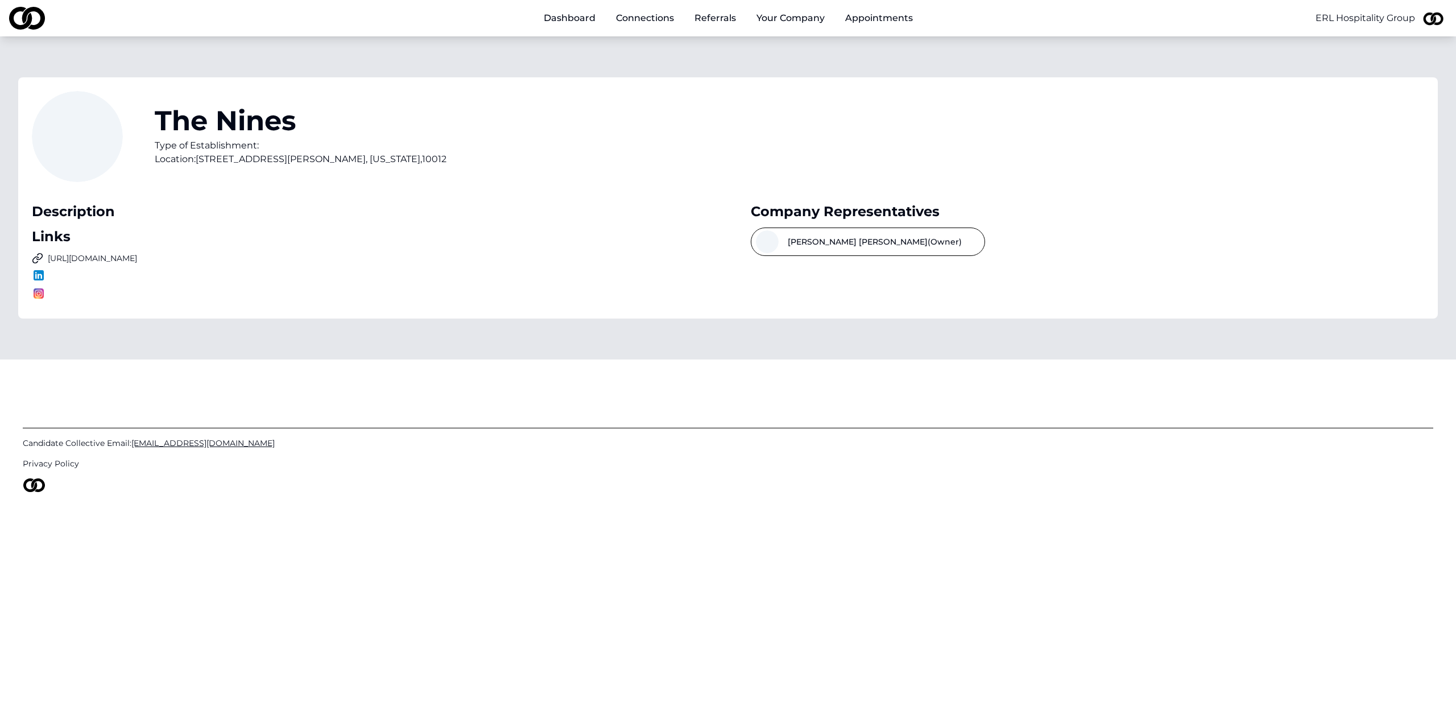
click at [820, 245] on button "Katie Smith (Owner)" at bounding box center [868, 241] width 234 height 28
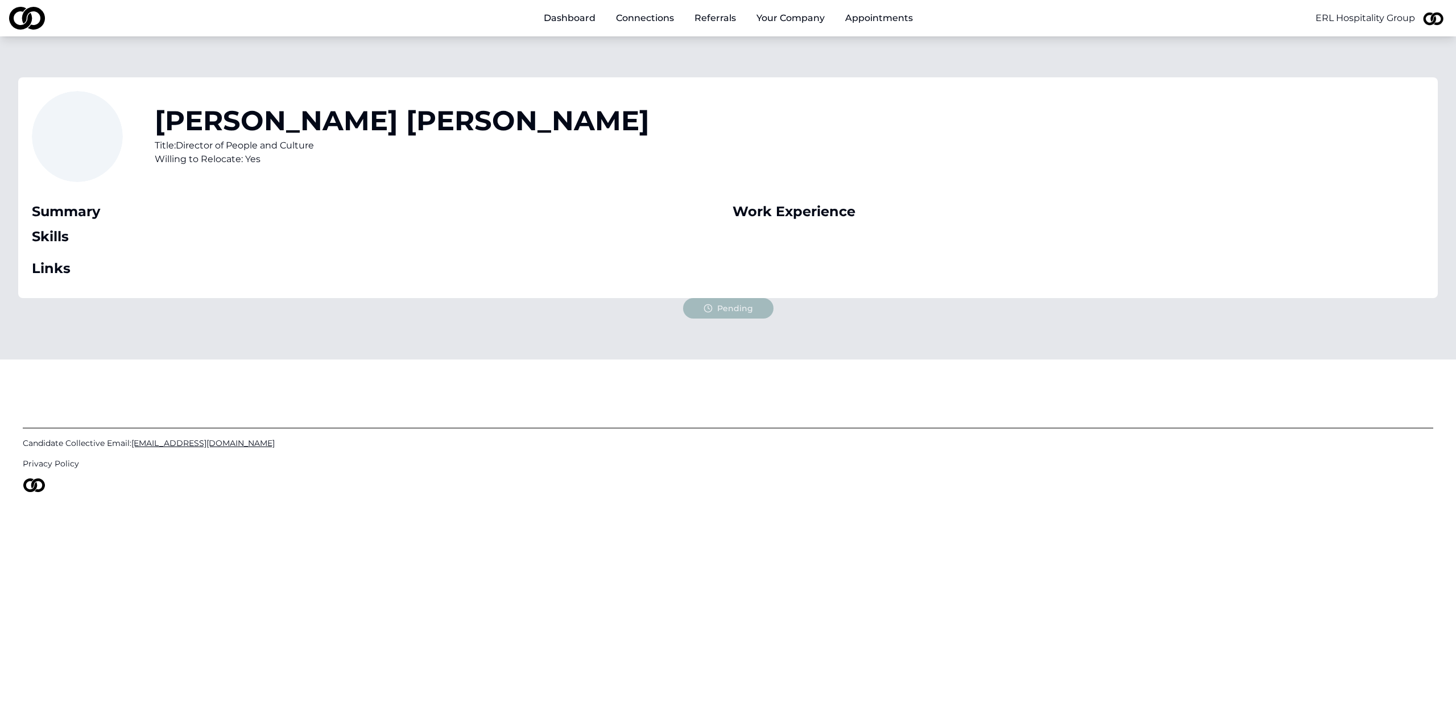
click at [684, 234] on div "Skills" at bounding box center [378, 236] width 692 height 18
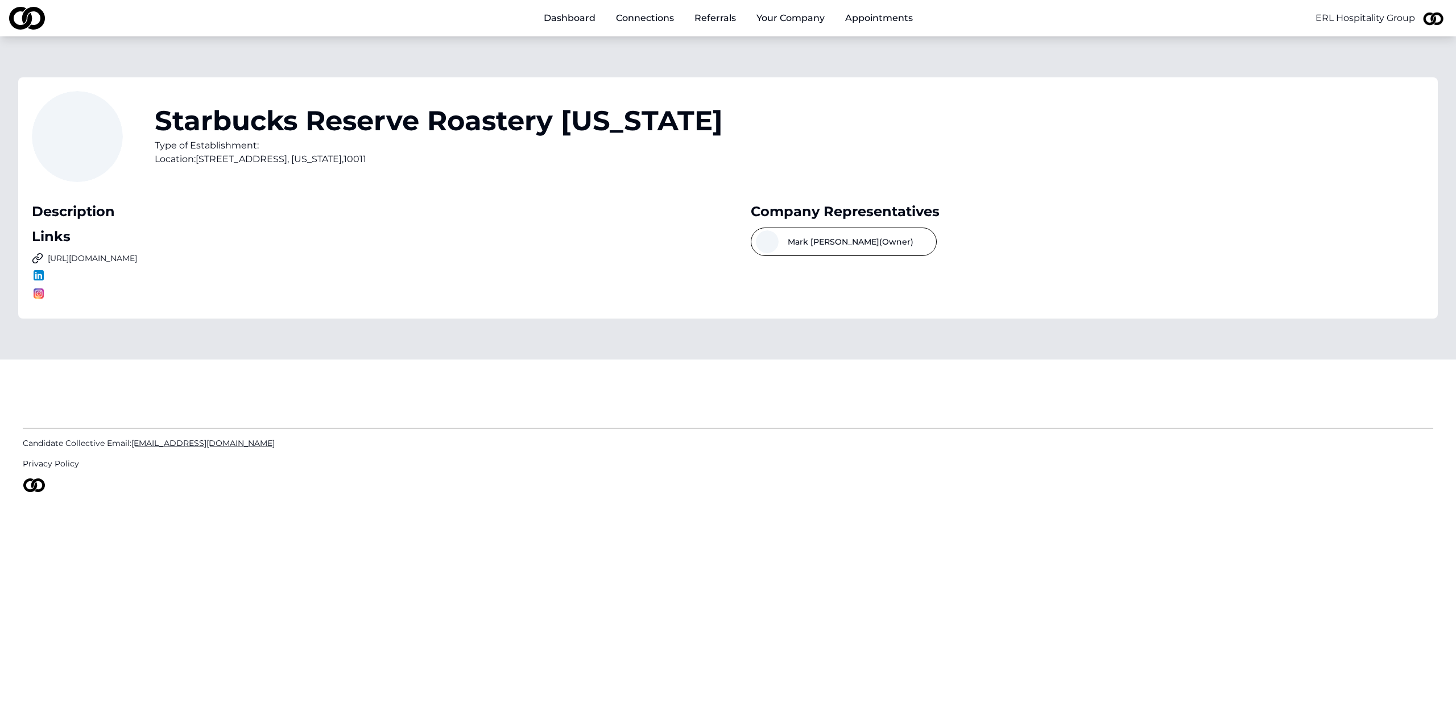
click at [798, 247] on button "Mark Ellis (Owner)" at bounding box center [844, 241] width 186 height 28
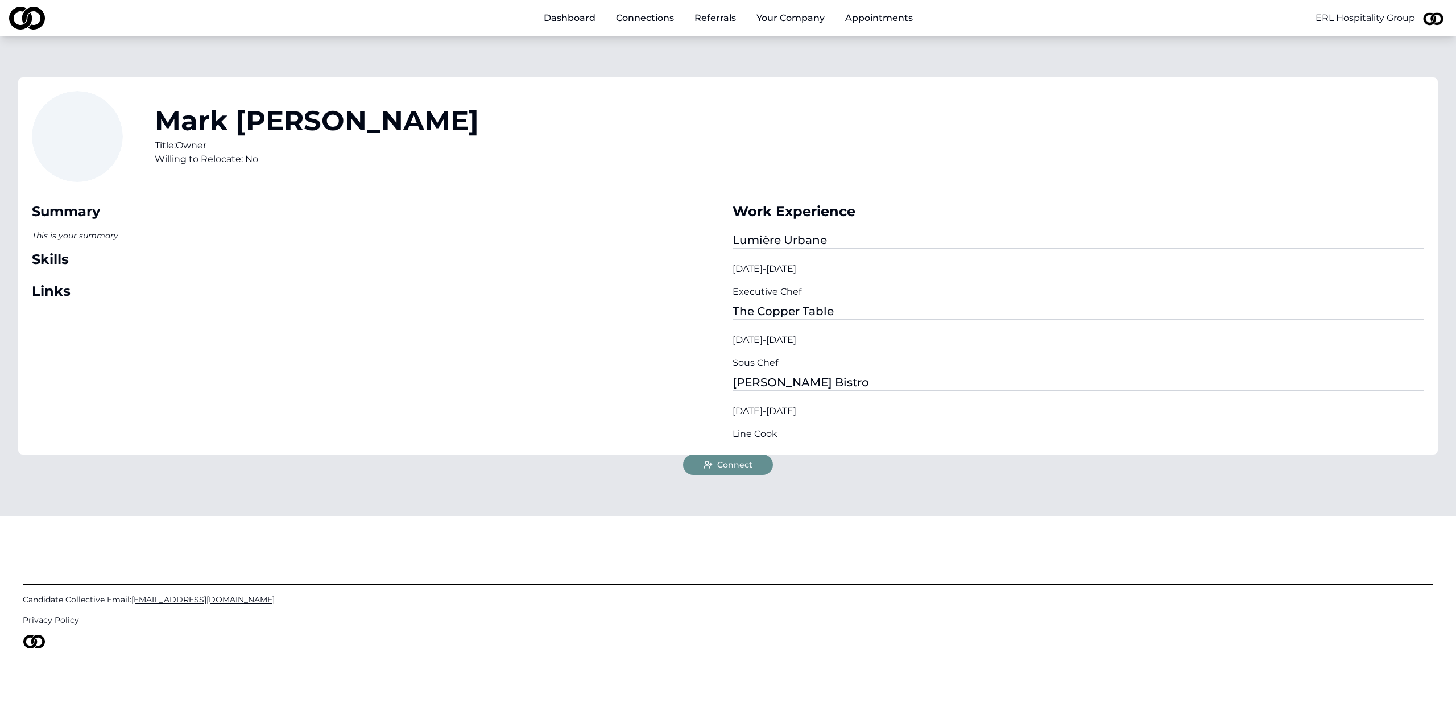
click at [740, 473] on button "Connect" at bounding box center [728, 464] width 90 height 20
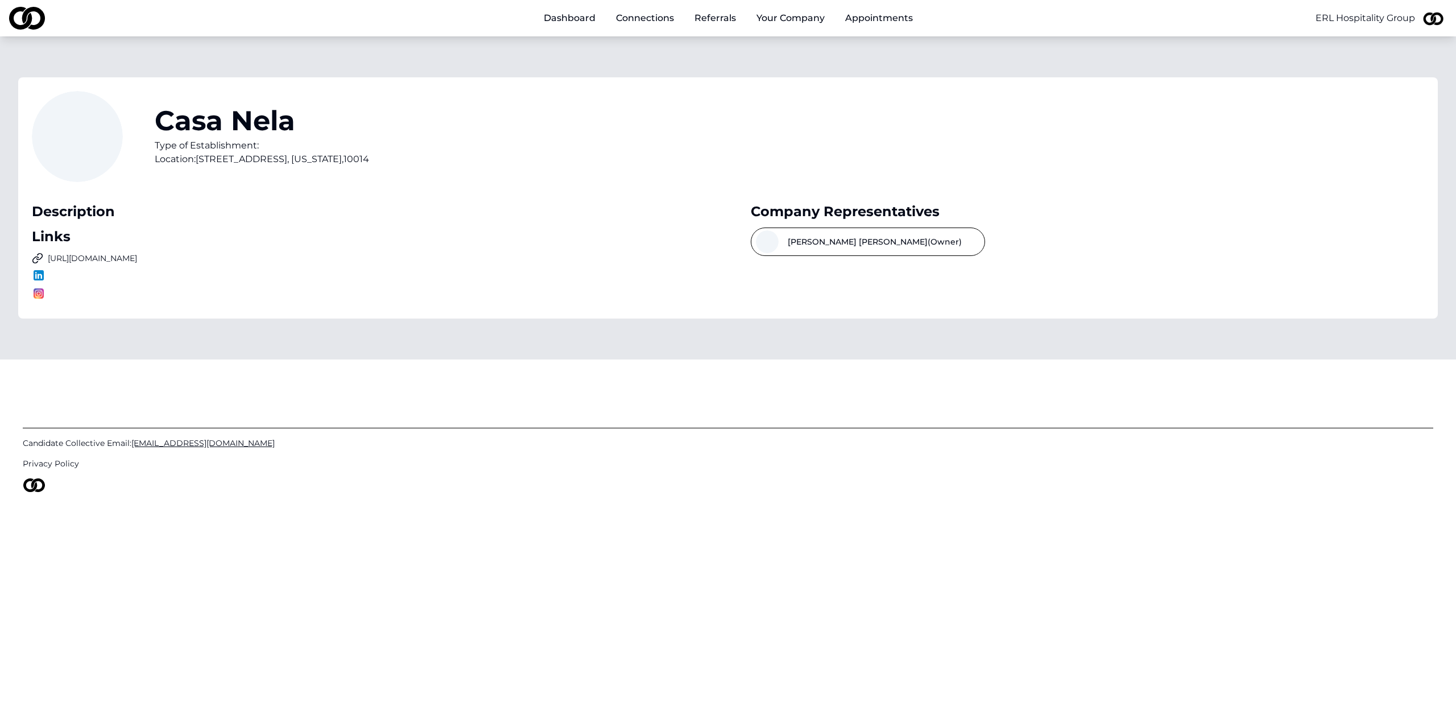
click at [802, 241] on button "Joe Imperato (Owner)" at bounding box center [868, 241] width 234 height 28
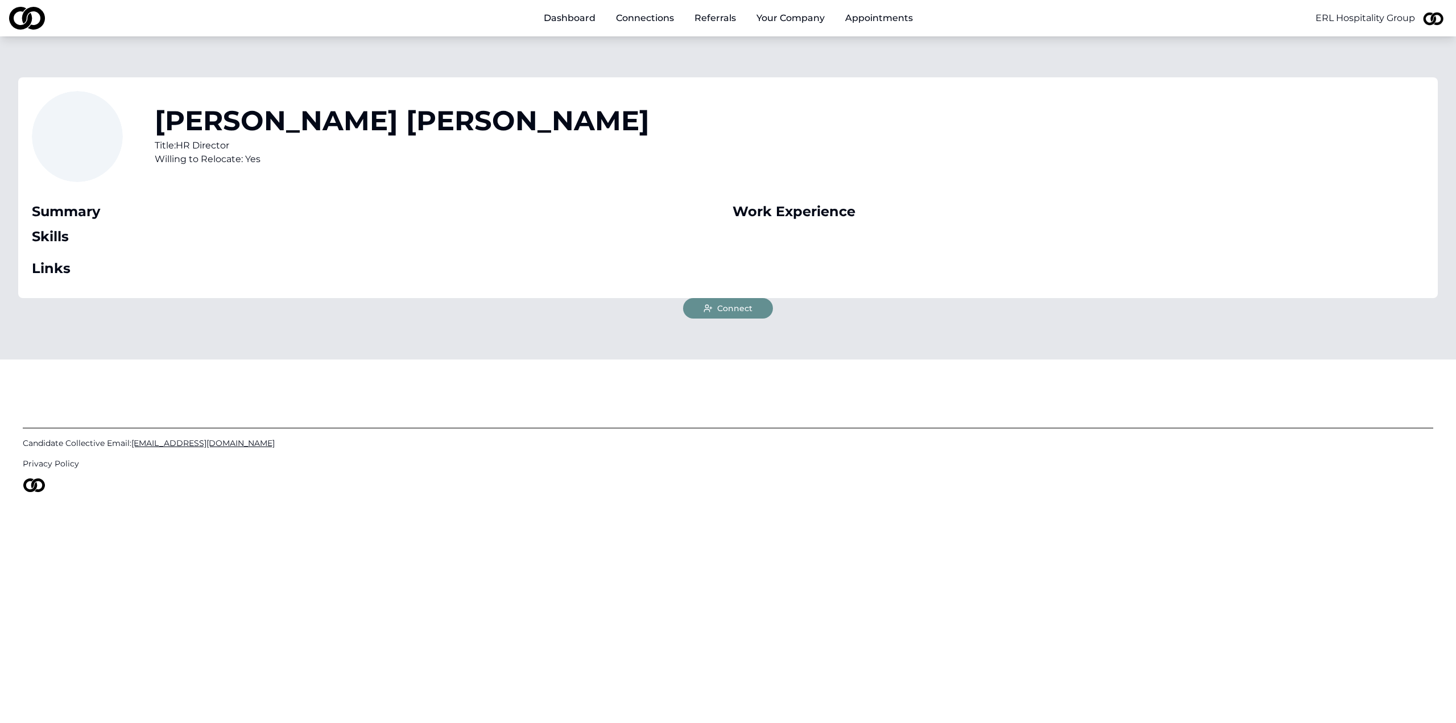
click at [740, 307] on span "Connect" at bounding box center [734, 308] width 35 height 11
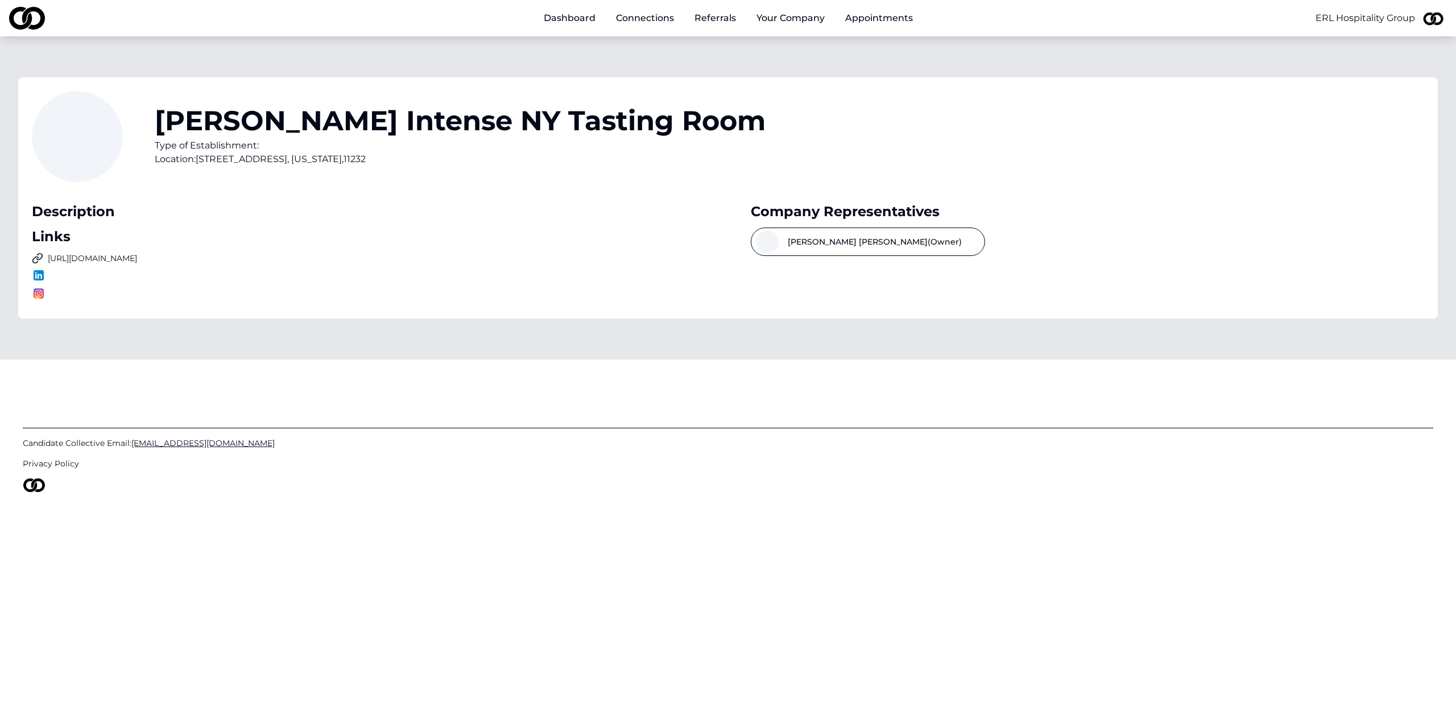
click at [833, 250] on button "[PERSON_NAME] (Owner)" at bounding box center [868, 241] width 234 height 28
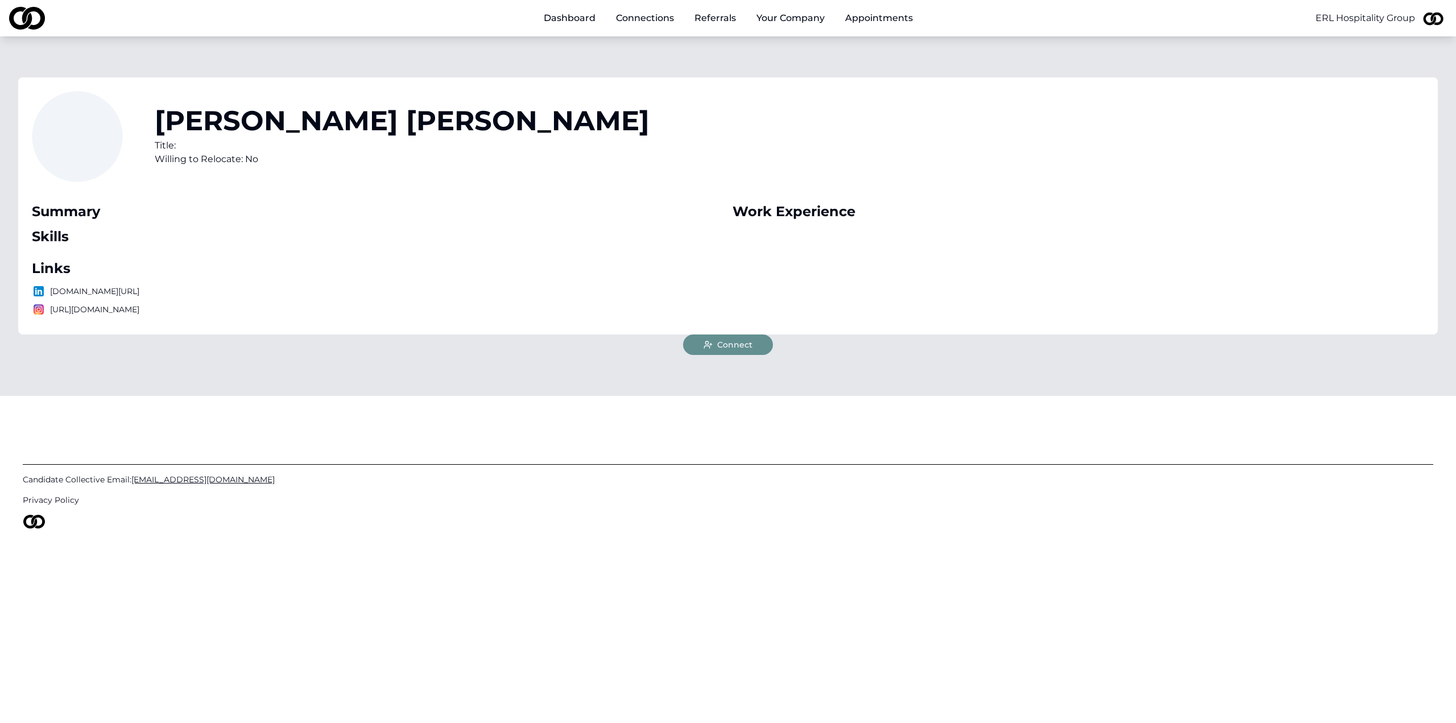
click at [717, 345] on button "Connect" at bounding box center [728, 344] width 90 height 20
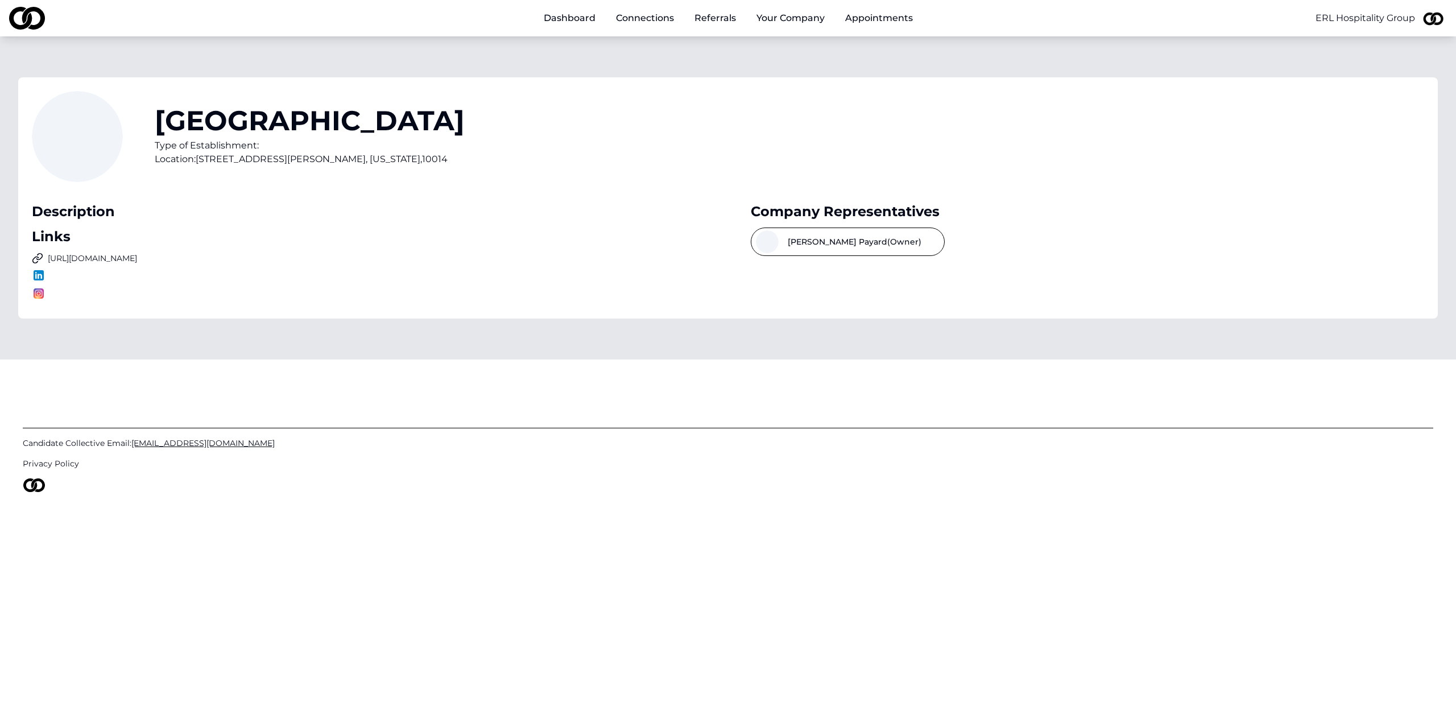
click at [820, 252] on button "Francois Payard (Owner)" at bounding box center [848, 241] width 194 height 28
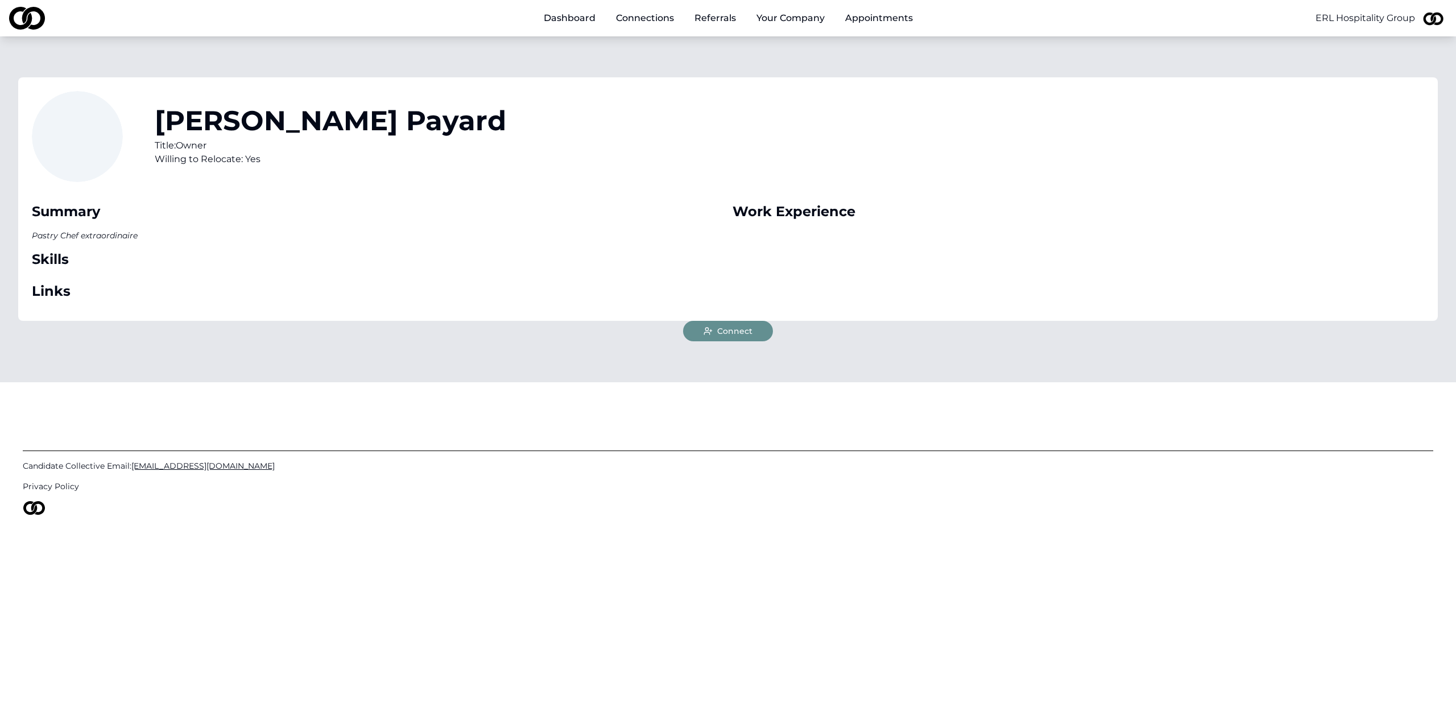
click at [722, 330] on span "Connect" at bounding box center [734, 330] width 35 height 11
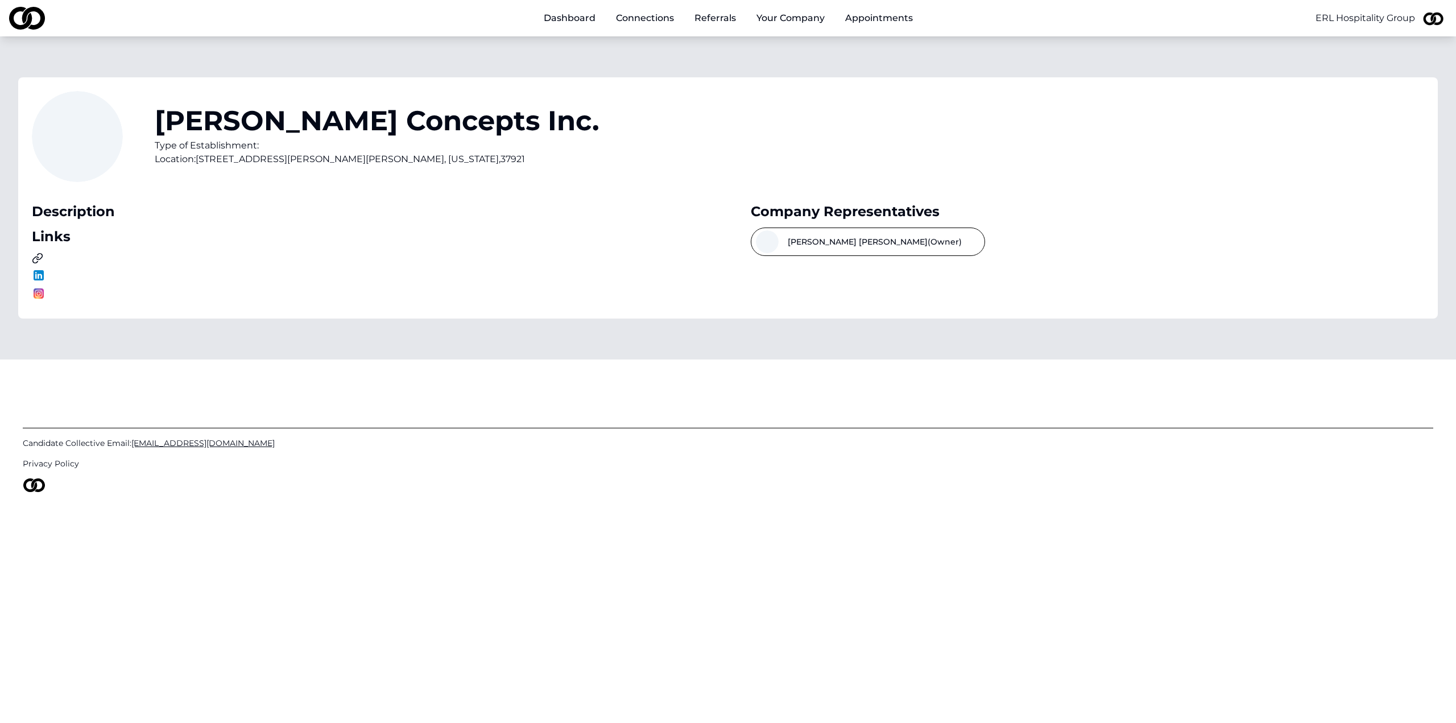
click at [854, 241] on button "[PERSON_NAME] (Owner)" at bounding box center [868, 241] width 234 height 28
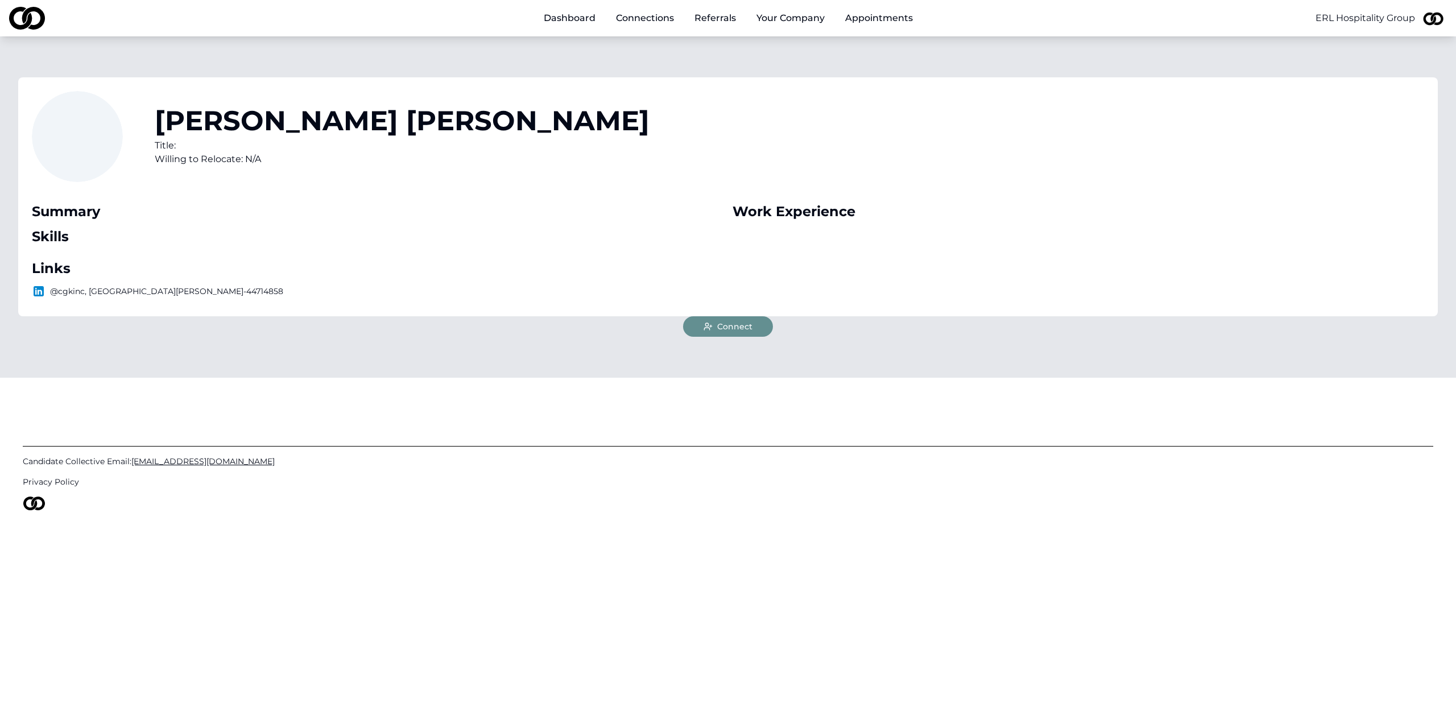
click at [734, 325] on span "Connect" at bounding box center [734, 326] width 35 height 11
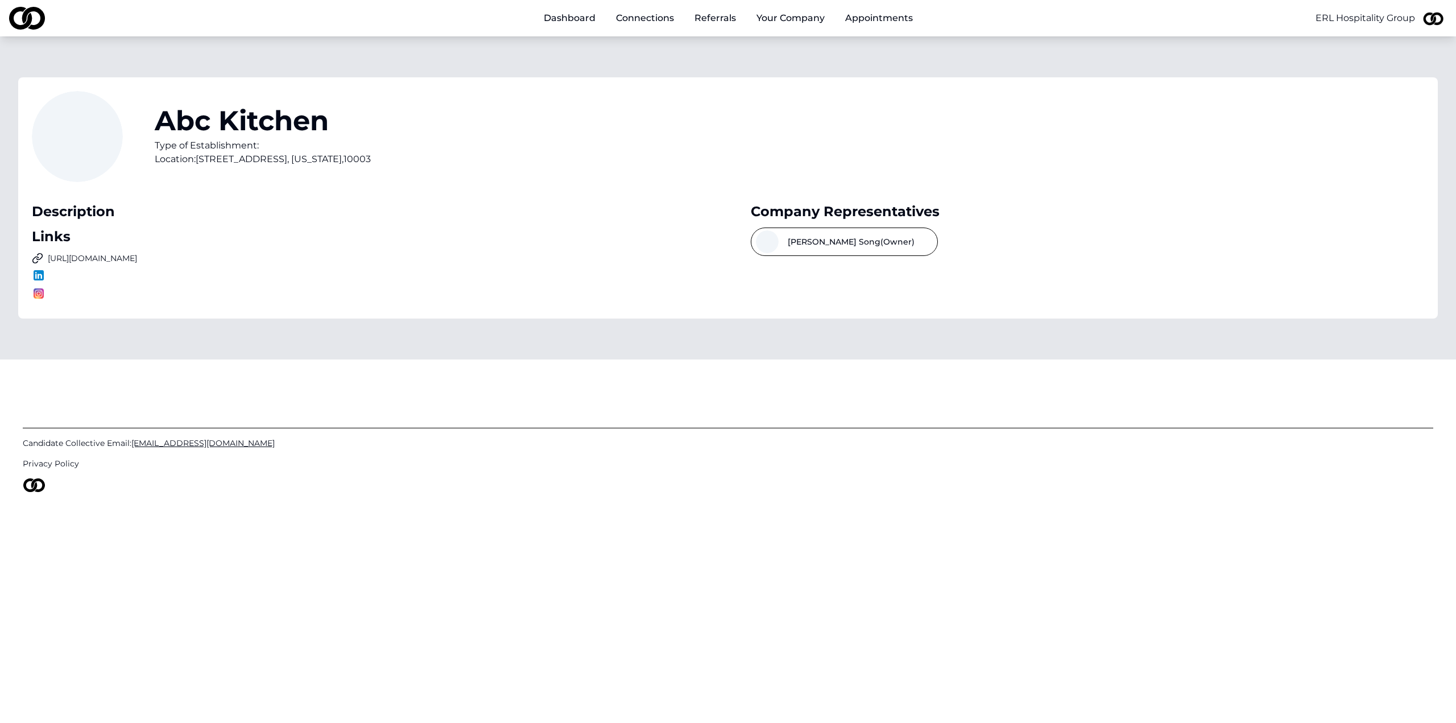
click at [830, 250] on button "Joe Song (Owner)" at bounding box center [844, 241] width 187 height 28
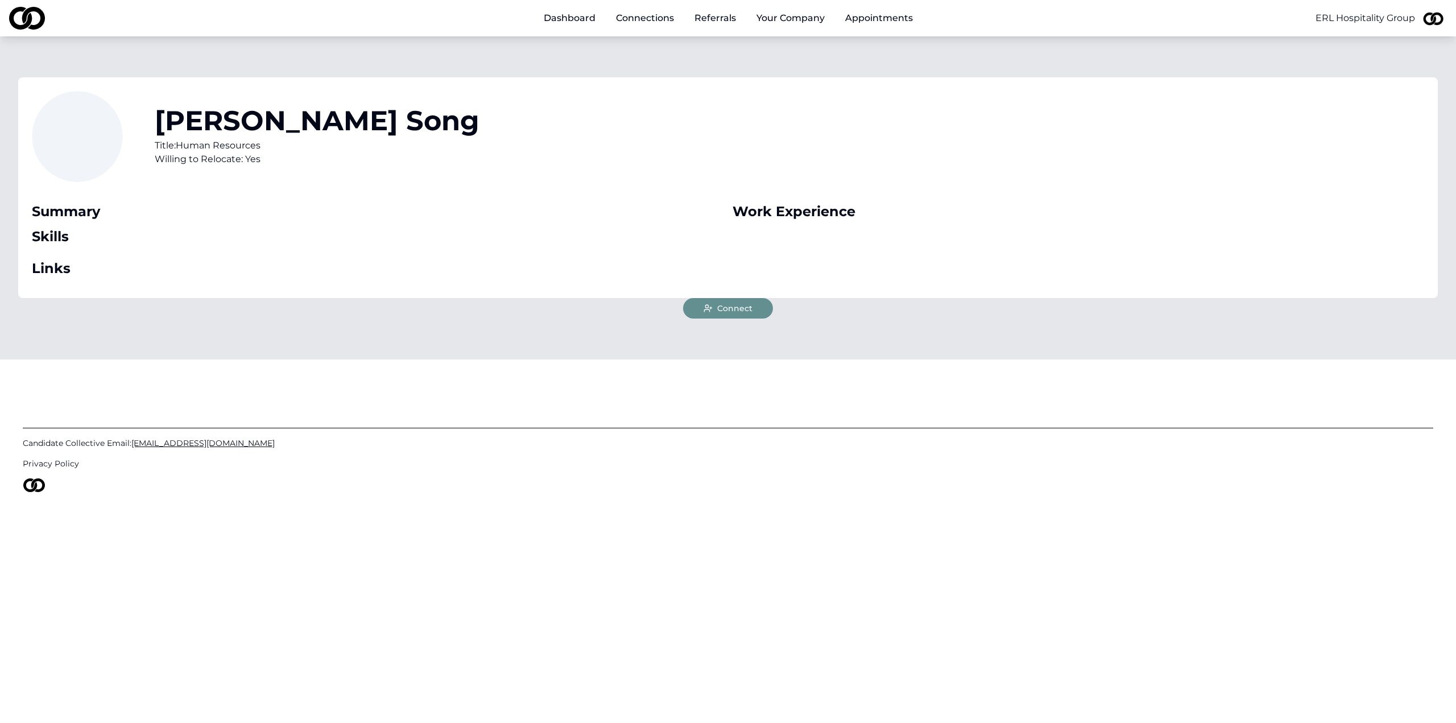
click at [730, 311] on span "Connect" at bounding box center [734, 308] width 35 height 11
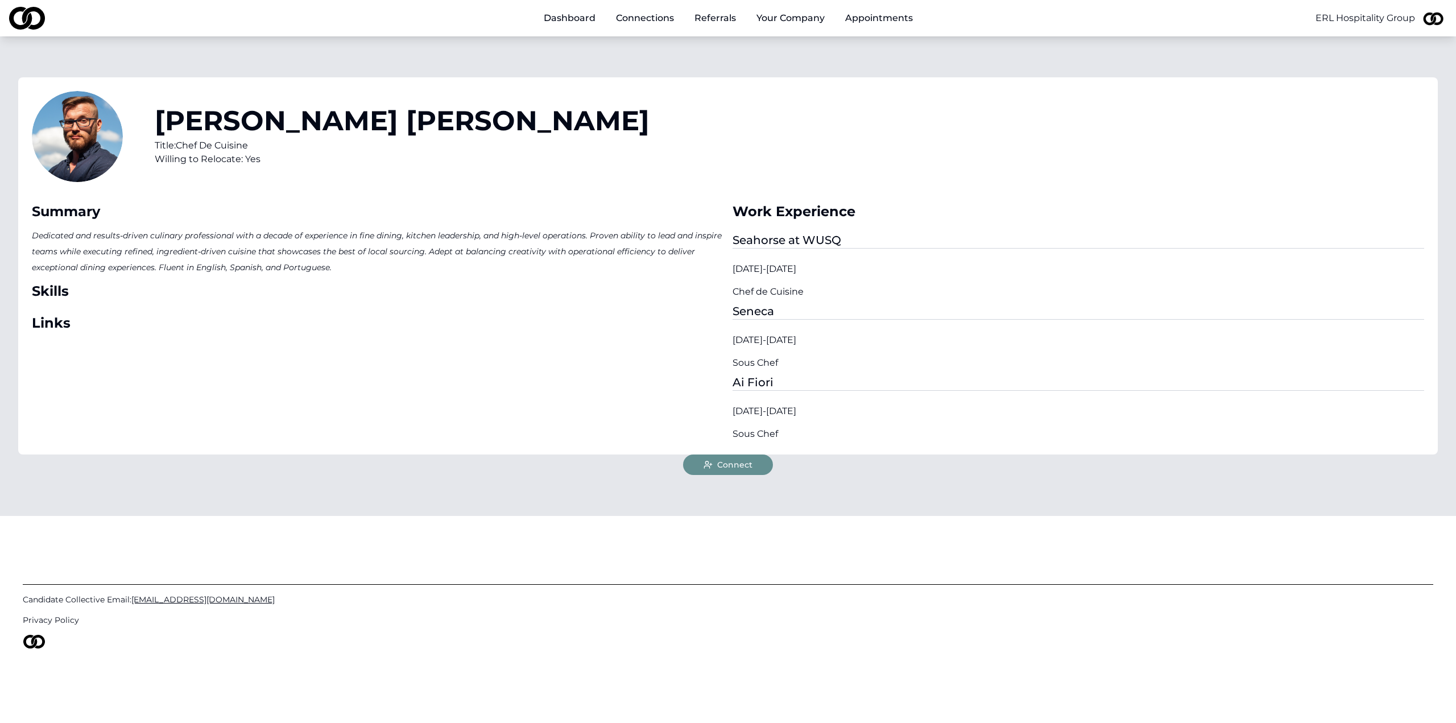
click at [713, 462] on icon at bounding box center [708, 464] width 9 height 9
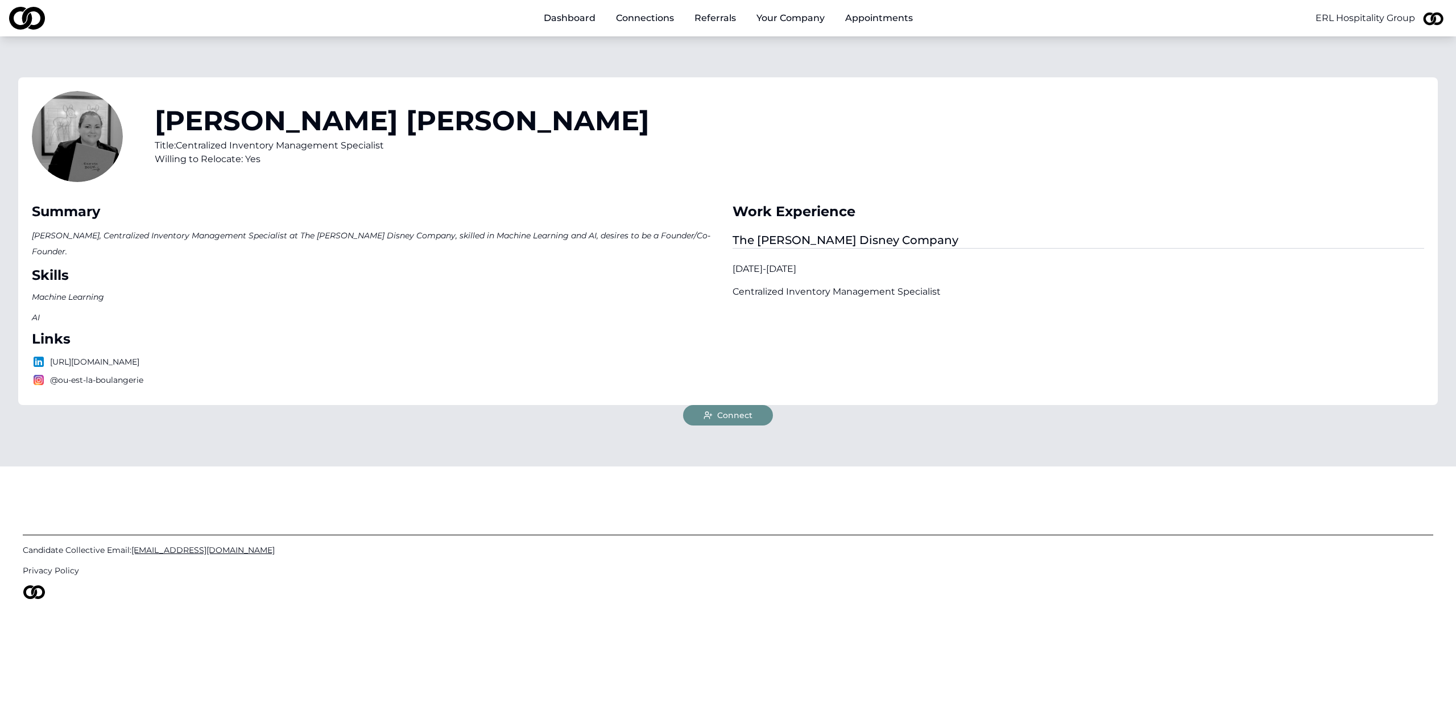
click at [704, 411] on icon at bounding box center [708, 415] width 9 height 9
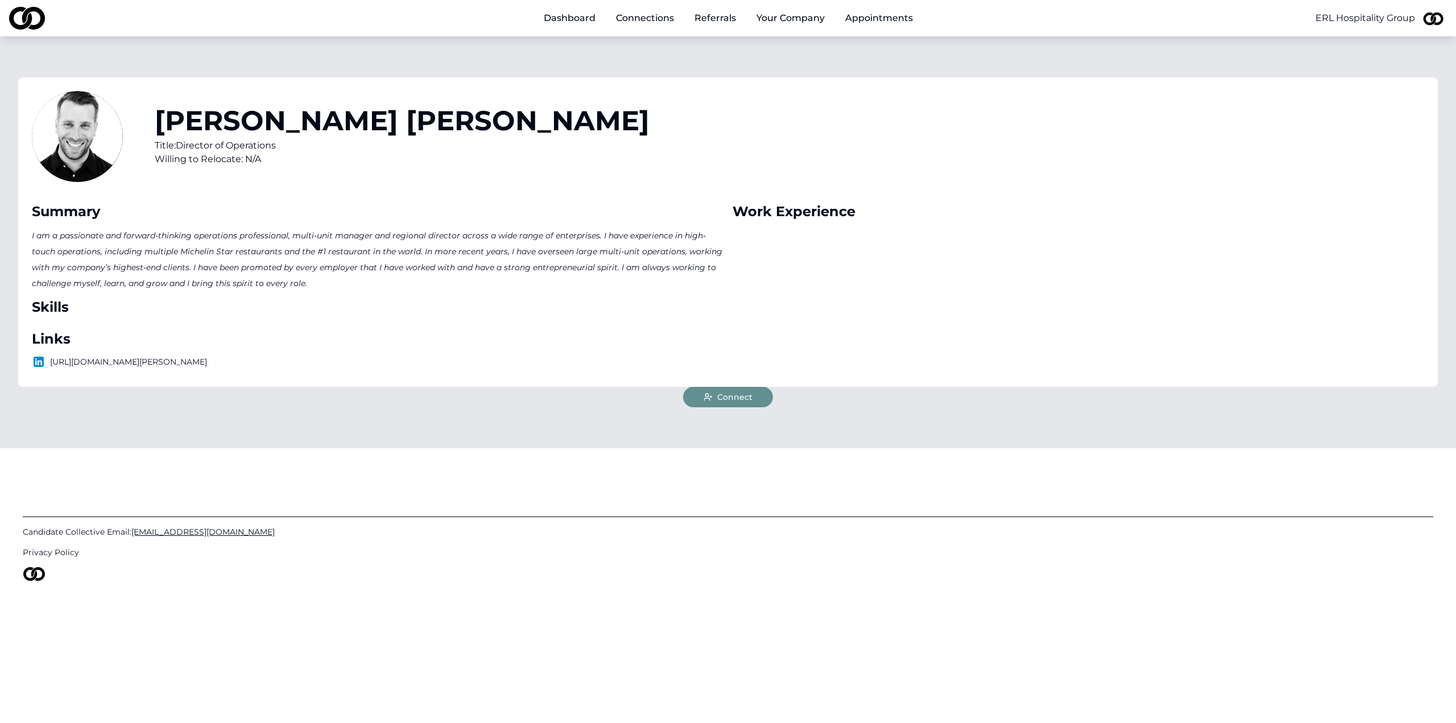
click at [737, 394] on span "Connect" at bounding box center [734, 396] width 35 height 11
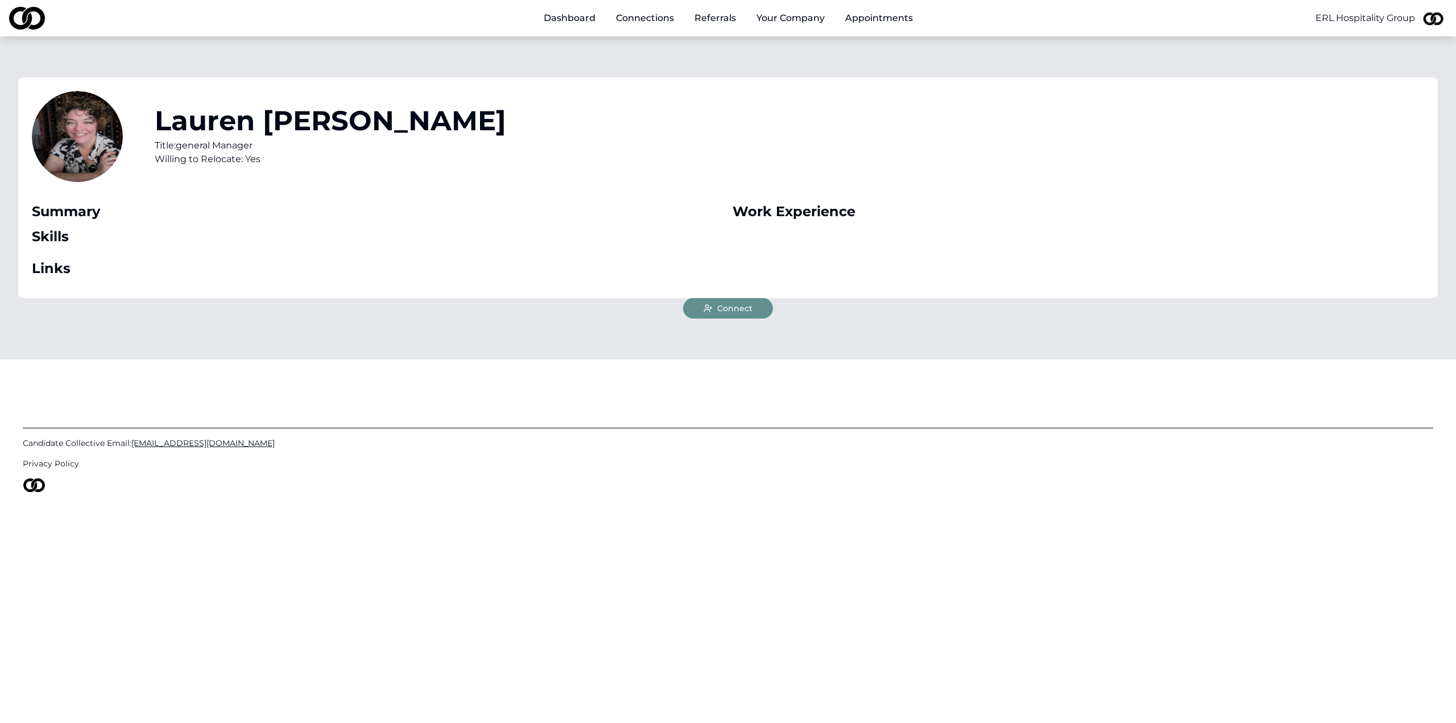
click at [718, 311] on span "Connect" at bounding box center [734, 308] width 35 height 11
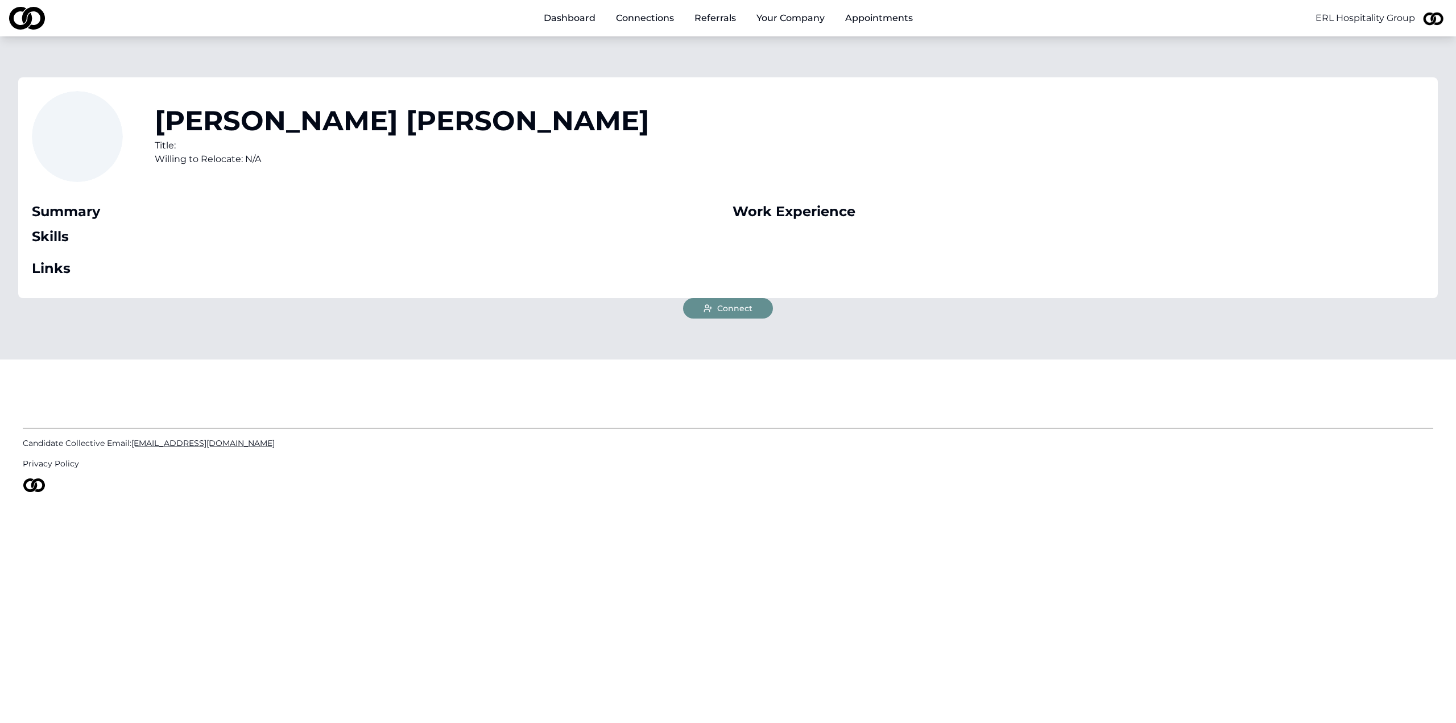
click at [707, 303] on button "Connect" at bounding box center [728, 308] width 90 height 20
click at [740, 312] on span "Connect" at bounding box center [734, 308] width 35 height 11
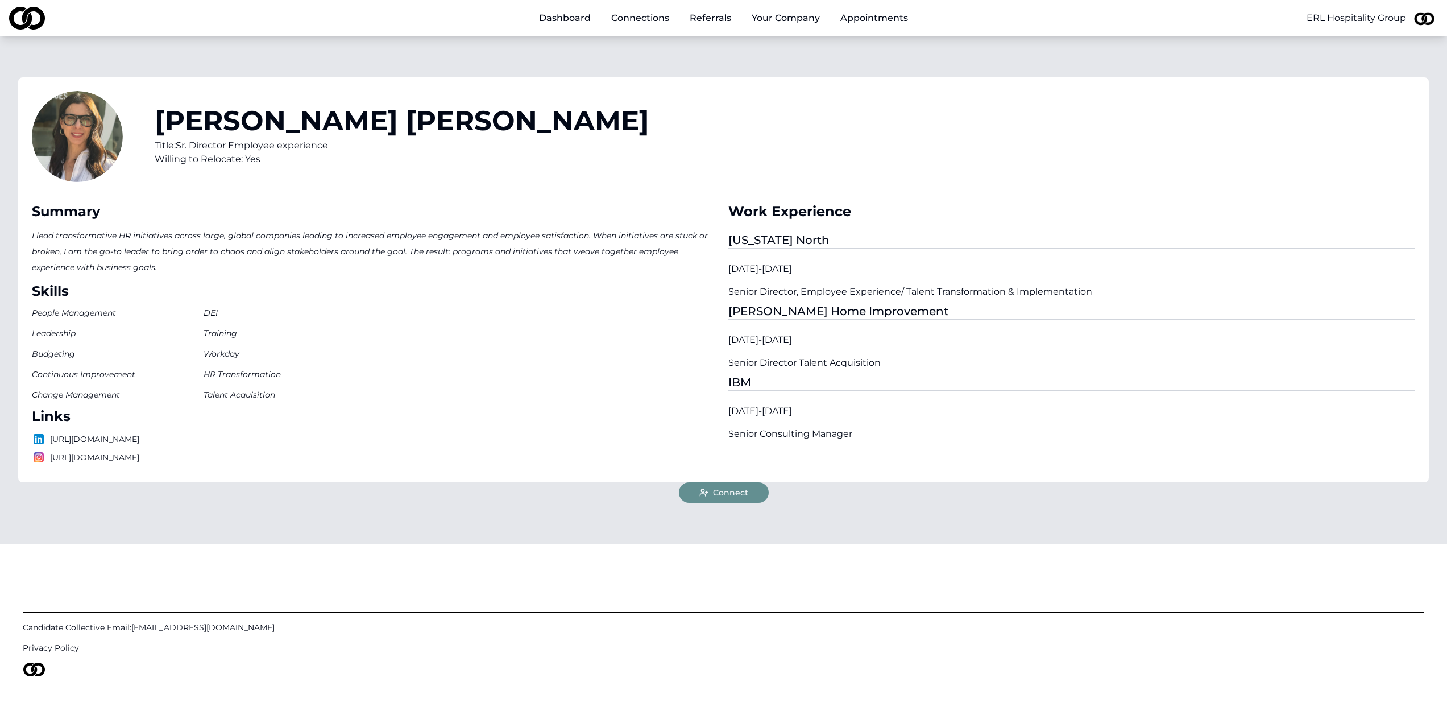
click at [704, 496] on icon at bounding box center [704, 492] width 9 height 9
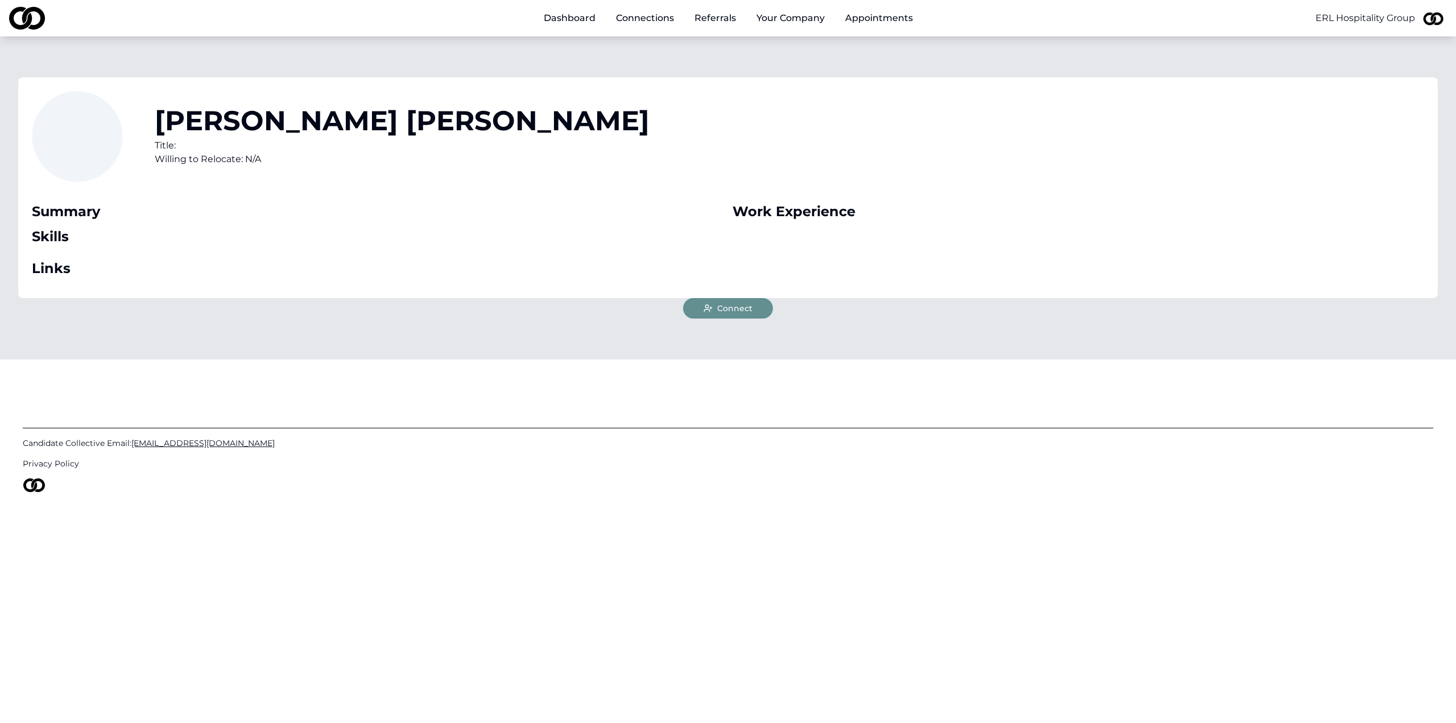
click at [740, 313] on span "Connect" at bounding box center [734, 308] width 35 height 11
click at [709, 311] on icon at bounding box center [708, 308] width 9 height 9
click at [700, 319] on div "Laura Goetz Title: General Manager Willing to Relocate: Yes Summary Skills Link…" at bounding box center [728, 197] width 1456 height 323
click at [704, 310] on icon at bounding box center [708, 308] width 9 height 9
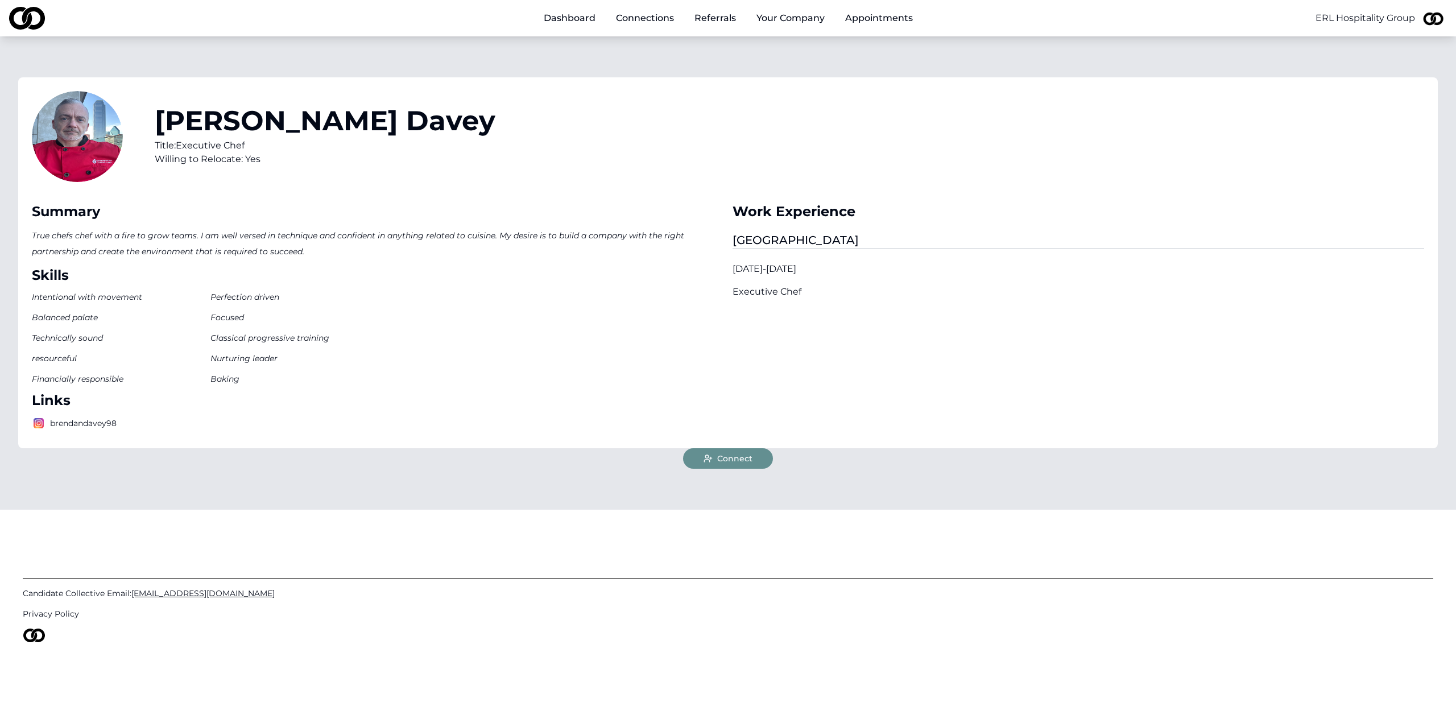
click at [702, 457] on button "Connect" at bounding box center [728, 458] width 90 height 20
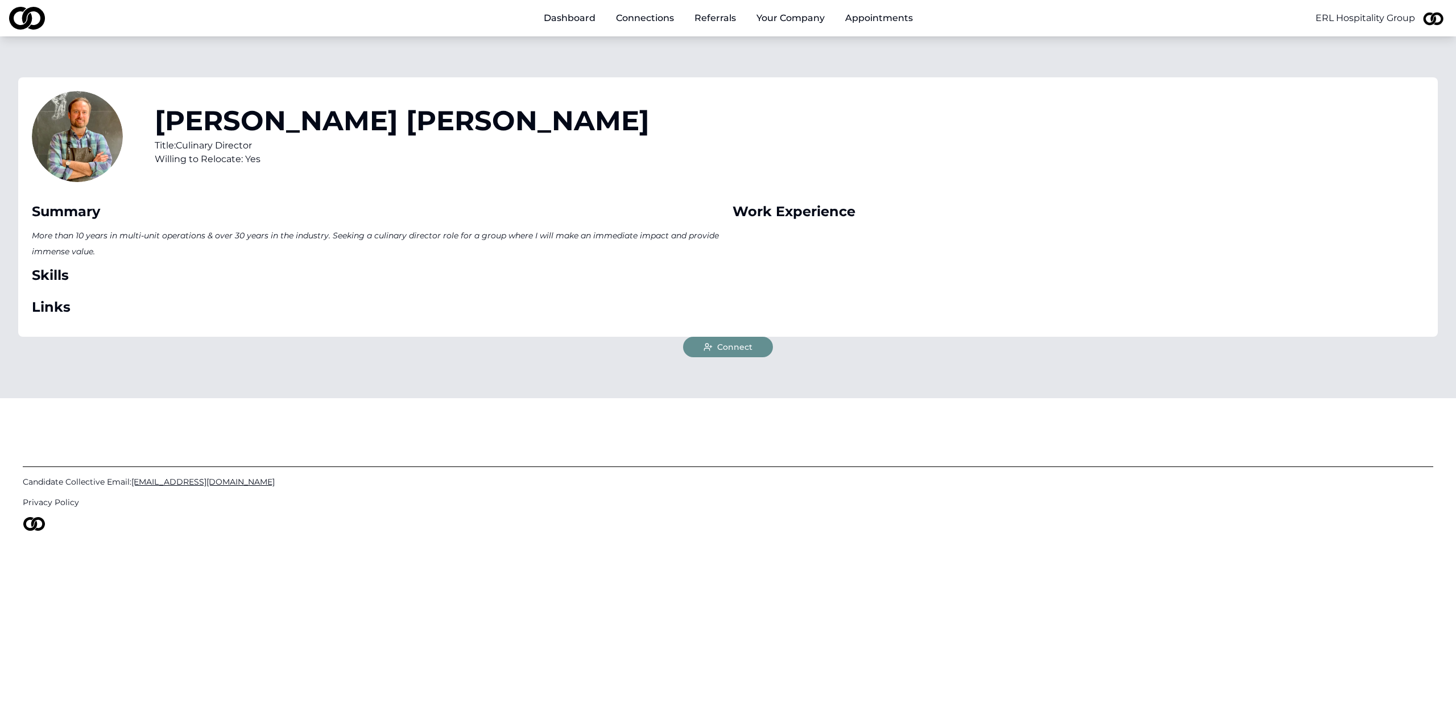
click at [705, 351] on icon at bounding box center [708, 346] width 9 height 9
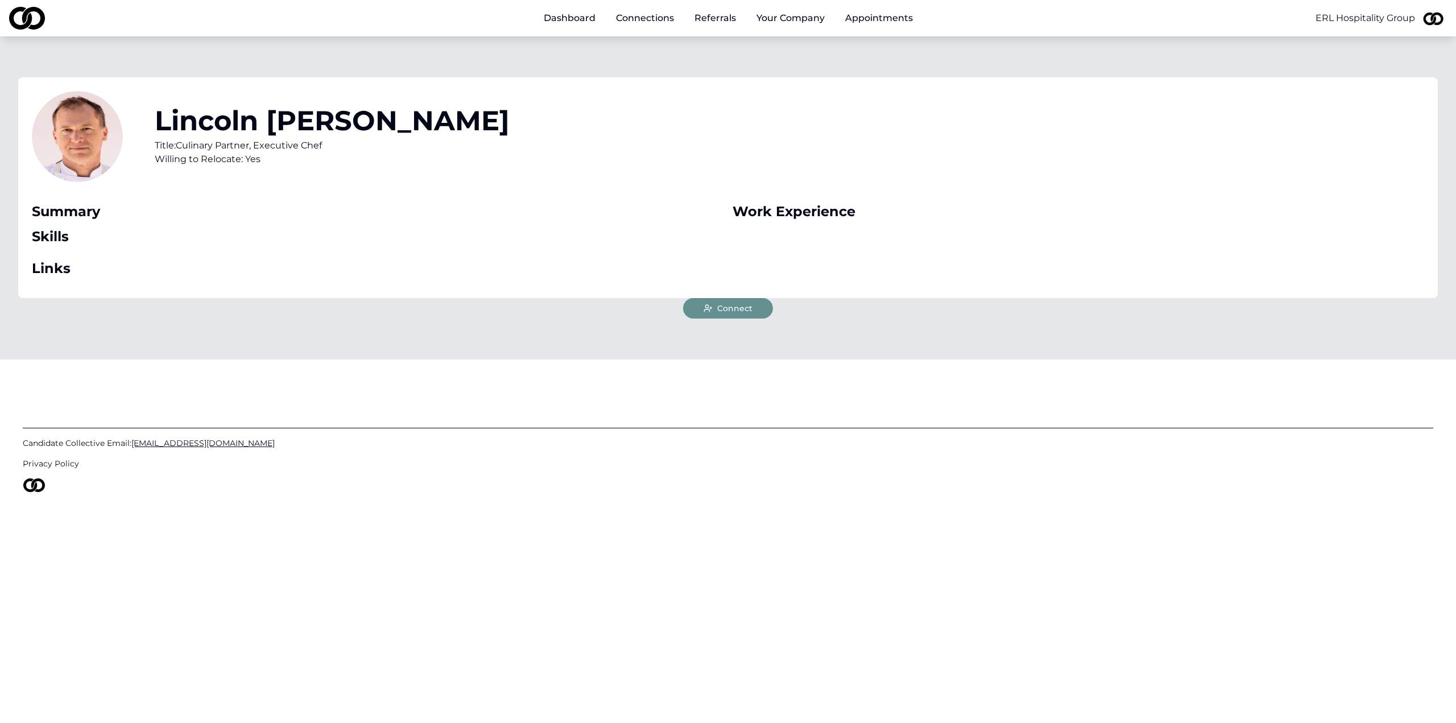
click at [739, 304] on span "Connect" at bounding box center [734, 308] width 35 height 11
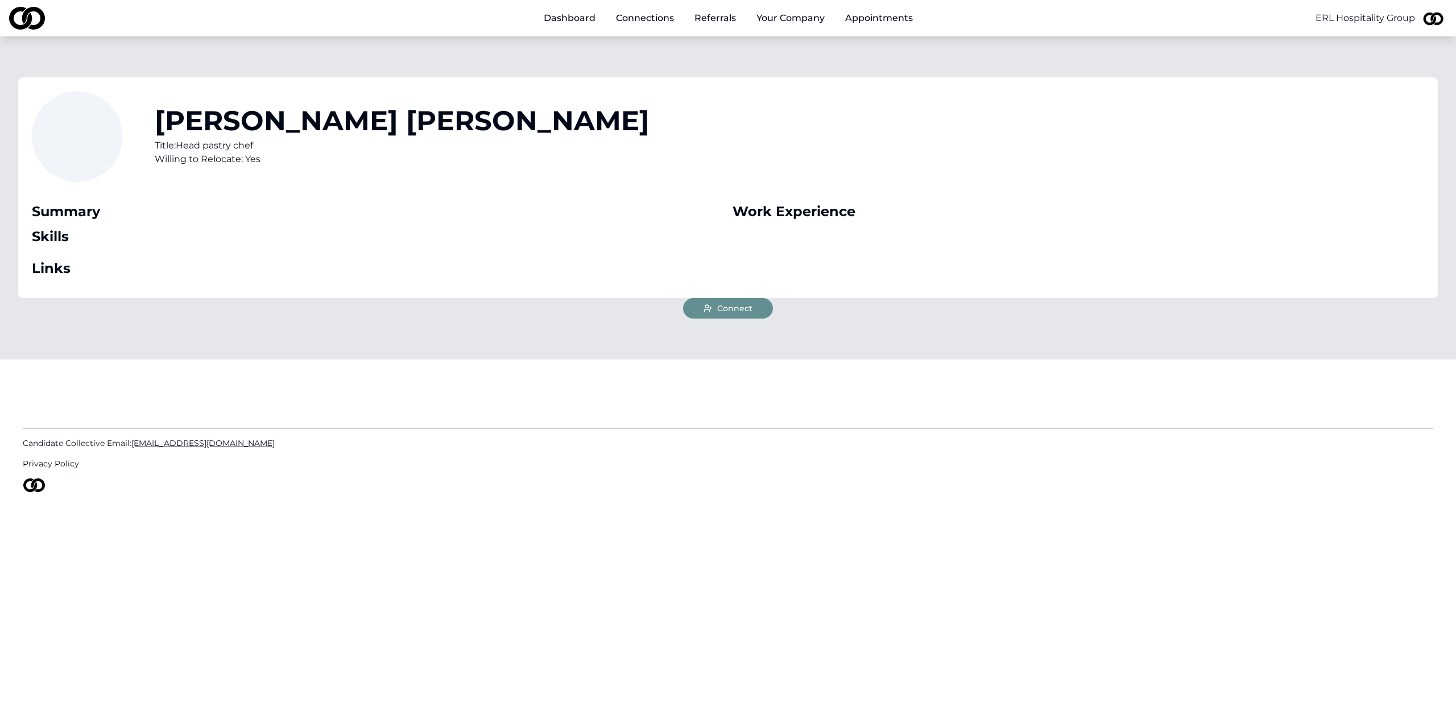
click at [700, 309] on button "Connect" at bounding box center [728, 308] width 90 height 20
click at [718, 305] on span "Connect" at bounding box center [734, 308] width 35 height 11
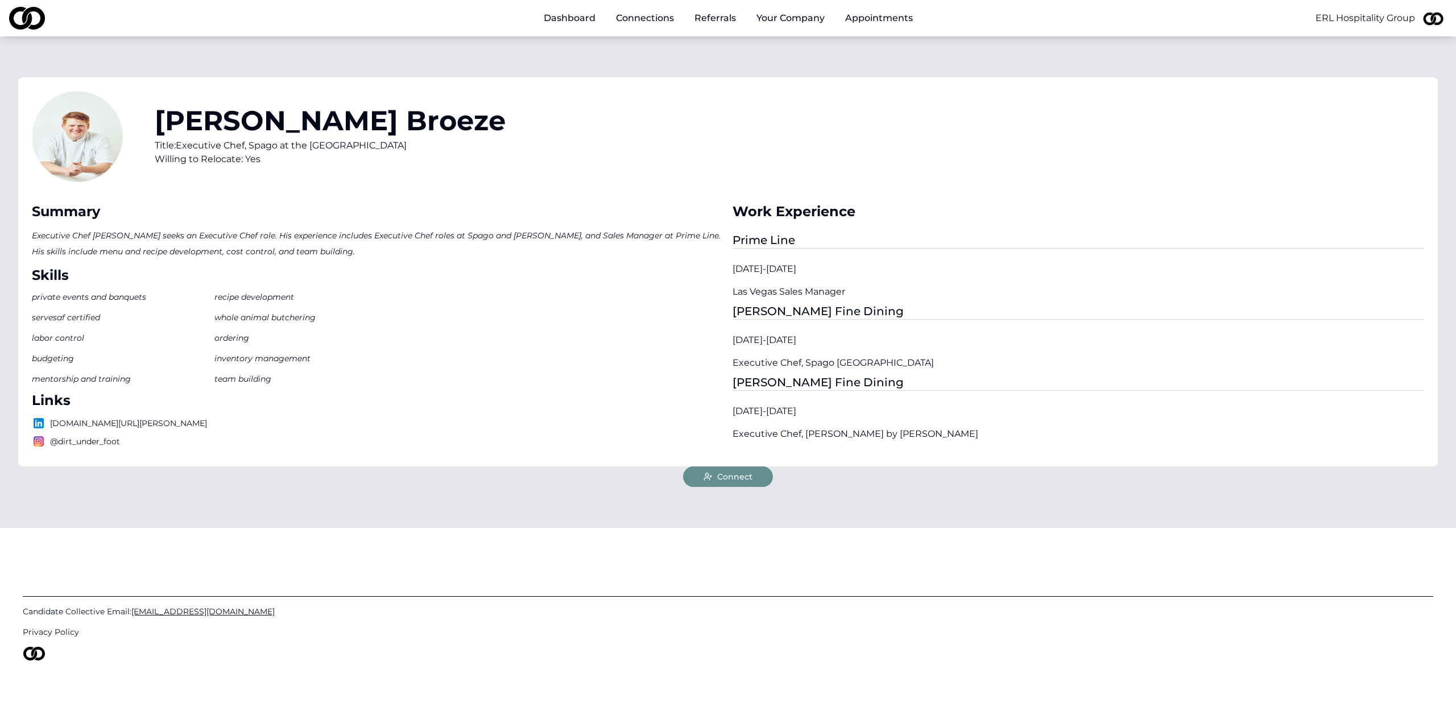
click at [746, 483] on button "Connect" at bounding box center [728, 476] width 90 height 20
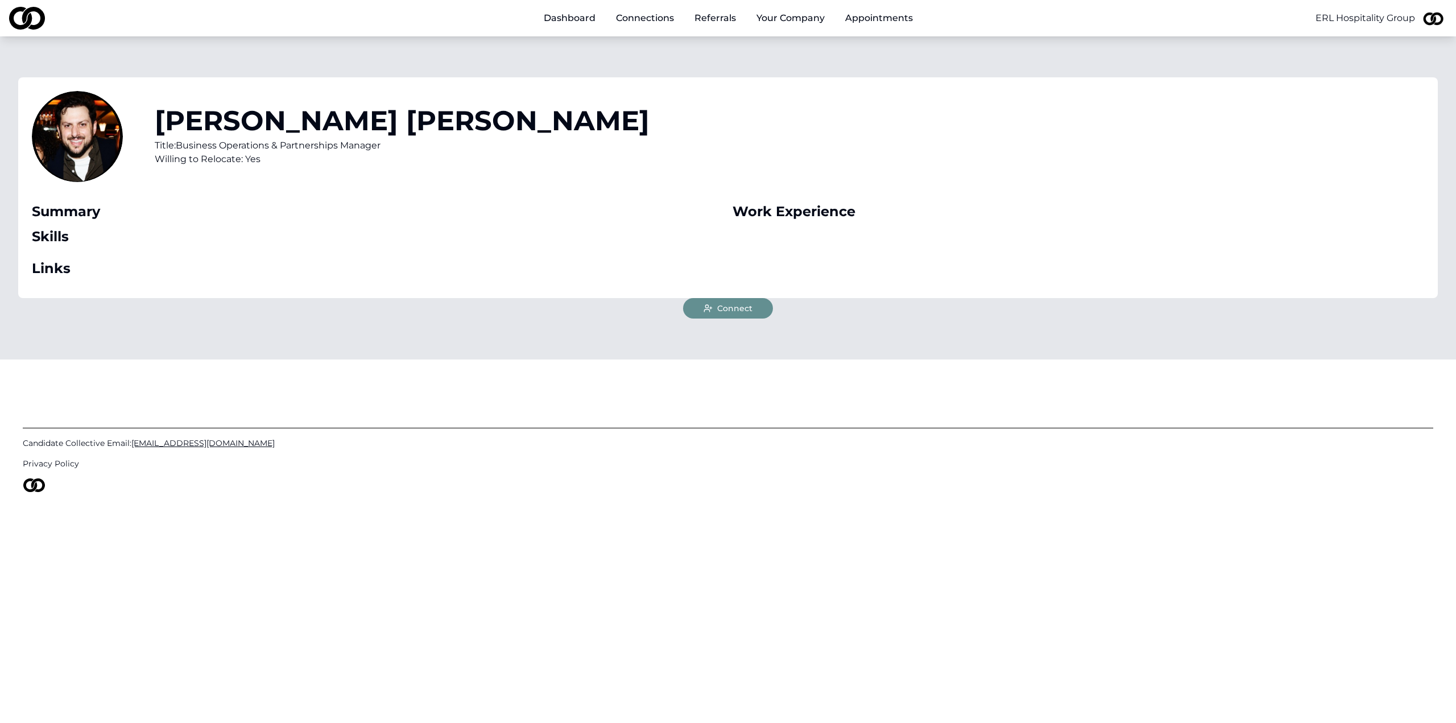
click at [707, 307] on icon at bounding box center [708, 308] width 9 height 9
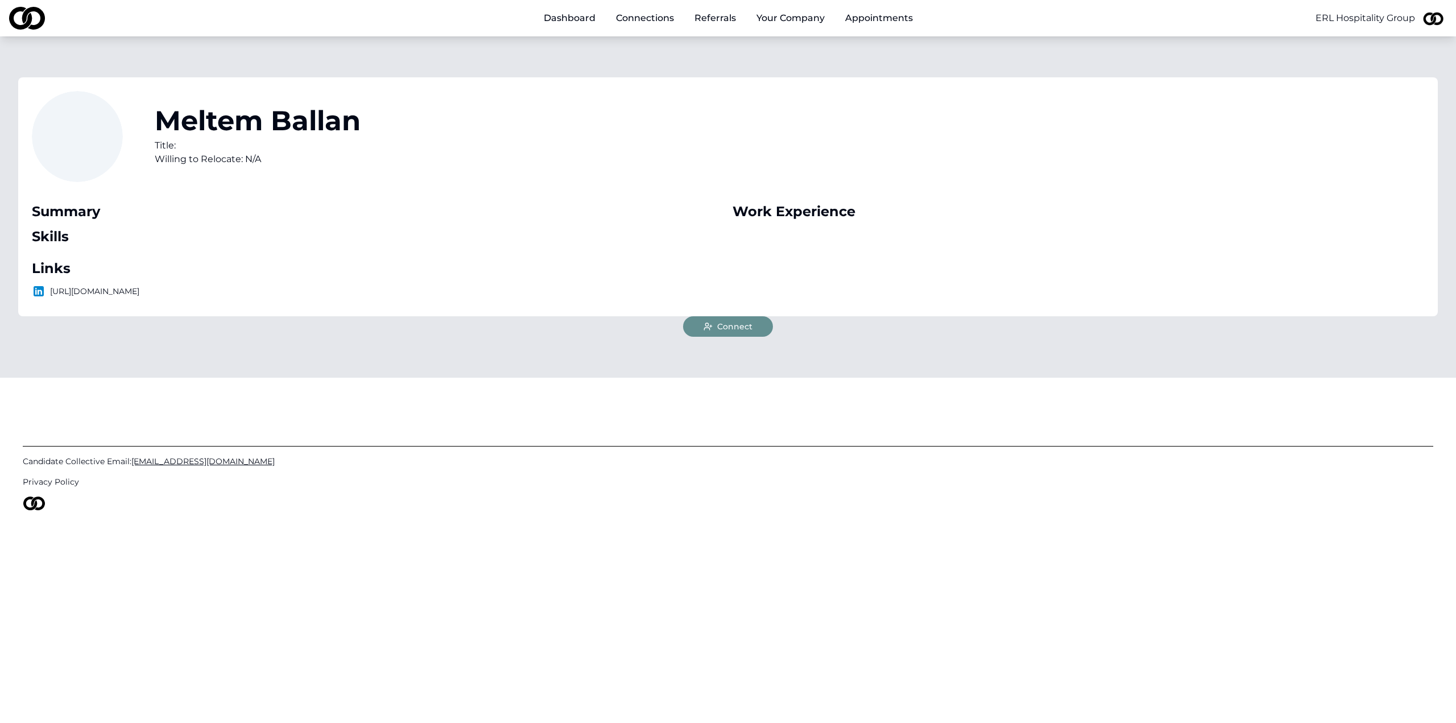
click at [739, 325] on span "Connect" at bounding box center [734, 326] width 35 height 11
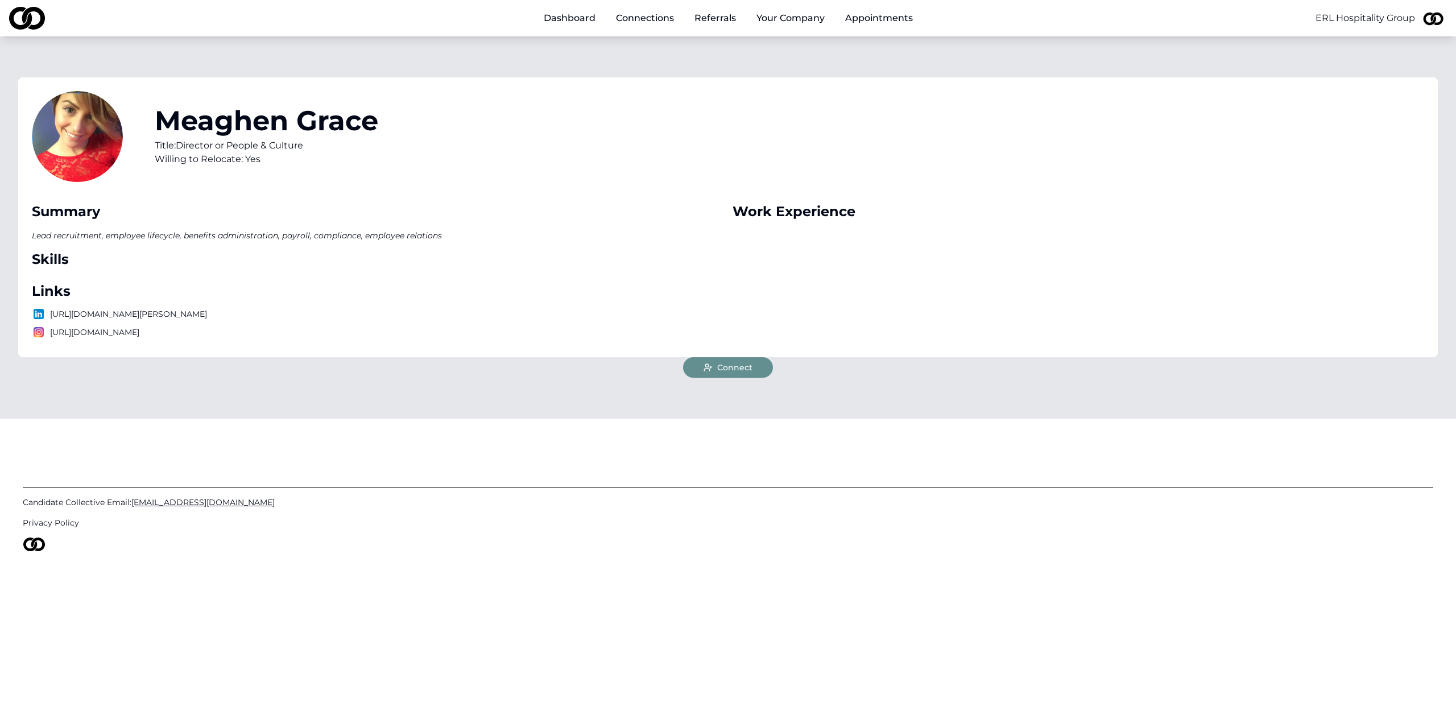
click at [726, 355] on div "Meaghen Grace Title: Director or People & Culture Willing to Relocate: Yes Summ…" at bounding box center [728, 217] width 1420 height 280
click at [728, 363] on span "Connect" at bounding box center [734, 367] width 35 height 11
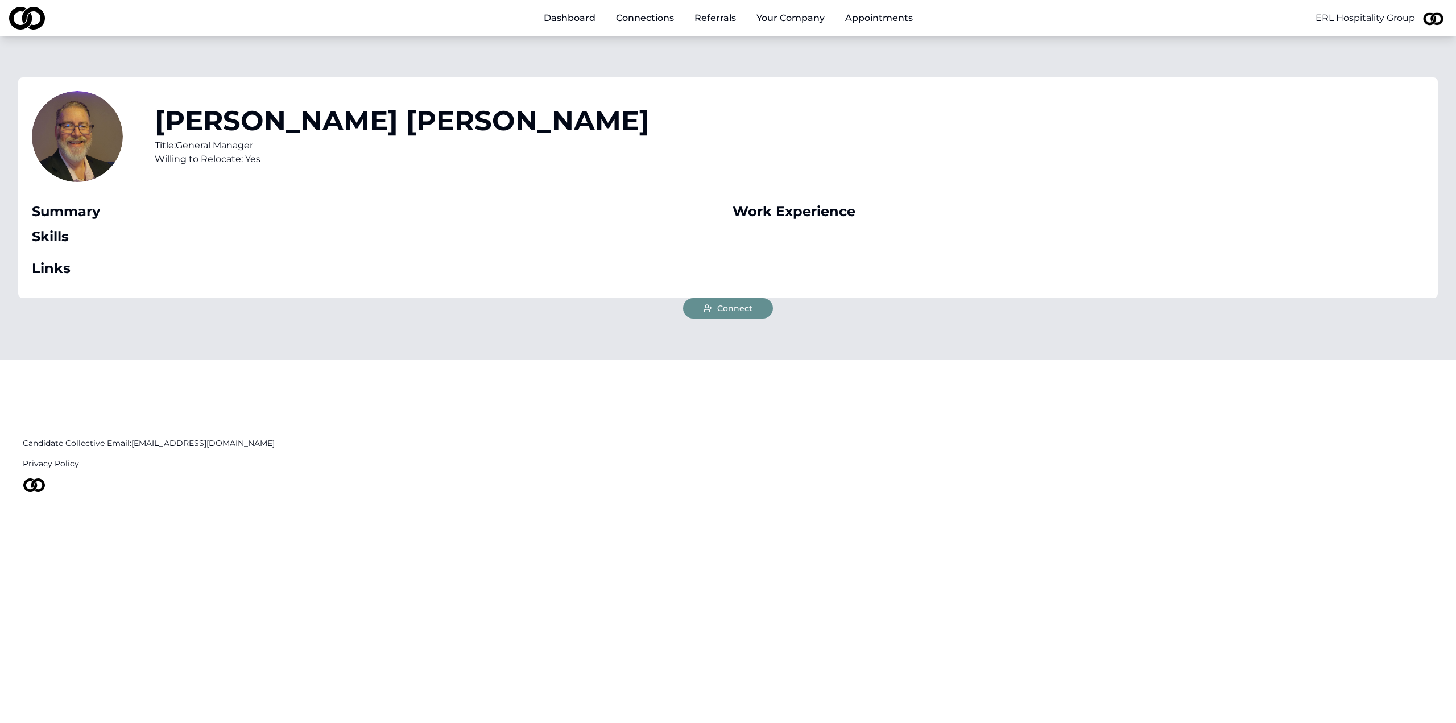
click at [725, 308] on span "Connect" at bounding box center [734, 308] width 35 height 11
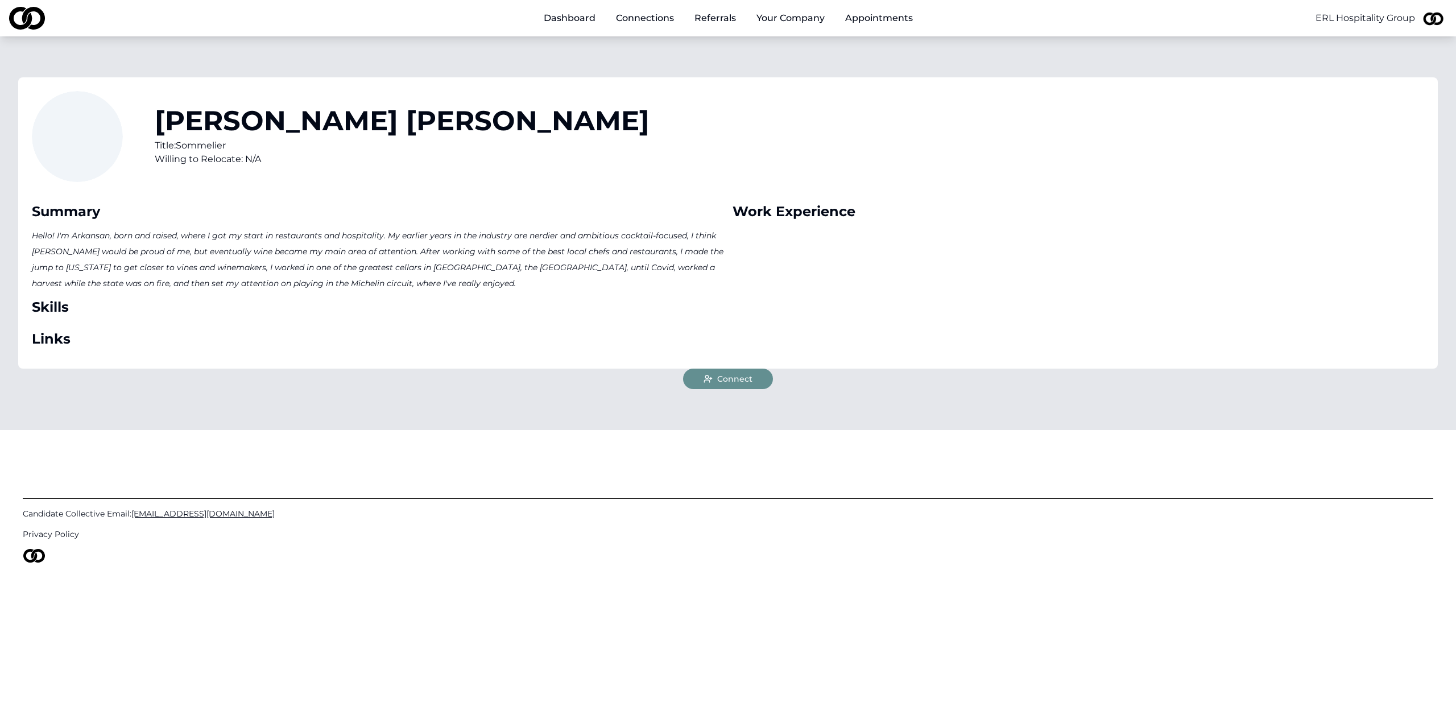
click at [709, 386] on button "Connect" at bounding box center [728, 379] width 90 height 20
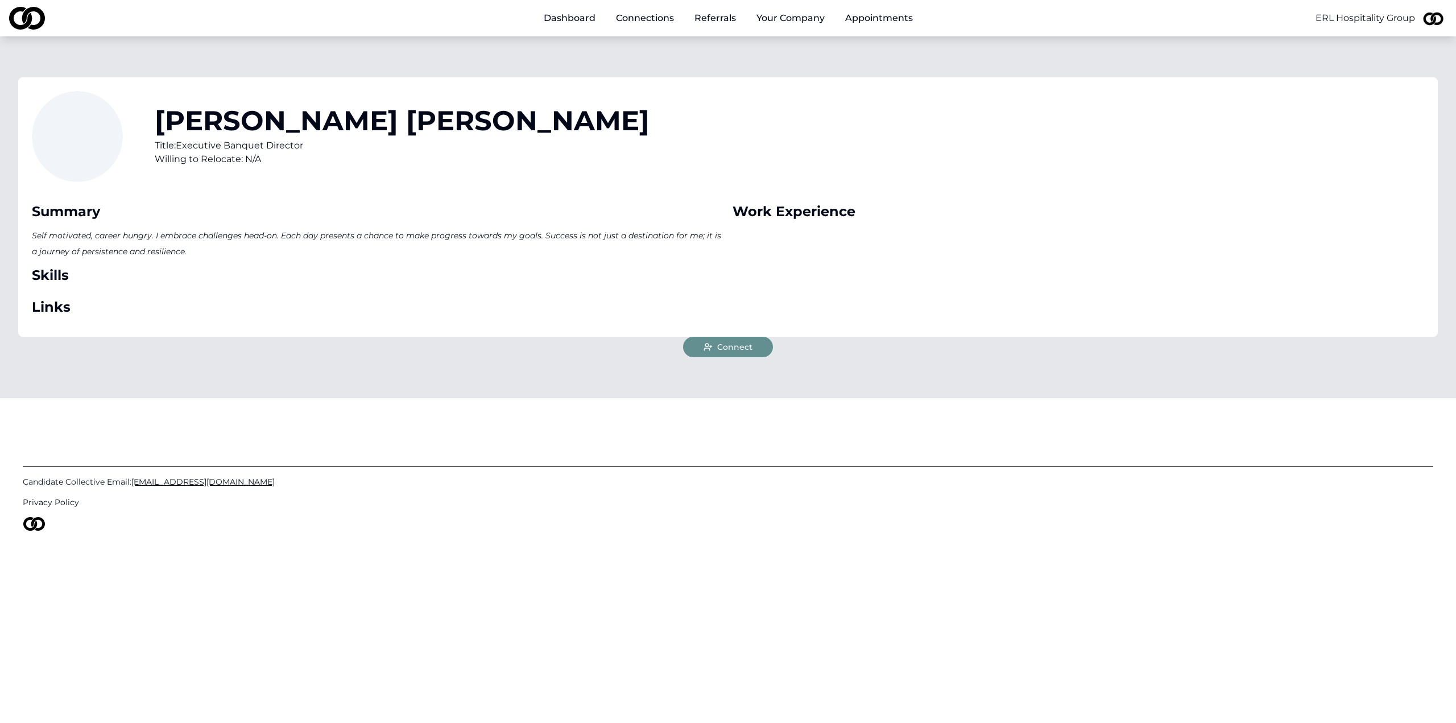
click at [729, 347] on span "Connect" at bounding box center [734, 346] width 35 height 11
click at [702, 274] on div "Skills" at bounding box center [378, 275] width 692 height 18
click at [627, 241] on p "Self motivated, career hungry. I embrace challenges head-on. Each day presents …" at bounding box center [378, 243] width 692 height 32
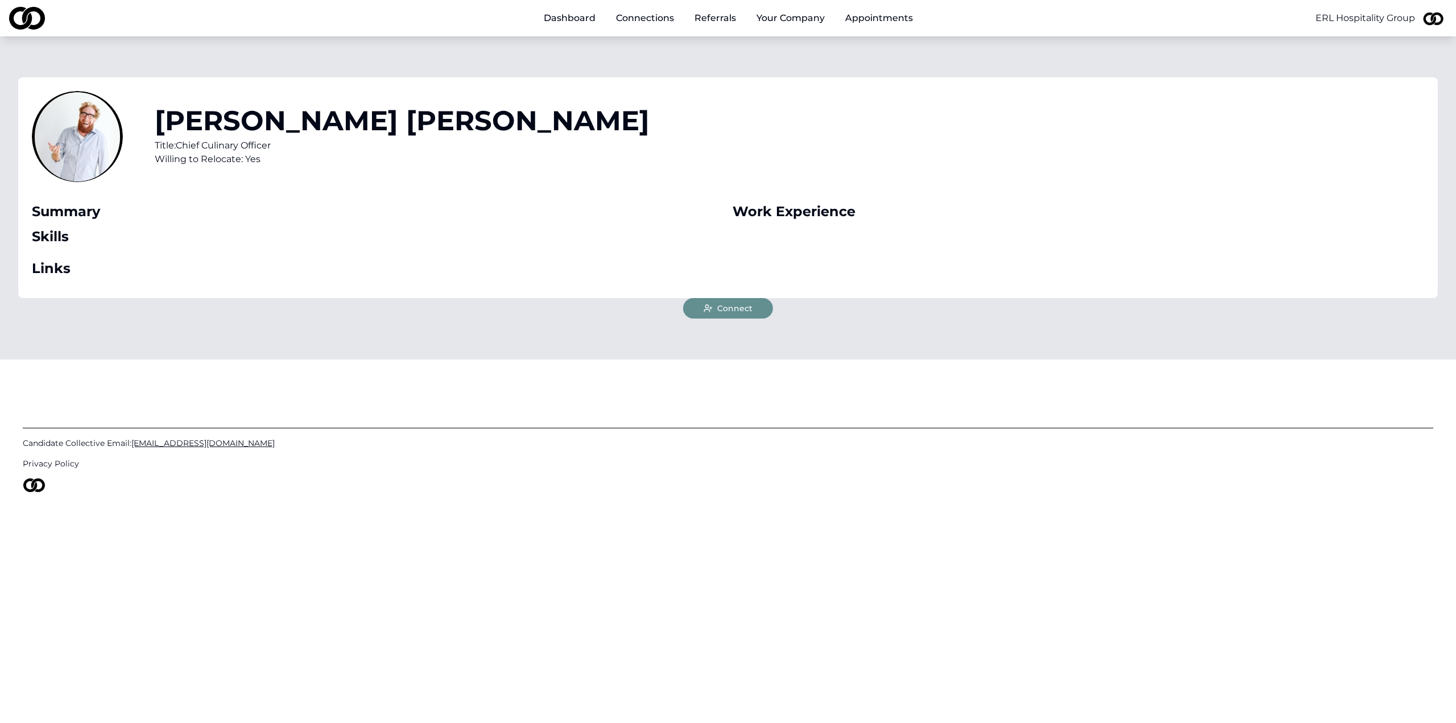
click at [707, 315] on button "Connect" at bounding box center [728, 308] width 90 height 20
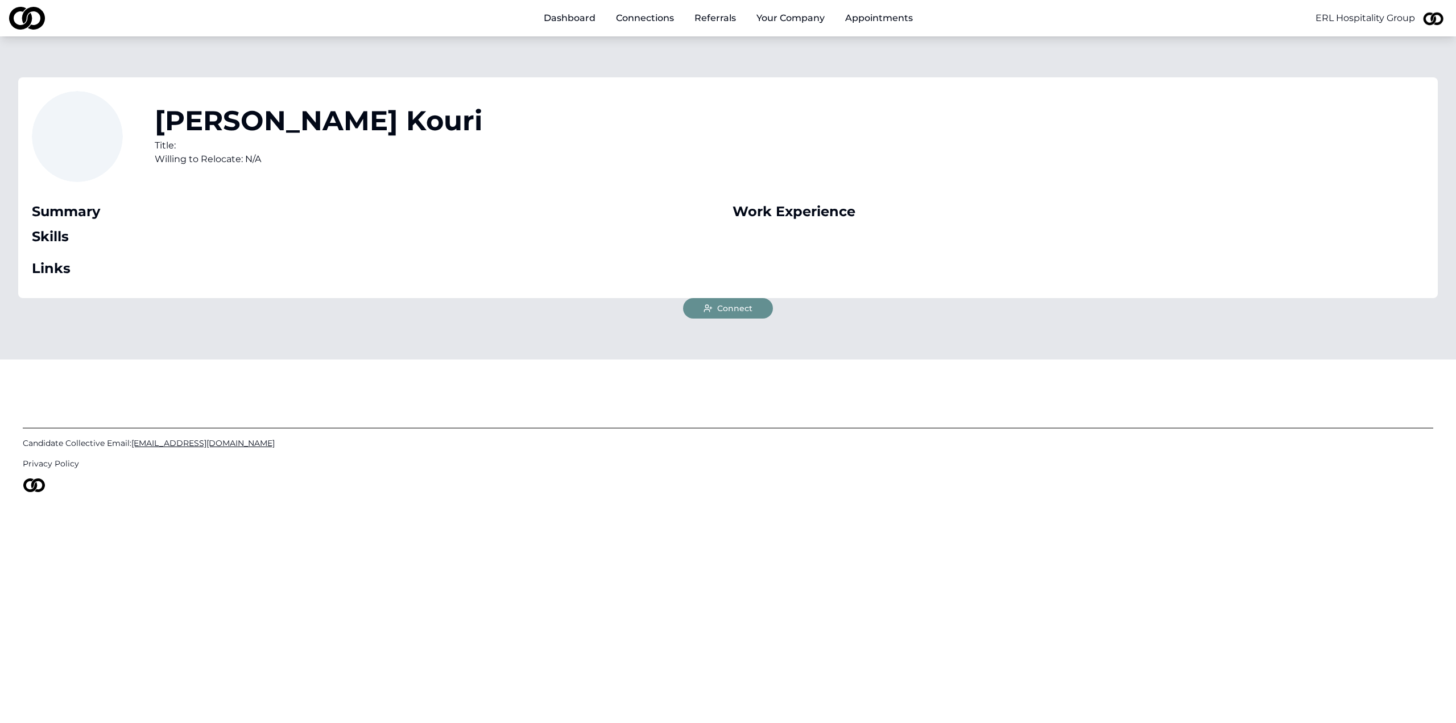
click at [742, 311] on span "Connect" at bounding box center [734, 308] width 35 height 11
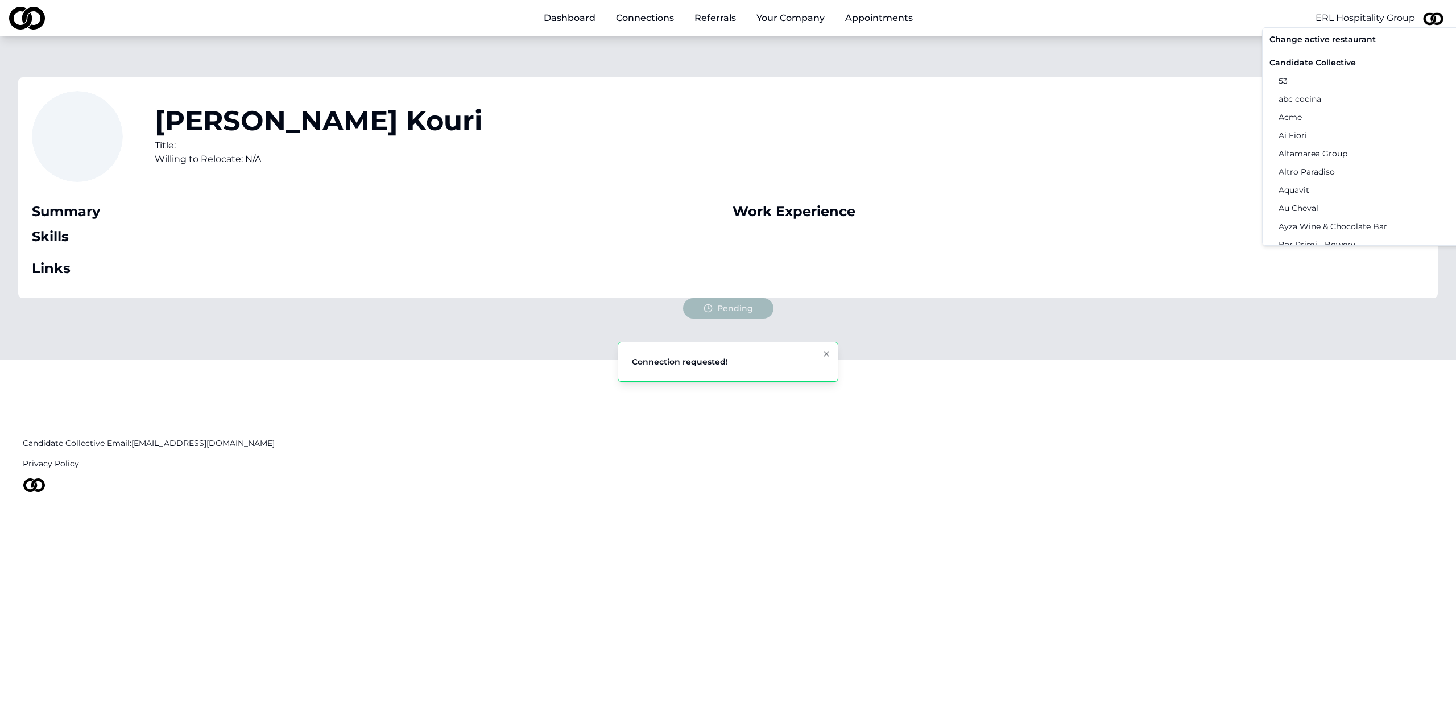
click at [1391, 19] on html "Dashboard Connections Referrals Your Company Appointments ERL Hospitality Group…" at bounding box center [728, 361] width 1456 height 723
click at [1330, 67] on div "Candidate Collective" at bounding box center [1382, 62] width 235 height 18
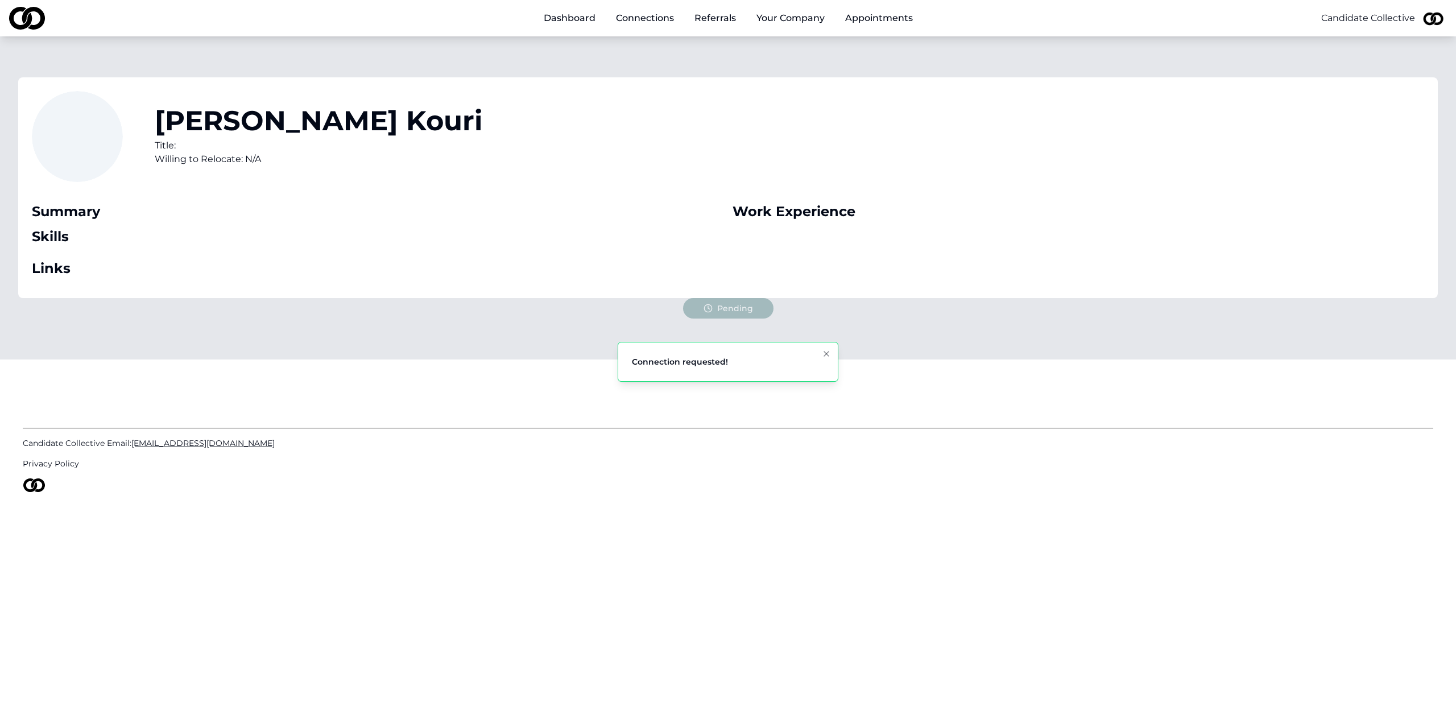
click at [1149, 94] on div "Maria Kouri Title: Willing to Relocate: N/A" at bounding box center [728, 143] width 1392 height 105
click at [711, 305] on icon at bounding box center [708, 308] width 9 height 9
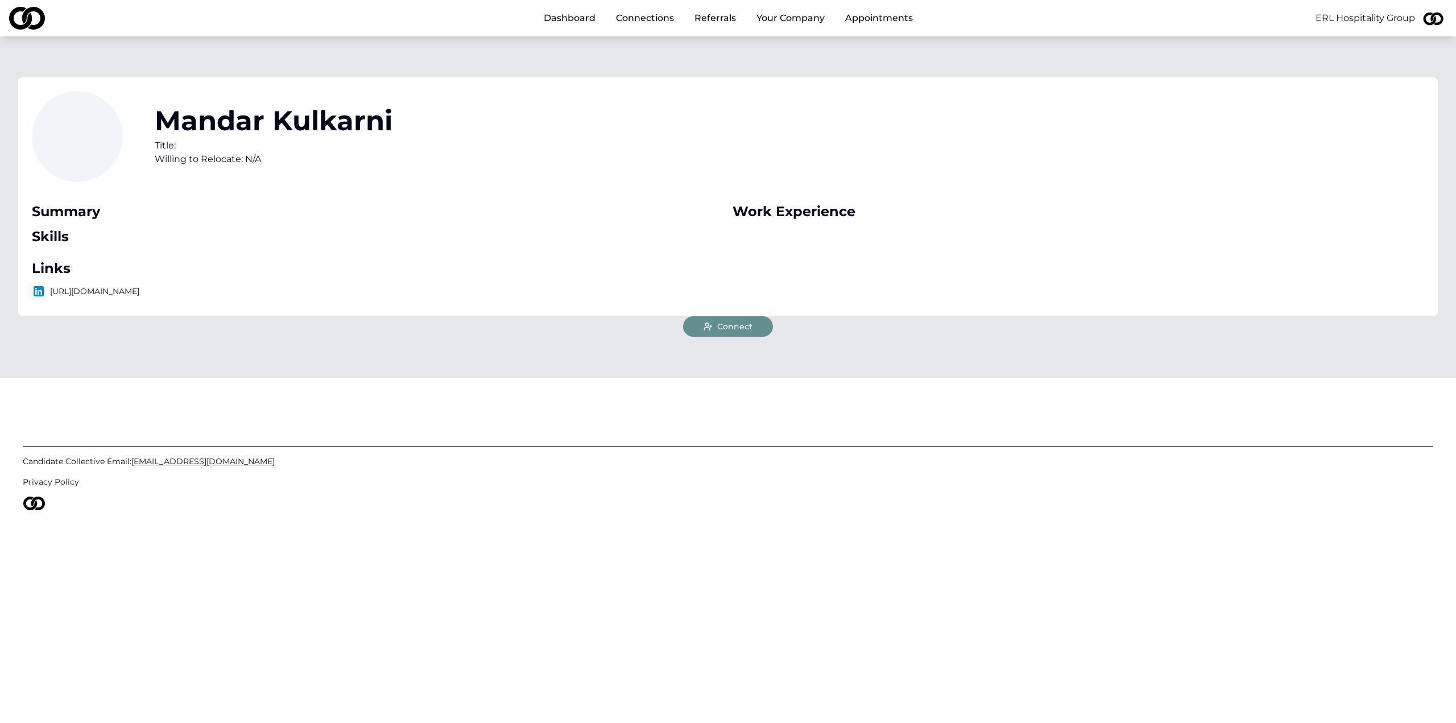
click at [719, 329] on span "Connect" at bounding box center [734, 326] width 35 height 11
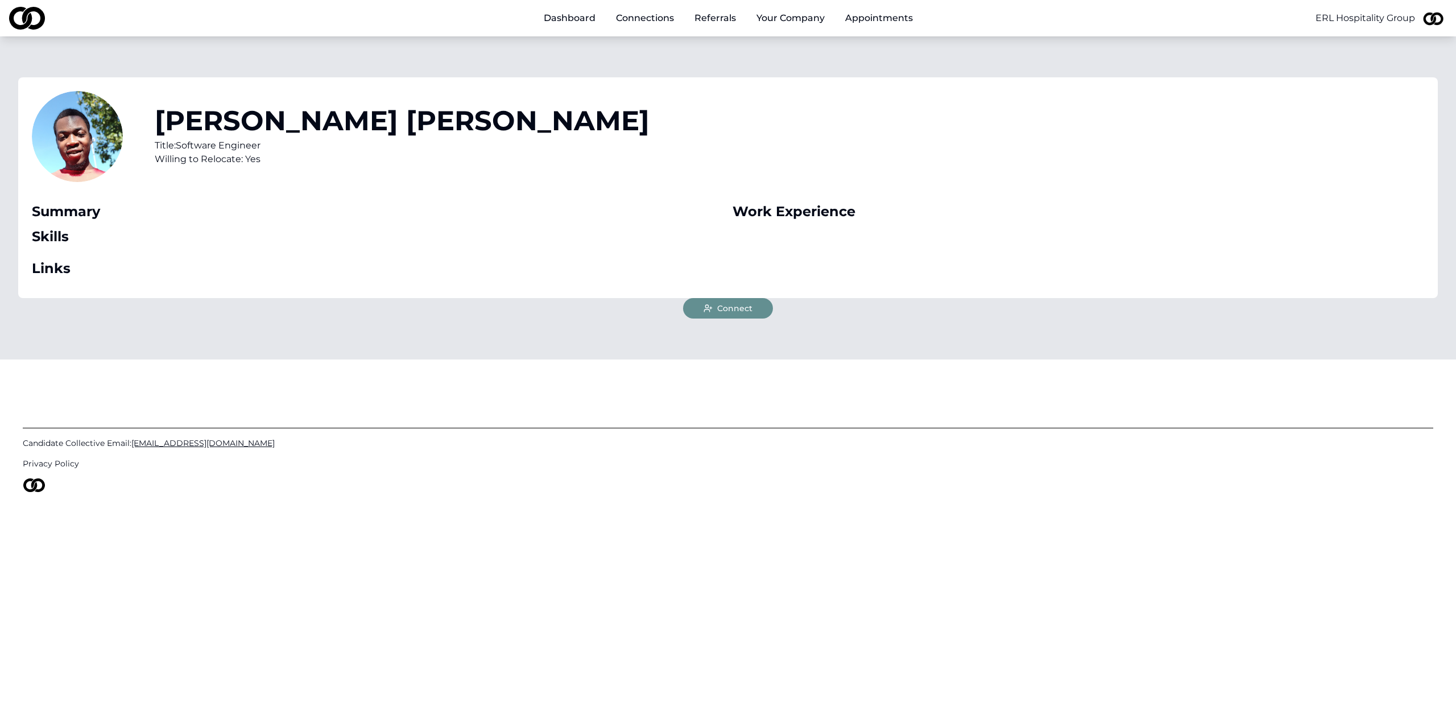
click at [724, 313] on span "Connect" at bounding box center [734, 308] width 35 height 11
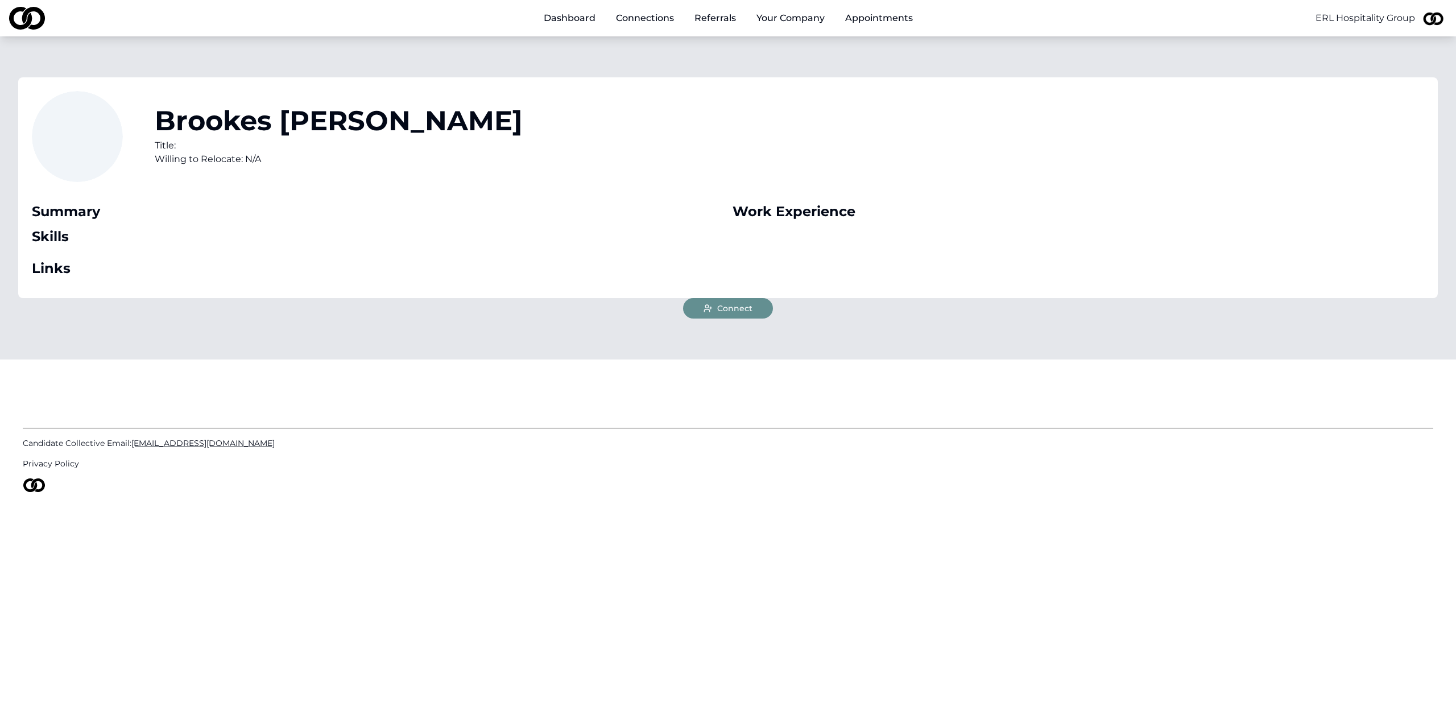
click at [734, 308] on span "Connect" at bounding box center [734, 308] width 35 height 11
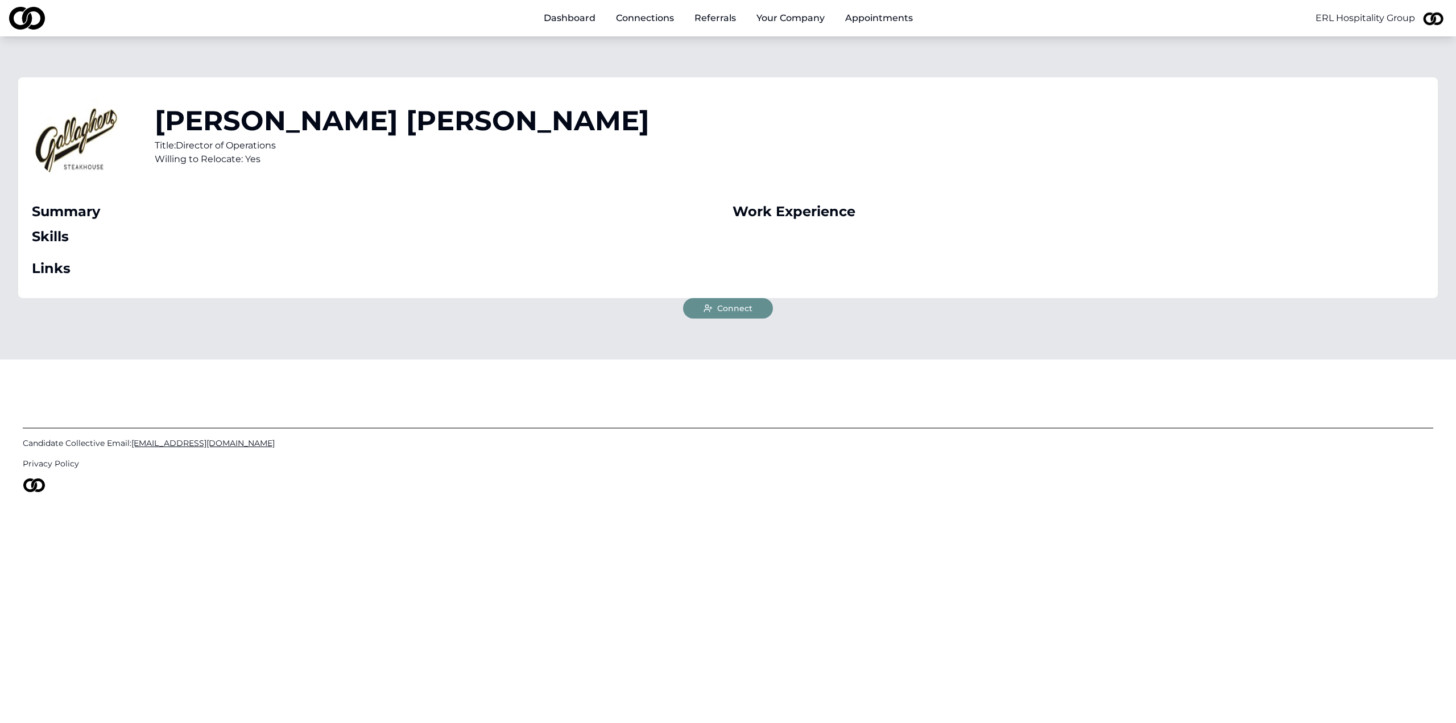
click at [727, 305] on span "Connect" at bounding box center [734, 308] width 35 height 11
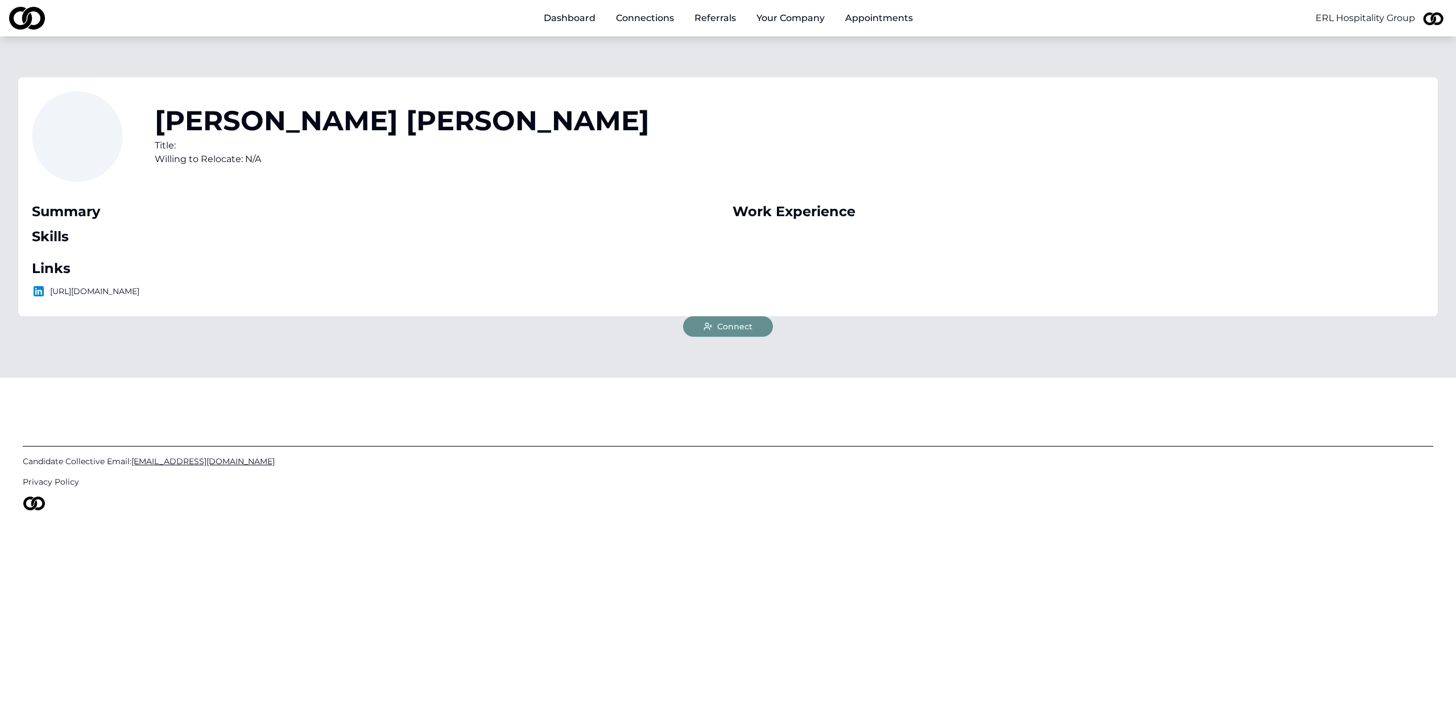
click at [753, 322] on button "Connect" at bounding box center [728, 326] width 90 height 20
click at [697, 329] on button "Connect" at bounding box center [728, 326] width 90 height 20
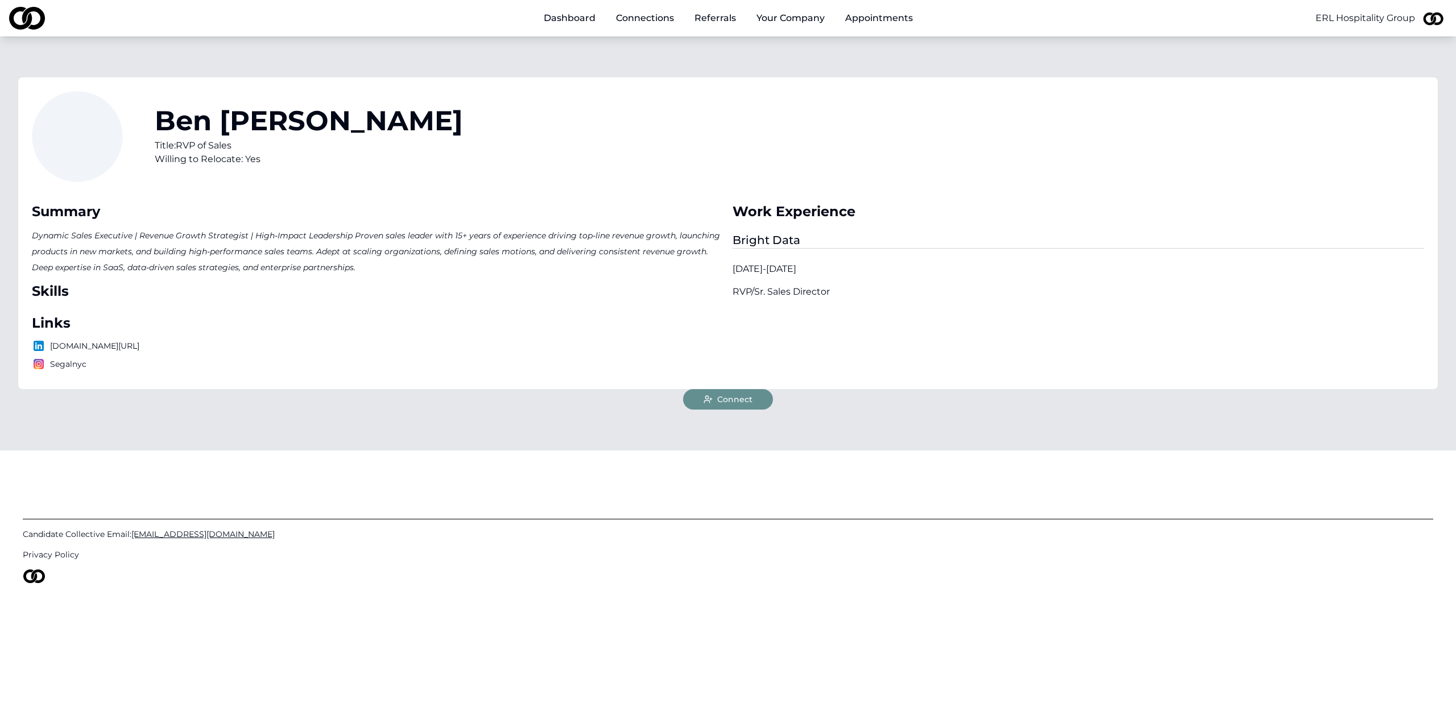
click at [732, 407] on button "Connect" at bounding box center [728, 399] width 90 height 20
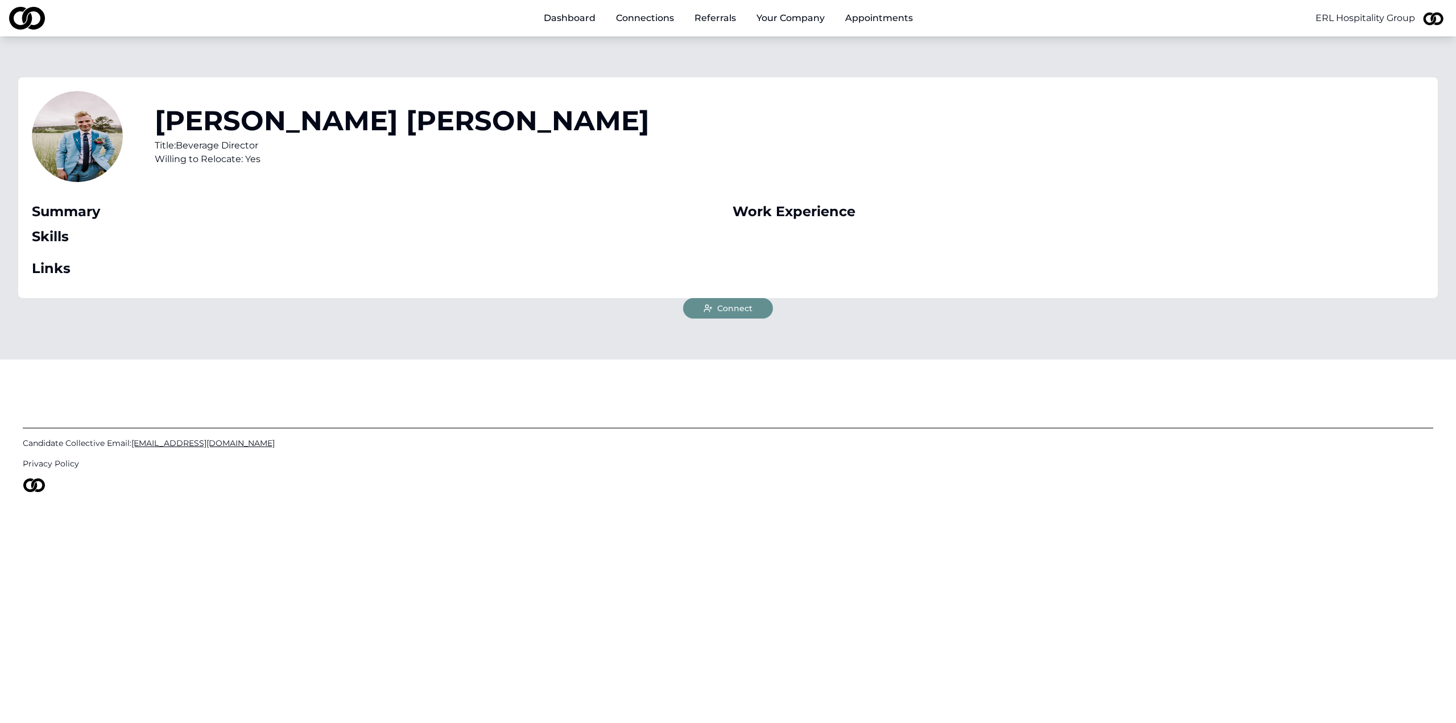
click at [736, 299] on button "Connect" at bounding box center [728, 308] width 90 height 20
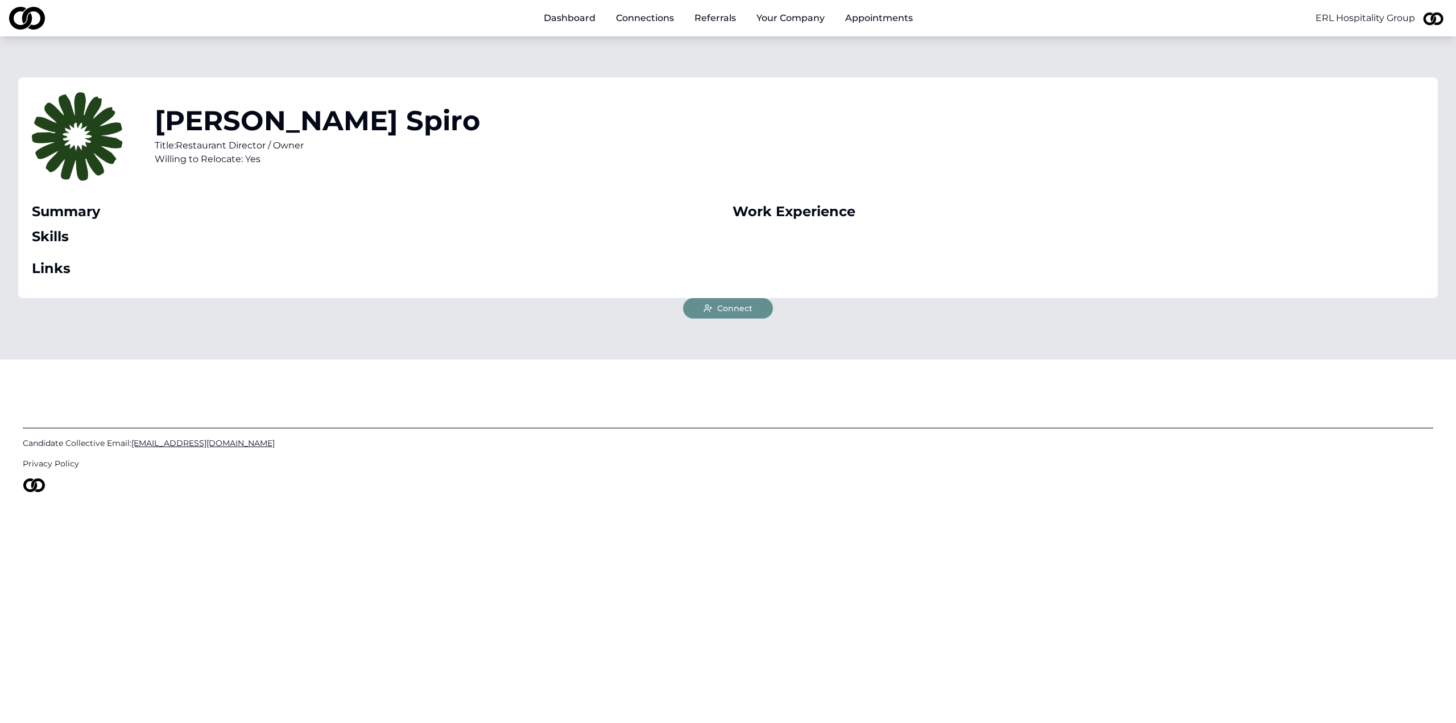
click at [733, 311] on span "Connect" at bounding box center [734, 308] width 35 height 11
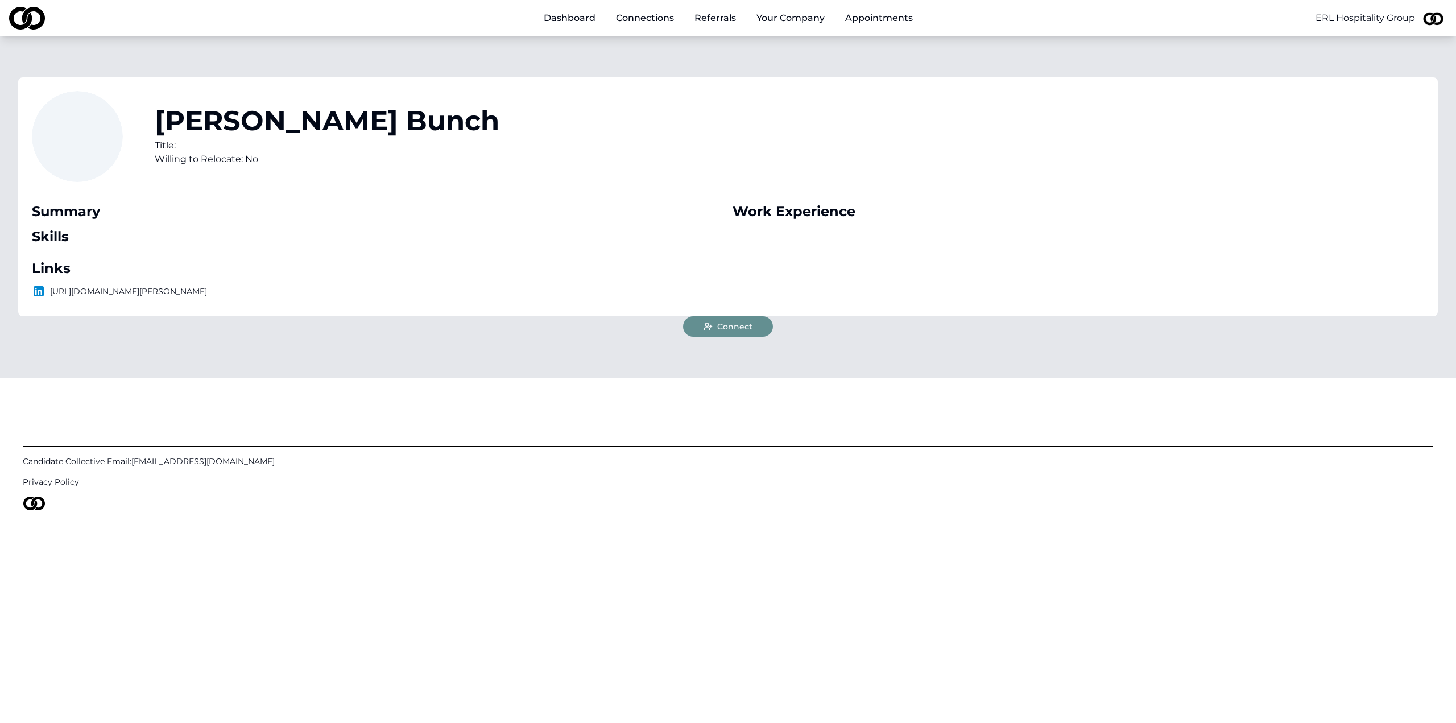
click at [713, 329] on icon at bounding box center [708, 326] width 9 height 9
click at [727, 326] on span "Connect" at bounding box center [734, 326] width 35 height 11
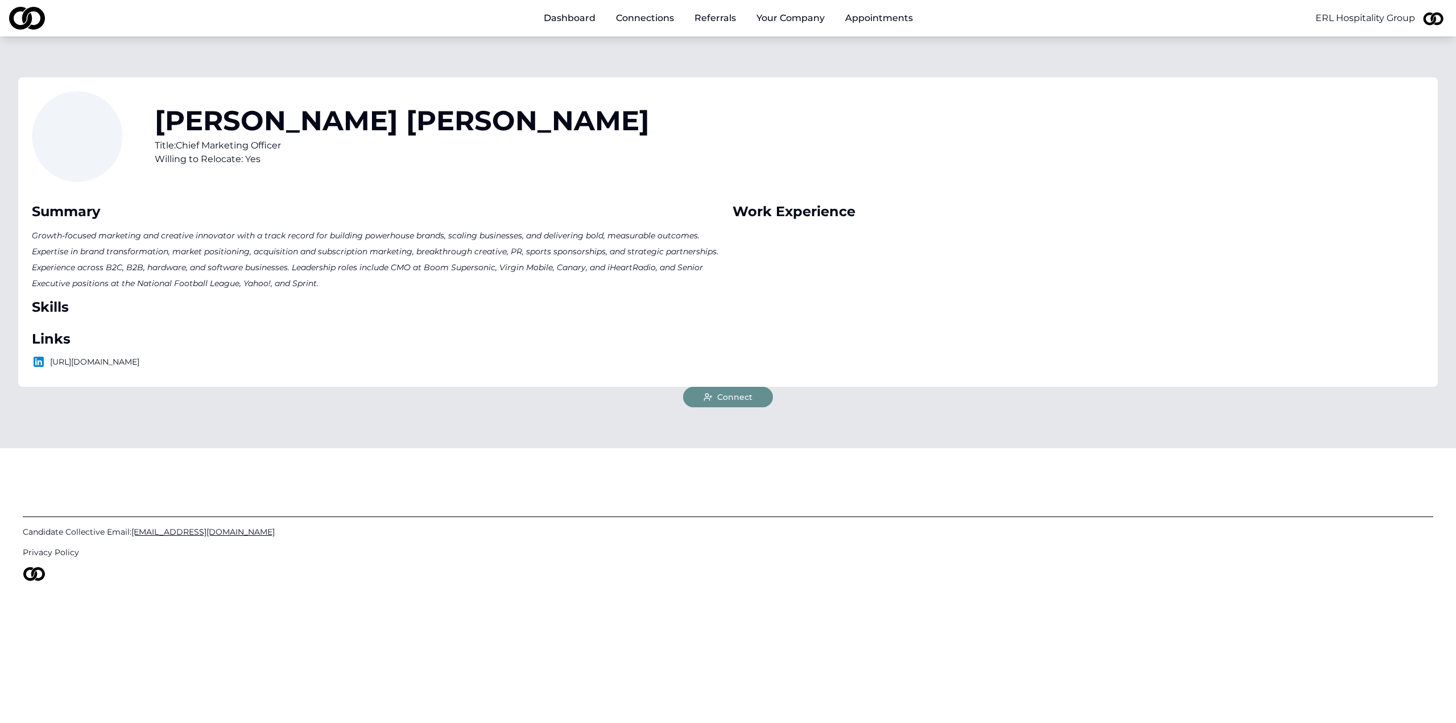
click at [724, 399] on span "Connect" at bounding box center [734, 396] width 35 height 11
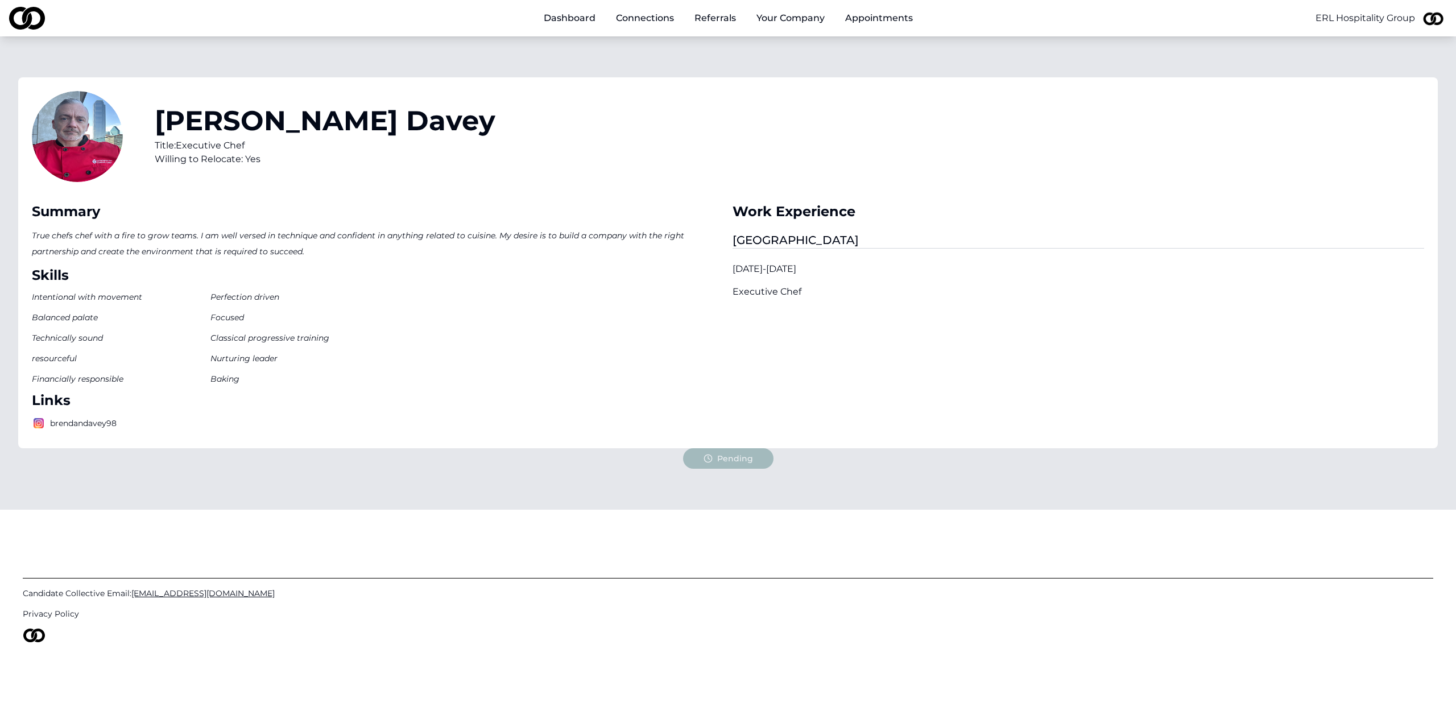
click at [720, 450] on div "Pending" at bounding box center [728, 458] width 90 height 20
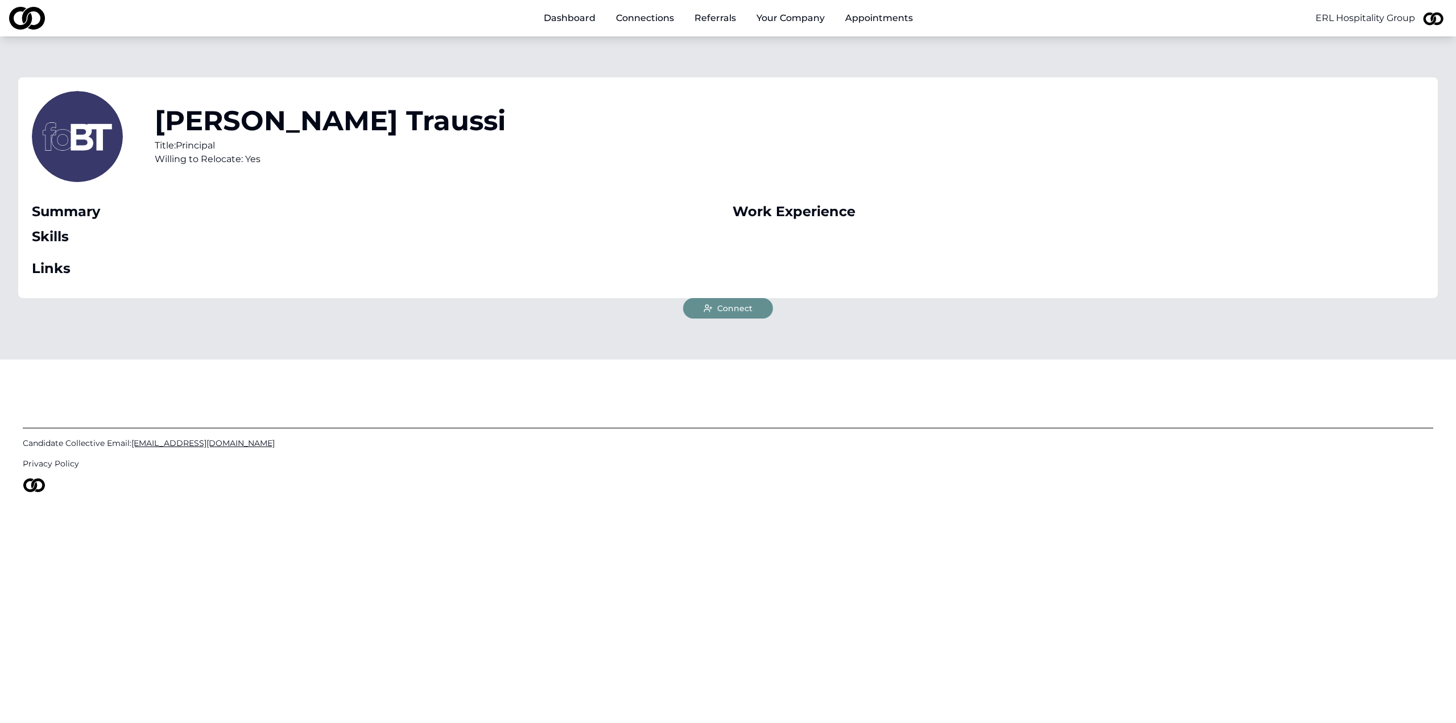
click at [710, 304] on icon at bounding box center [708, 308] width 9 height 9
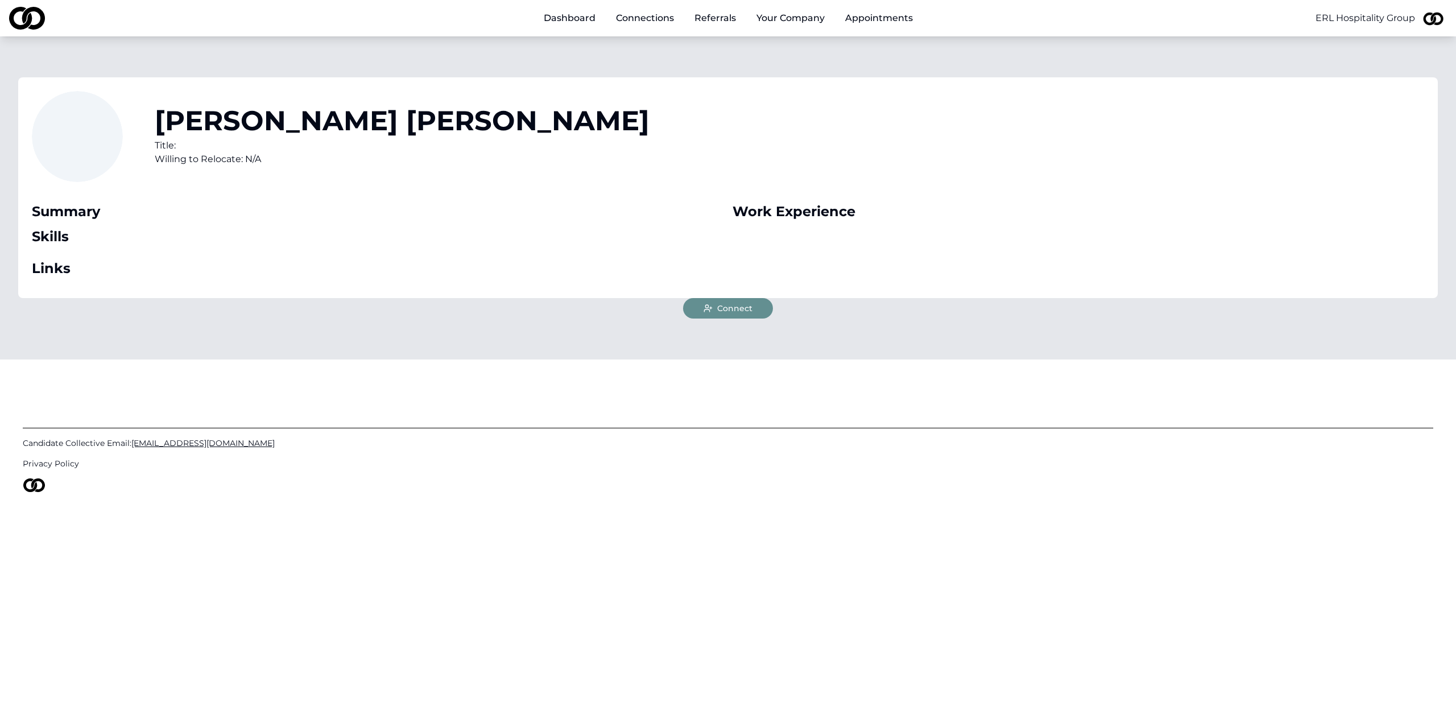
click at [735, 305] on span "Connect" at bounding box center [734, 308] width 35 height 11
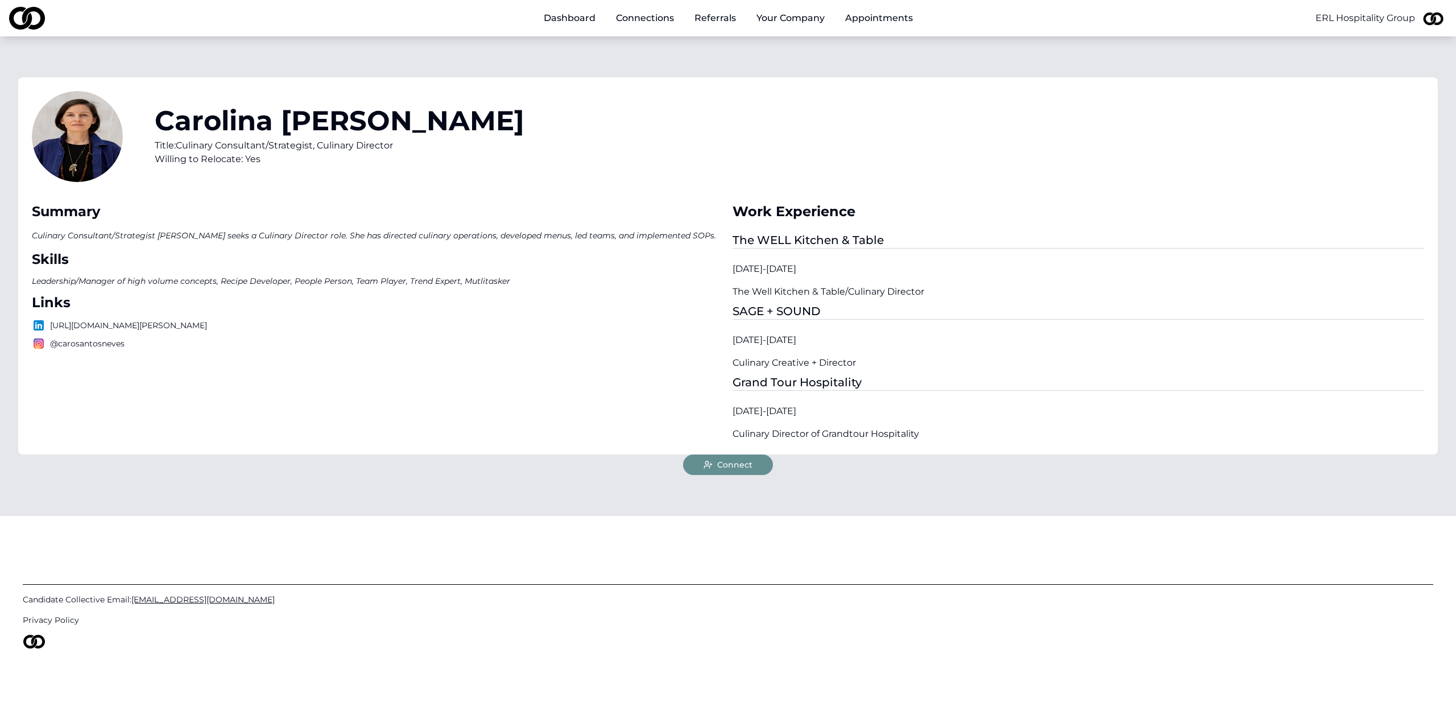
click at [708, 462] on icon at bounding box center [708, 464] width 9 height 9
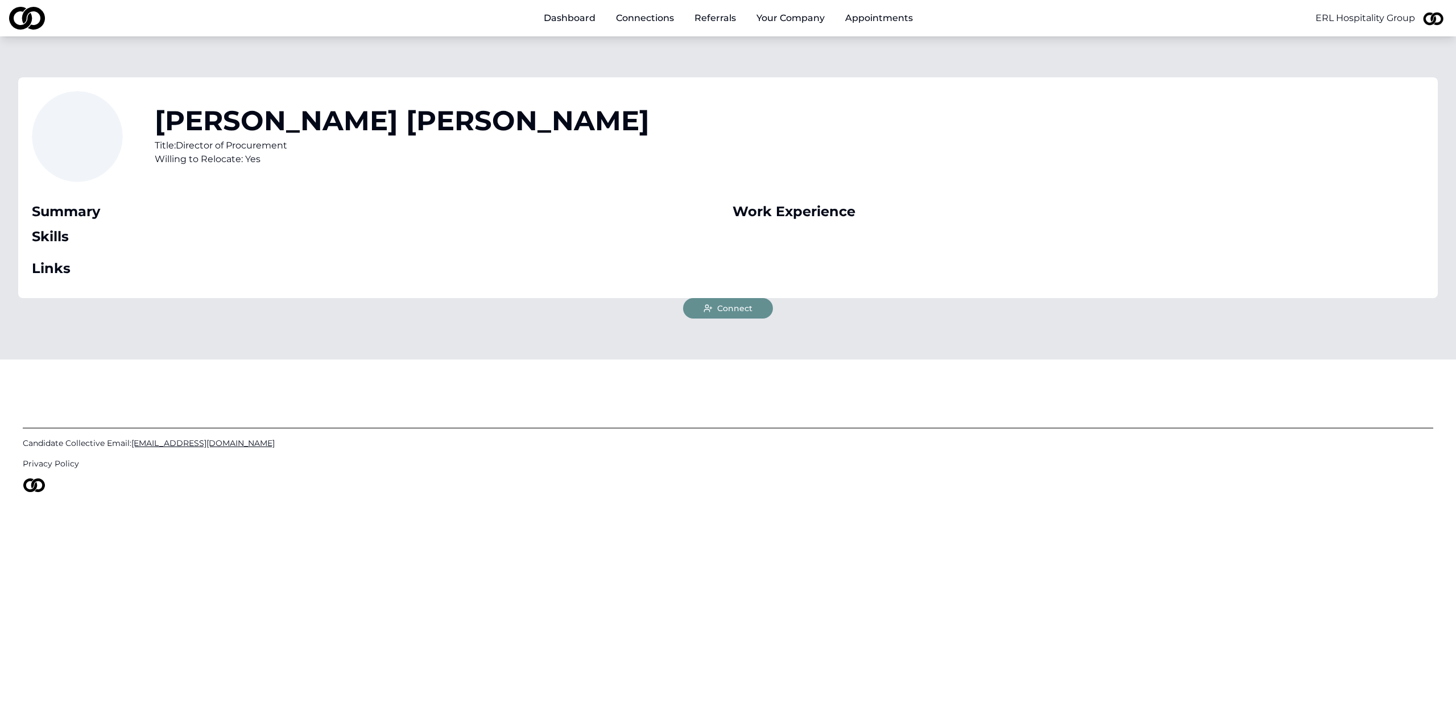
click at [718, 303] on span "Connect" at bounding box center [734, 308] width 35 height 11
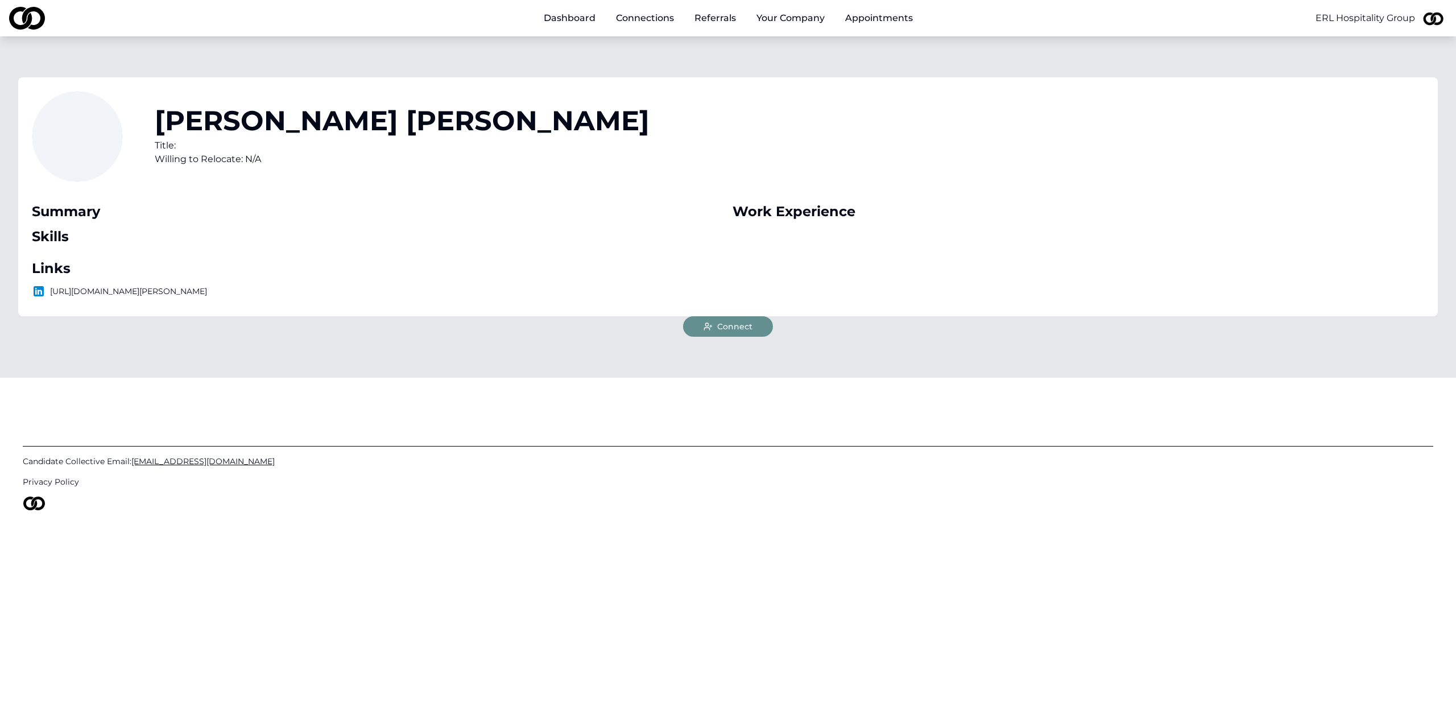
click at [712, 321] on button "Connect" at bounding box center [728, 326] width 90 height 20
click at [750, 326] on span "Connect" at bounding box center [734, 326] width 35 height 11
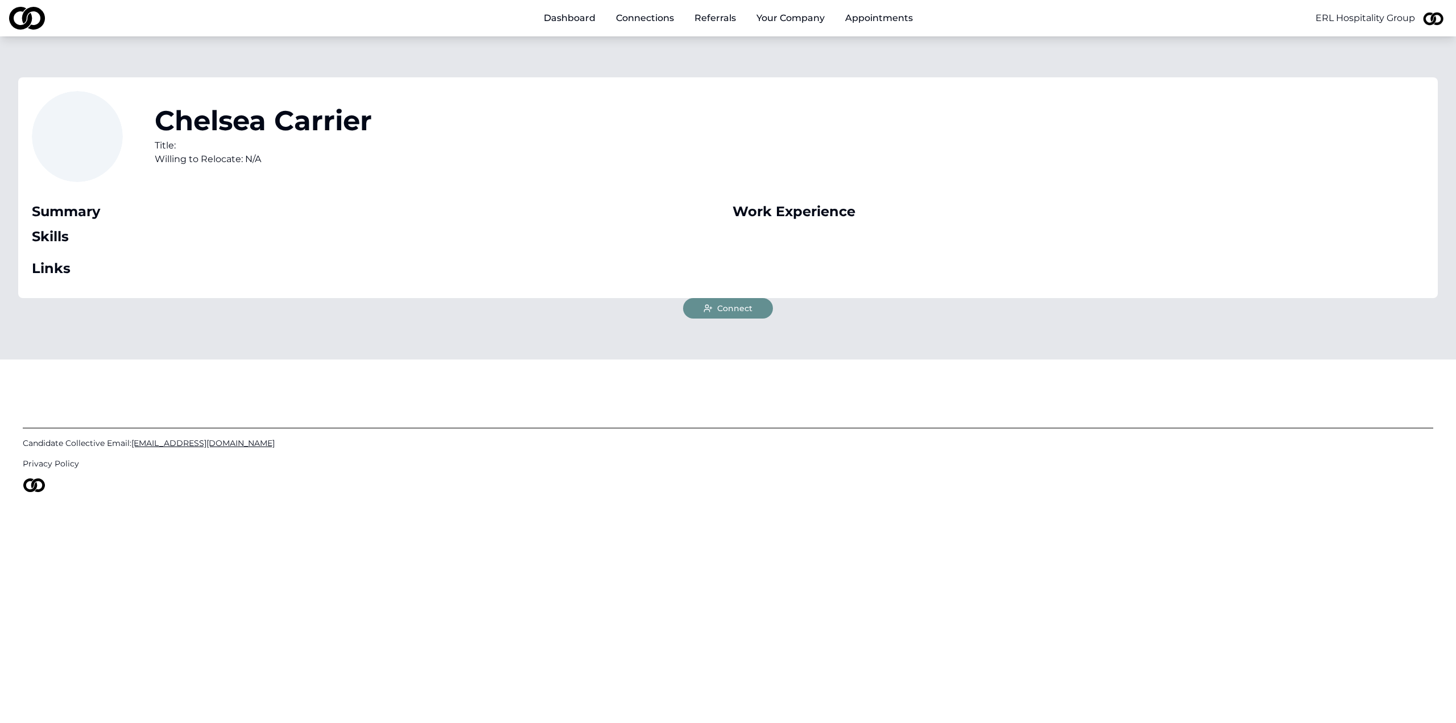
click at [724, 300] on button "Connect" at bounding box center [728, 308] width 90 height 20
click at [738, 311] on span "Connect" at bounding box center [734, 308] width 35 height 11
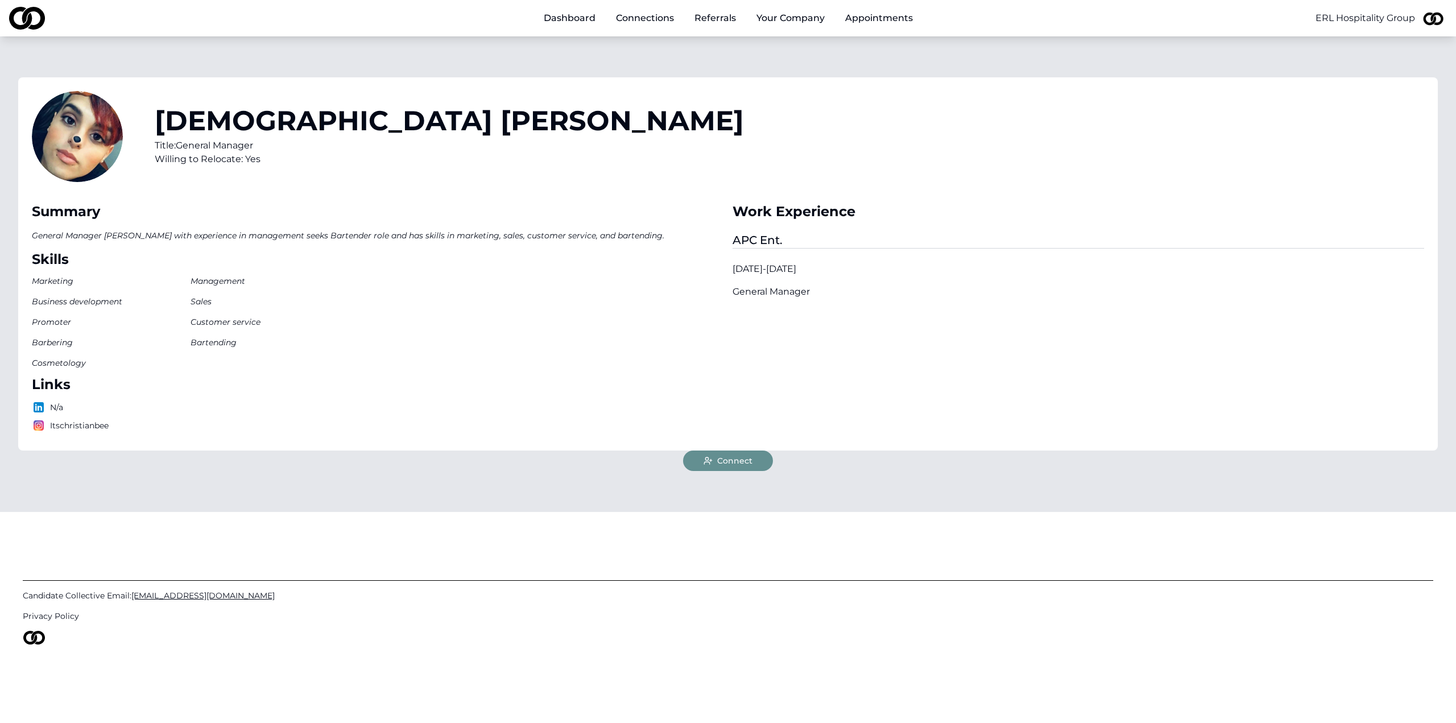
click at [730, 454] on button "Connect" at bounding box center [728, 460] width 90 height 20
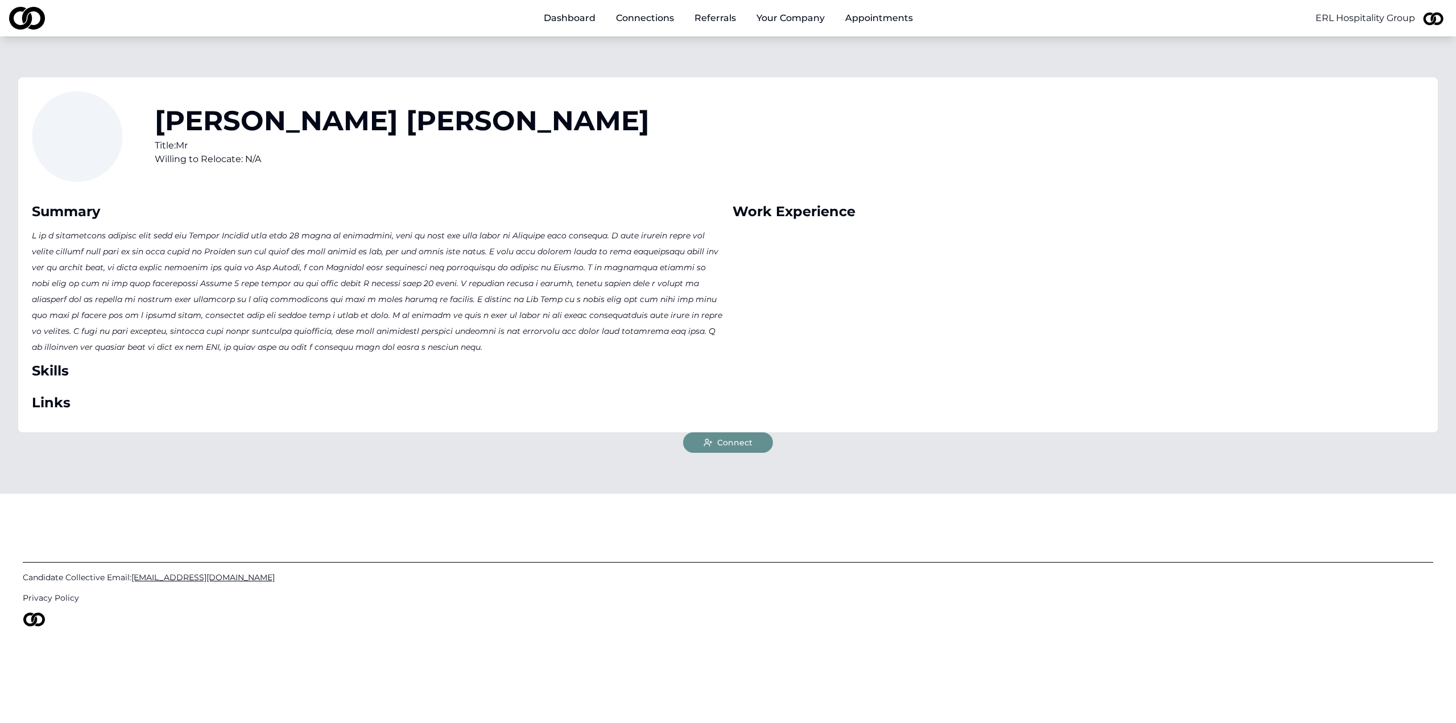
click at [721, 440] on span "Connect" at bounding box center [734, 442] width 35 height 11
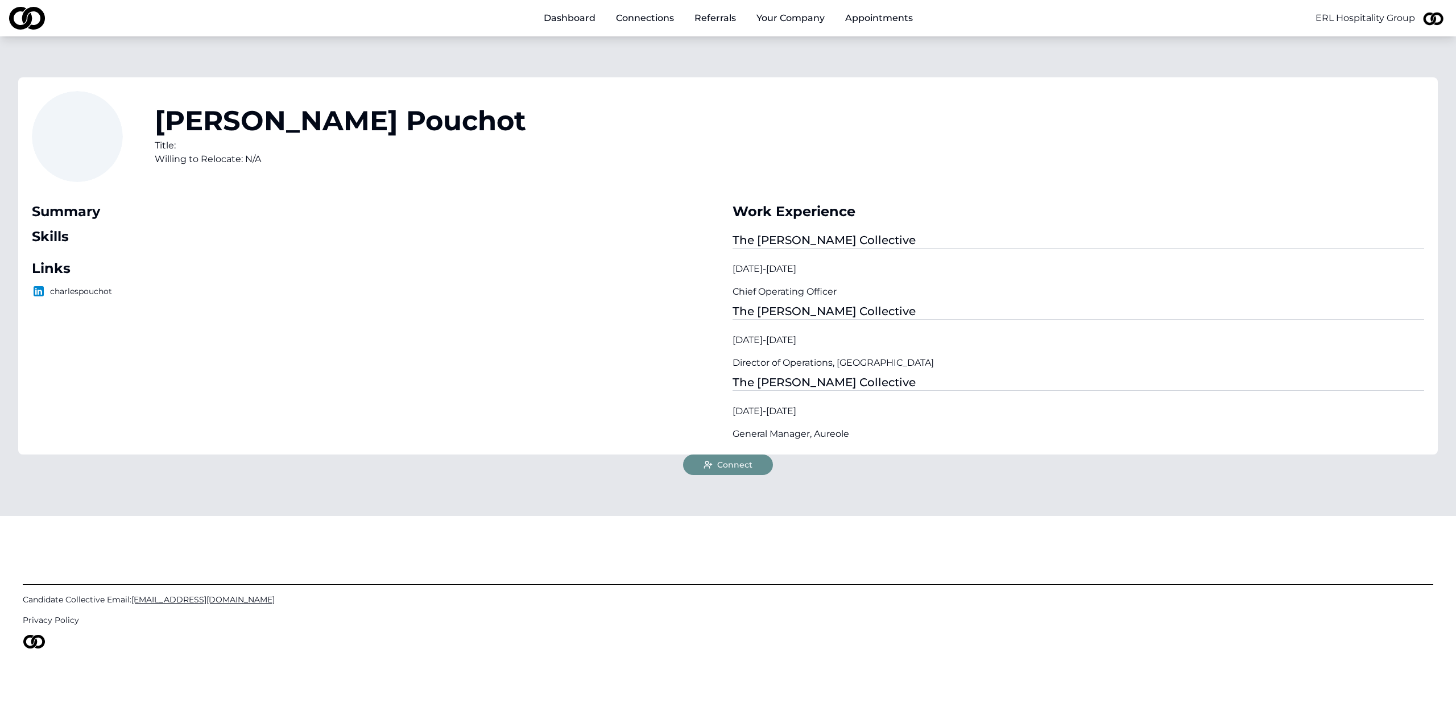
click at [752, 464] on button "Connect" at bounding box center [728, 464] width 90 height 20
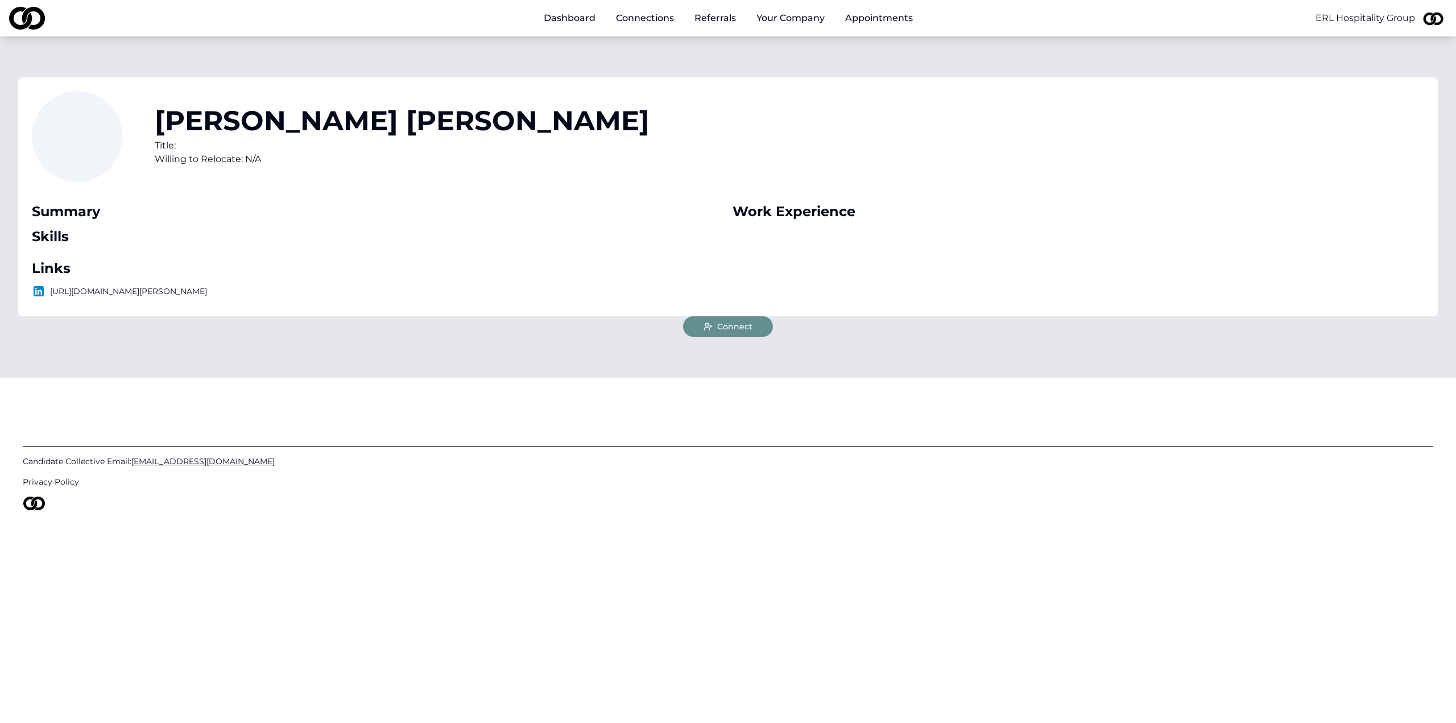
click at [742, 326] on span "Connect" at bounding box center [734, 326] width 35 height 11
click at [727, 320] on button "Connect" at bounding box center [728, 326] width 90 height 20
